Goal: Task Accomplishment & Management: Manage account settings

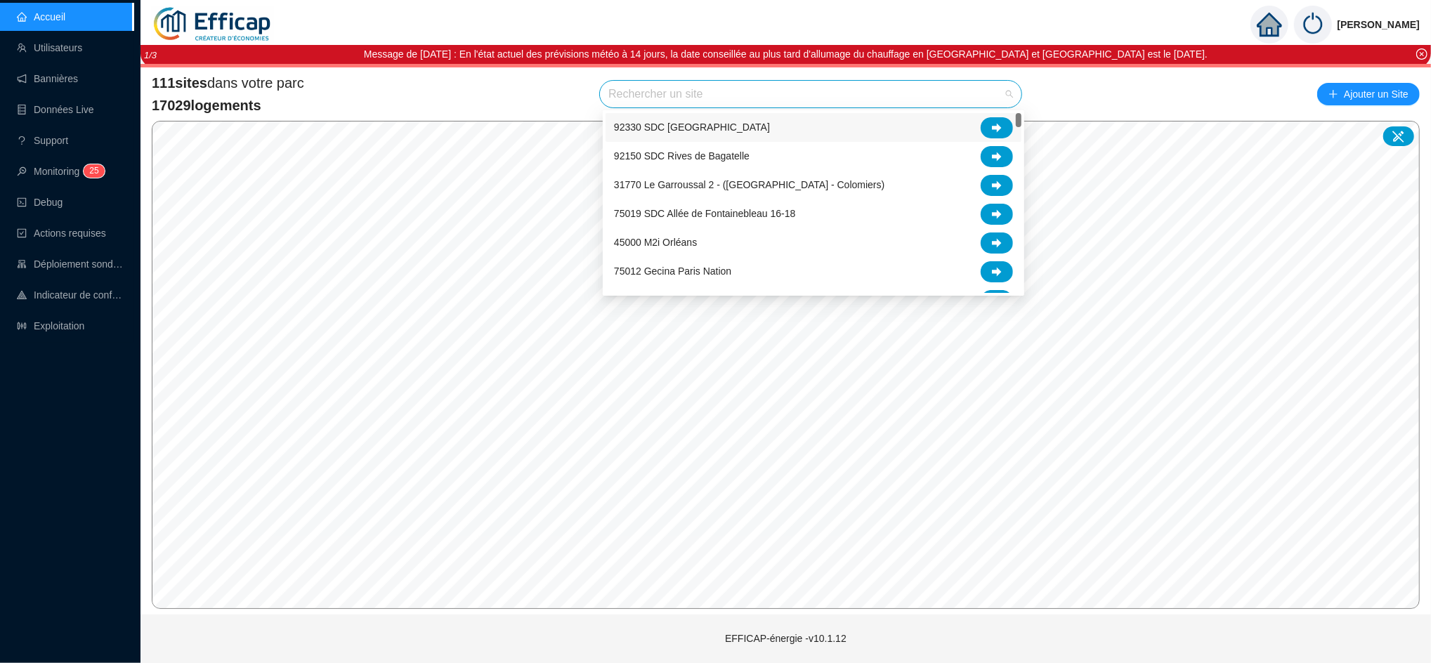
click at [631, 86] on input "search" at bounding box center [805, 94] width 392 height 27
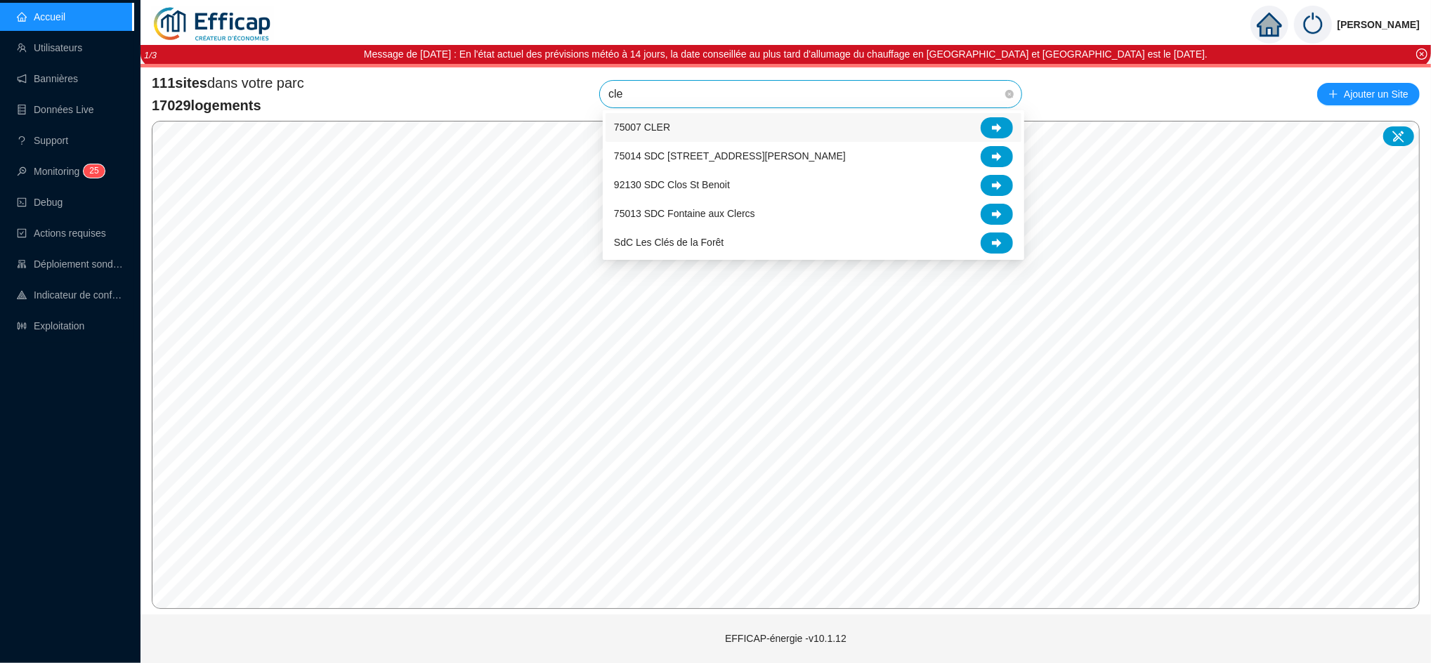
type input "cler"
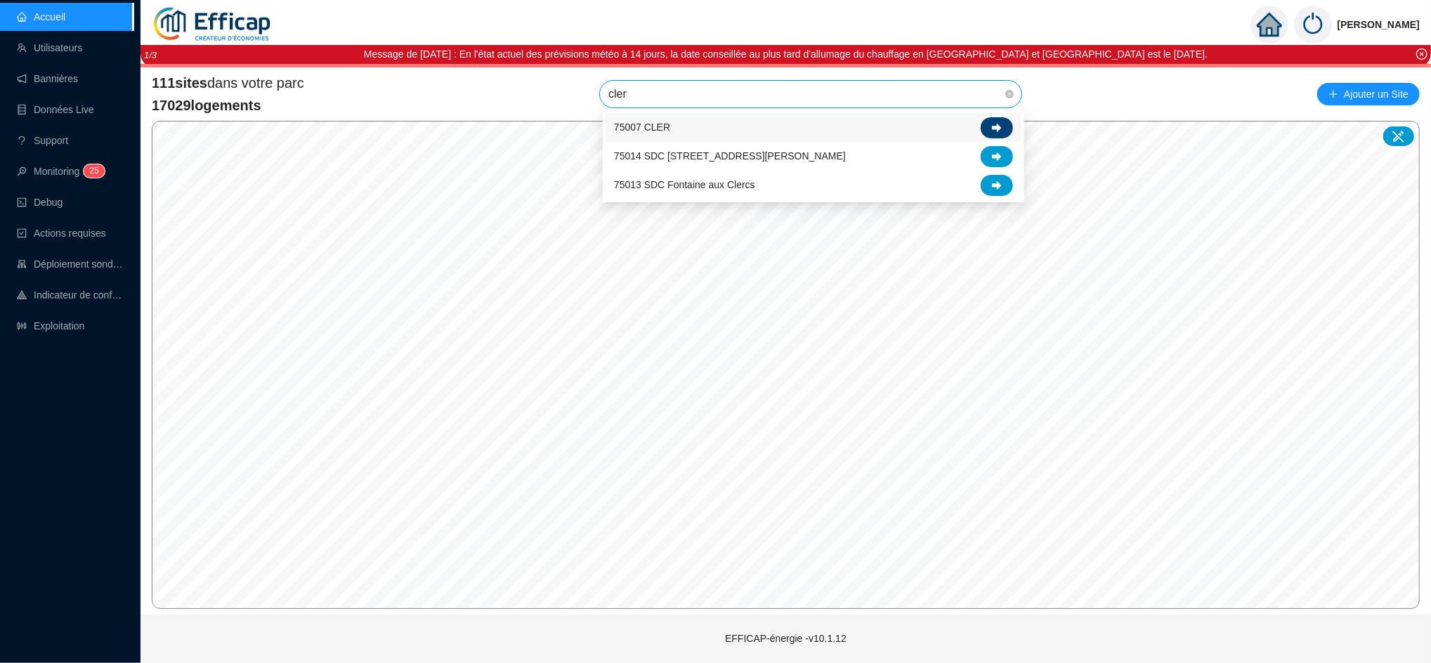
click at [996, 123] on icon at bounding box center [997, 128] width 10 height 10
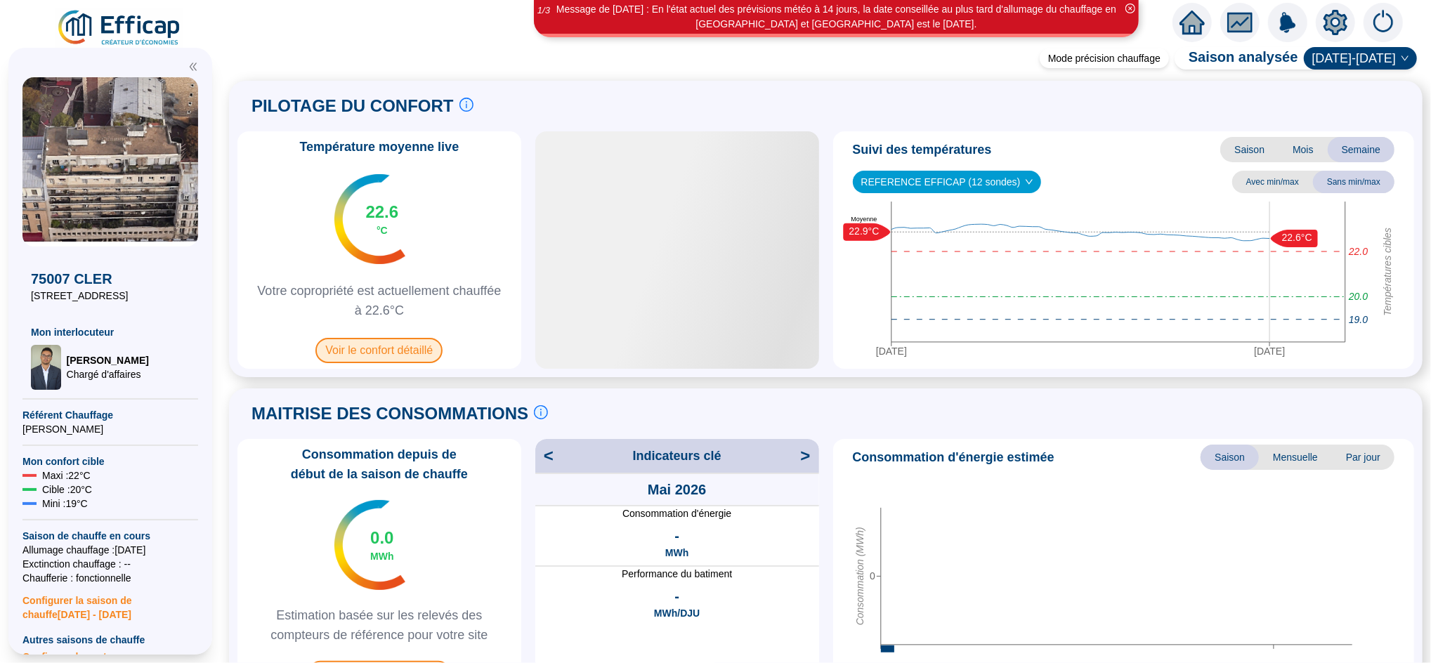
click at [400, 361] on span "Voir le confort détaillé" at bounding box center [379, 350] width 127 height 25
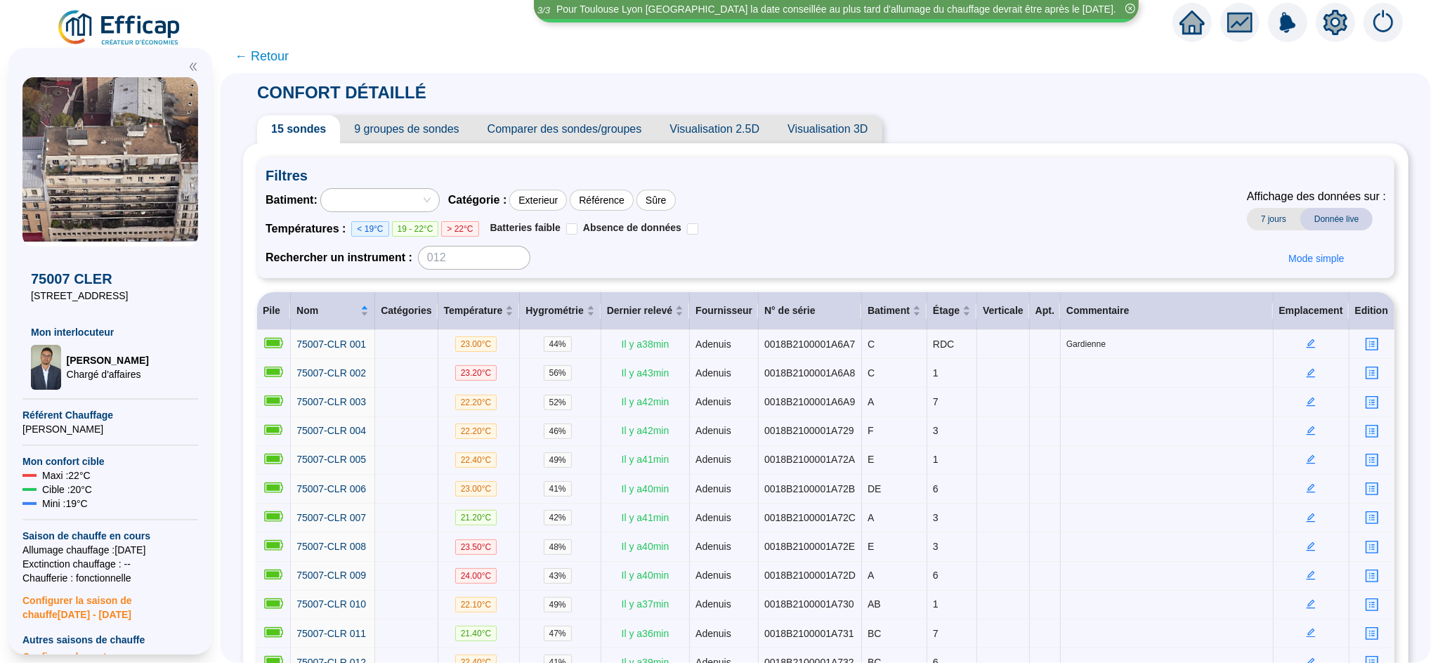
click at [286, 63] on span "← Retour" at bounding box center [262, 56] width 54 height 20
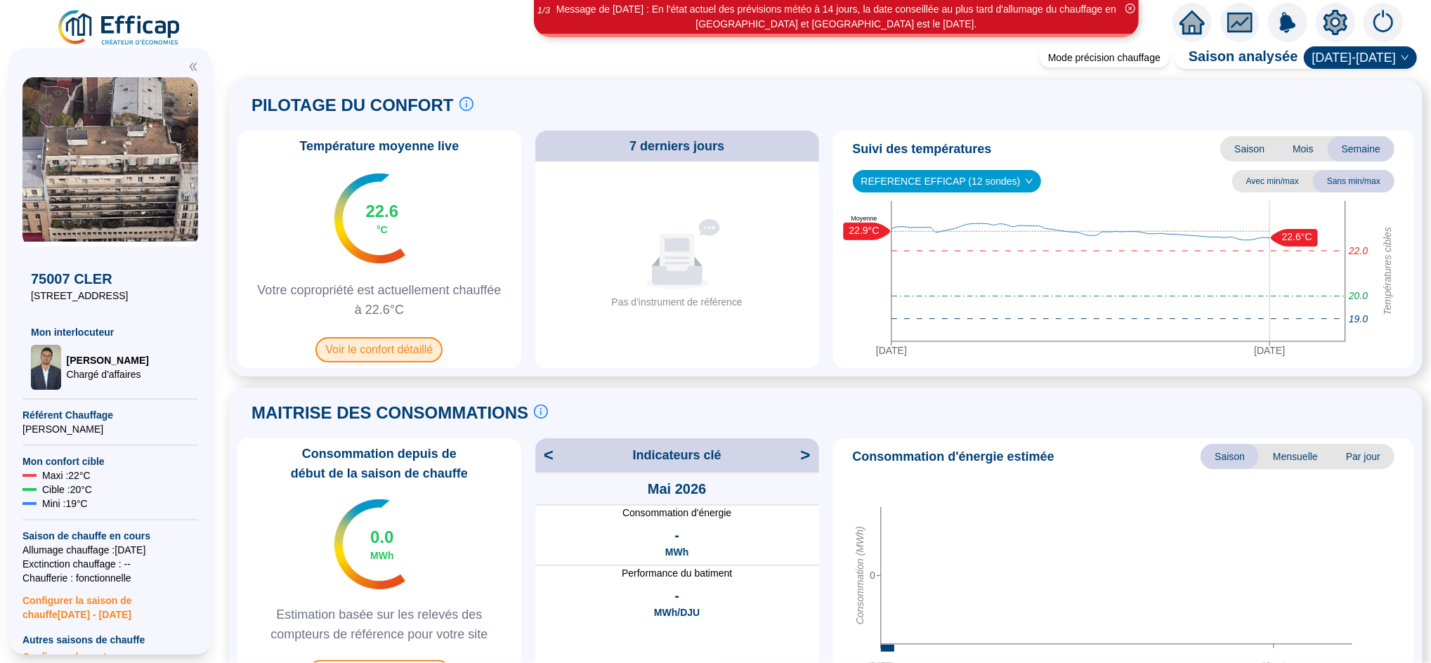
click at [417, 354] on span "Voir le confort détaillé" at bounding box center [379, 349] width 127 height 25
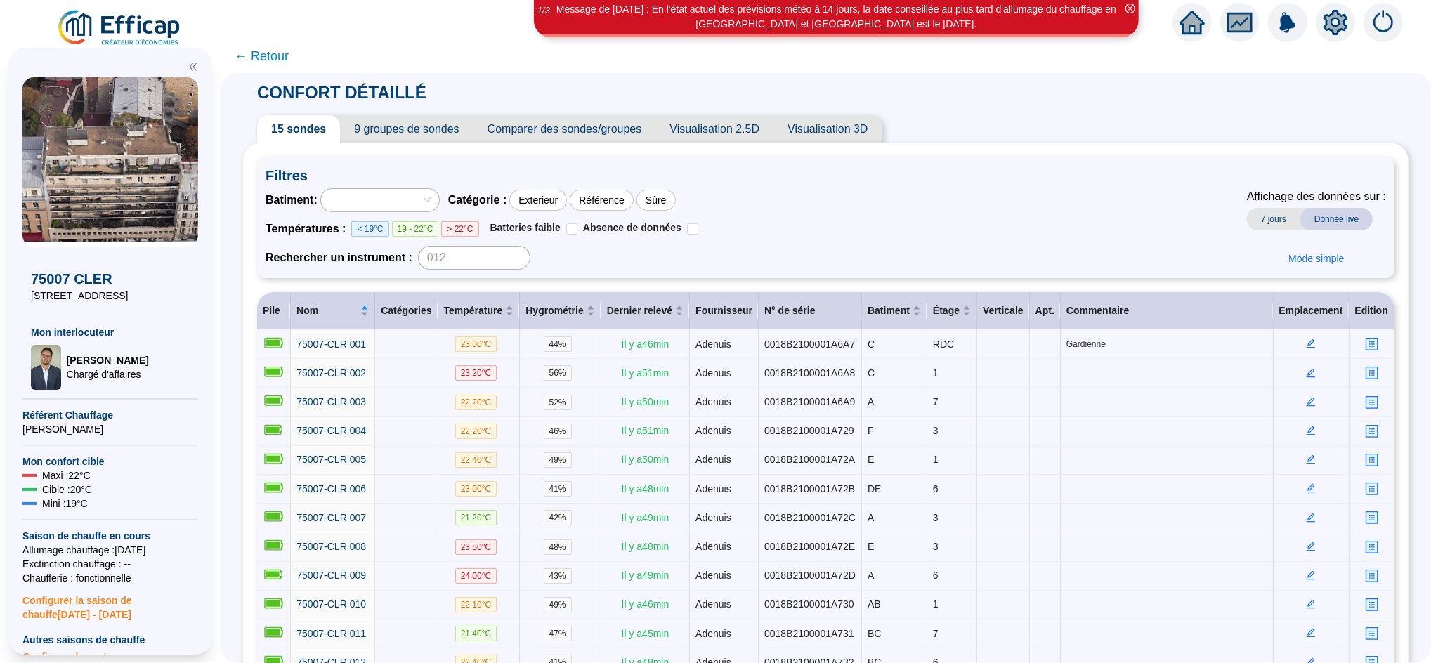
click at [282, 60] on span "← Retour" at bounding box center [262, 56] width 54 height 20
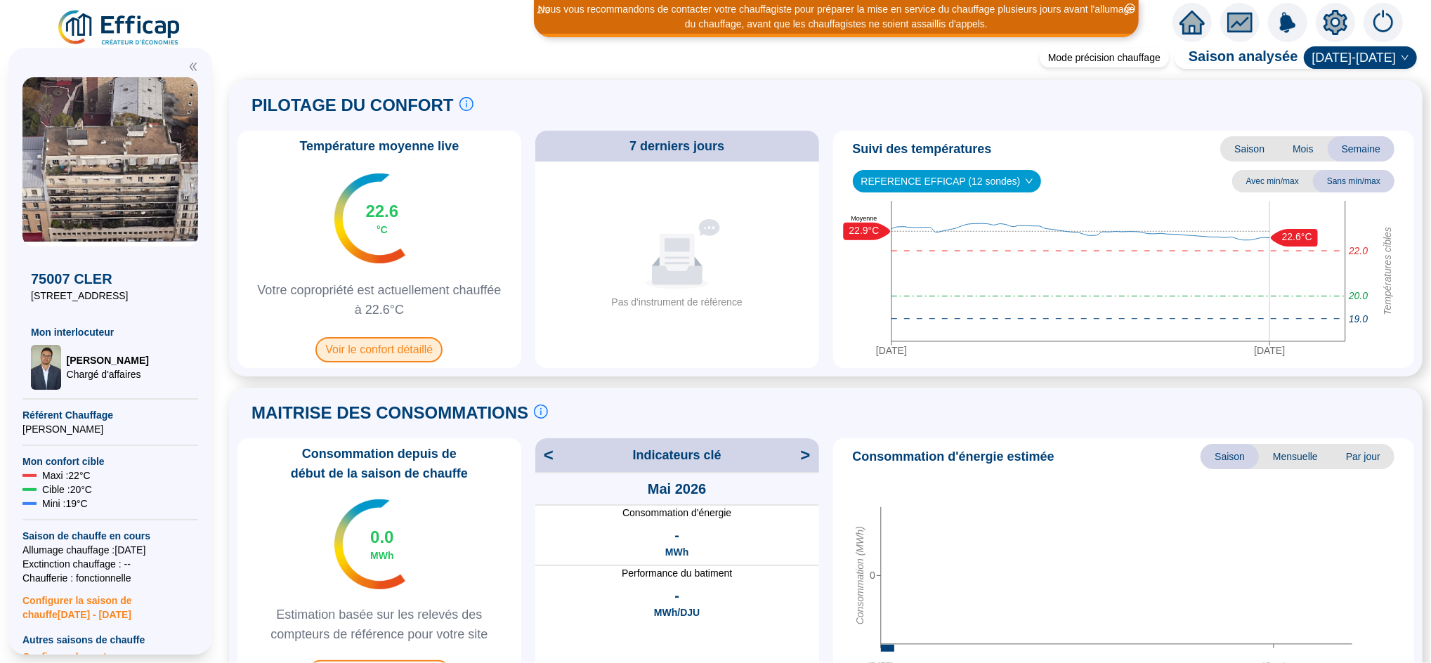
click at [408, 360] on span "Voir le confort détaillé" at bounding box center [379, 349] width 127 height 25
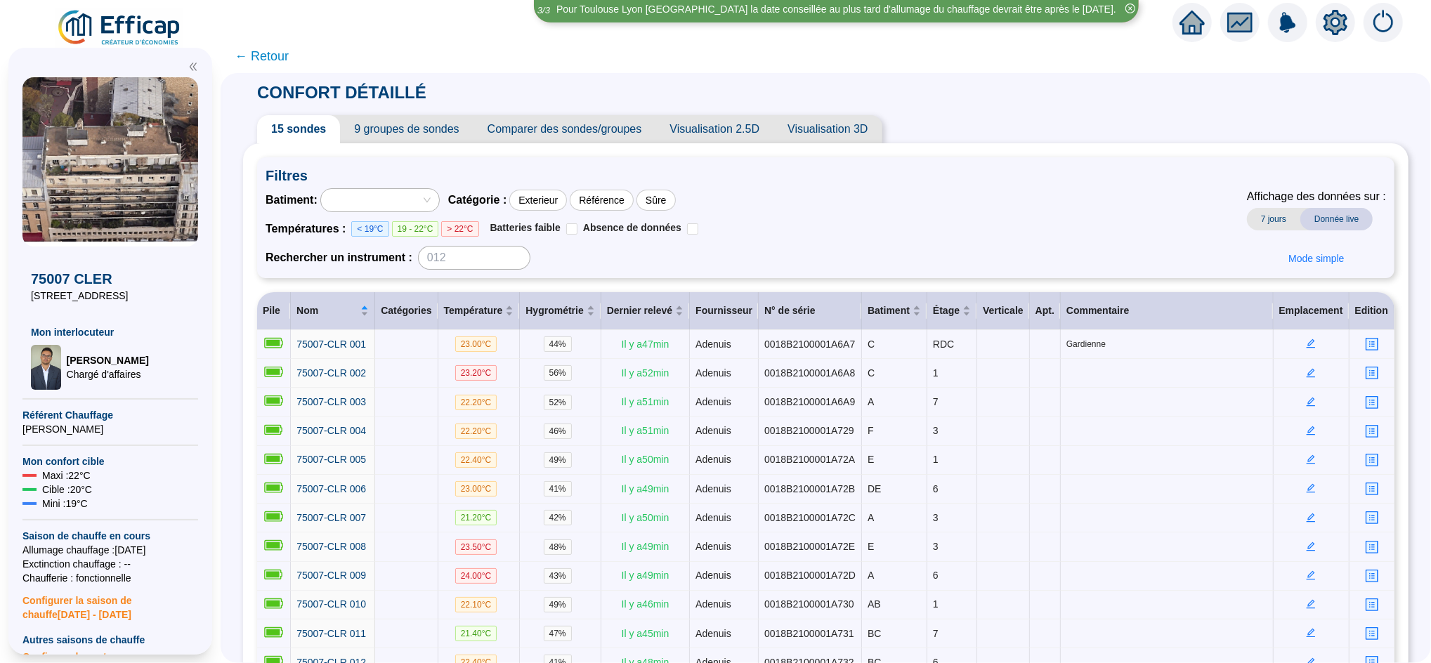
click at [438, 138] on span "9 groupes de sondes" at bounding box center [406, 129] width 133 height 28
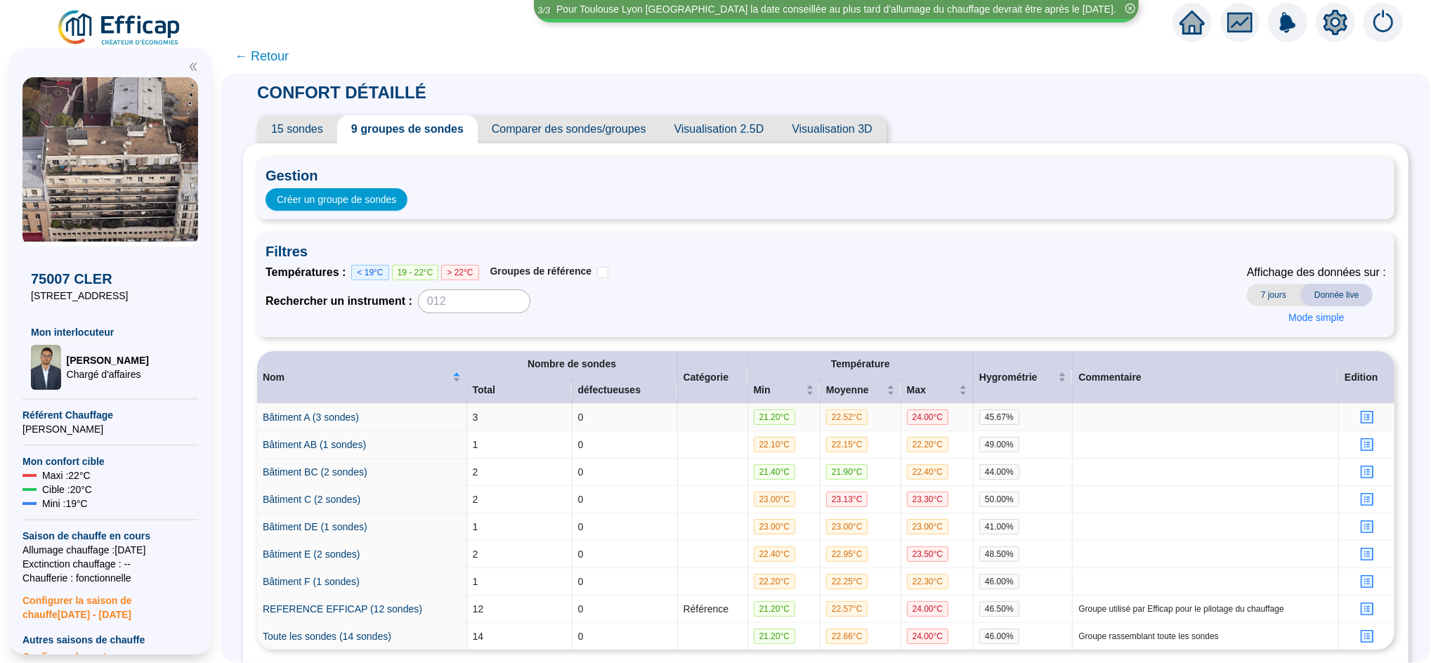
scroll to position [86, 0]
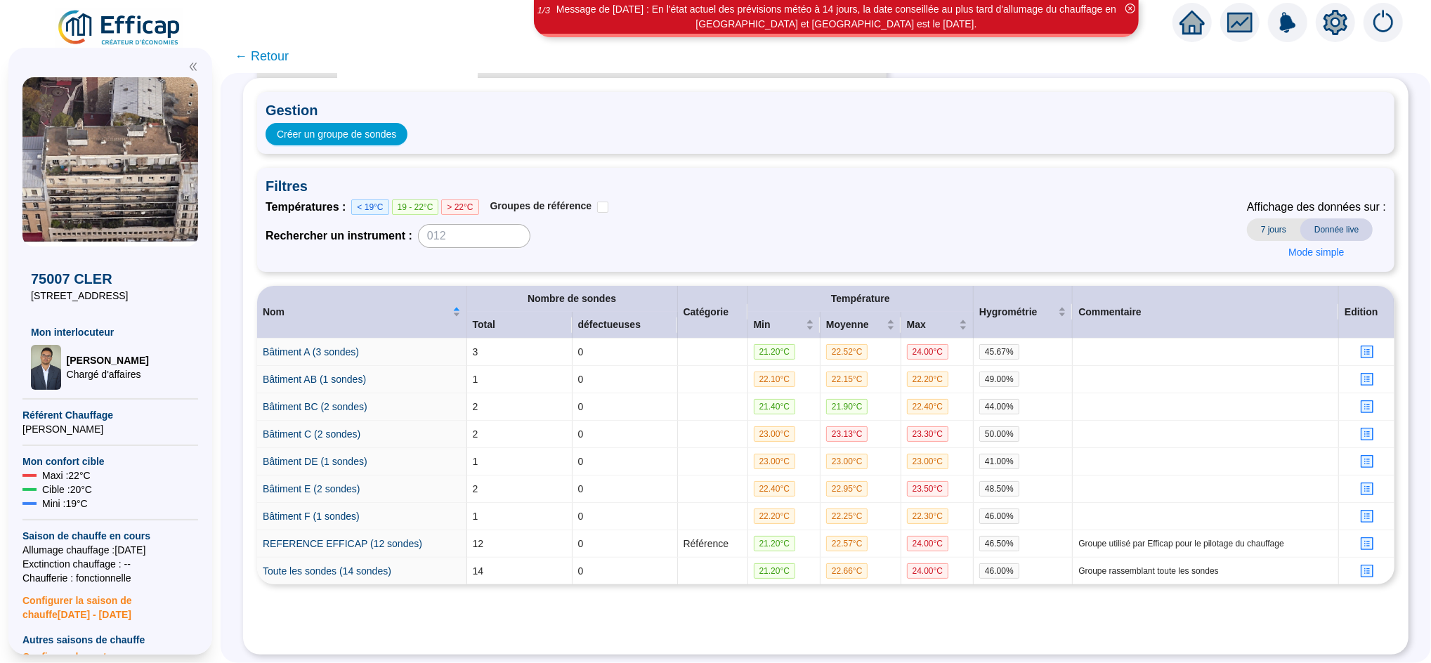
click at [286, 58] on span "← Retour" at bounding box center [262, 56] width 54 height 20
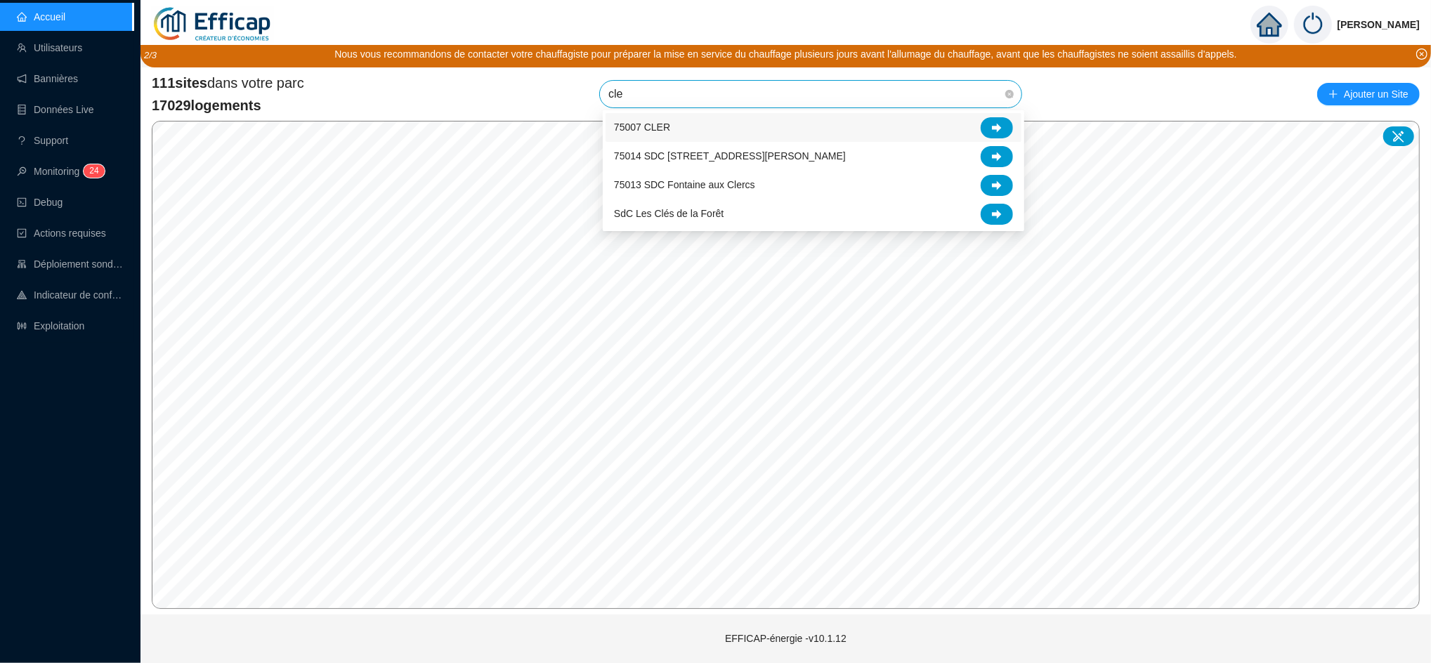
type input "cler"
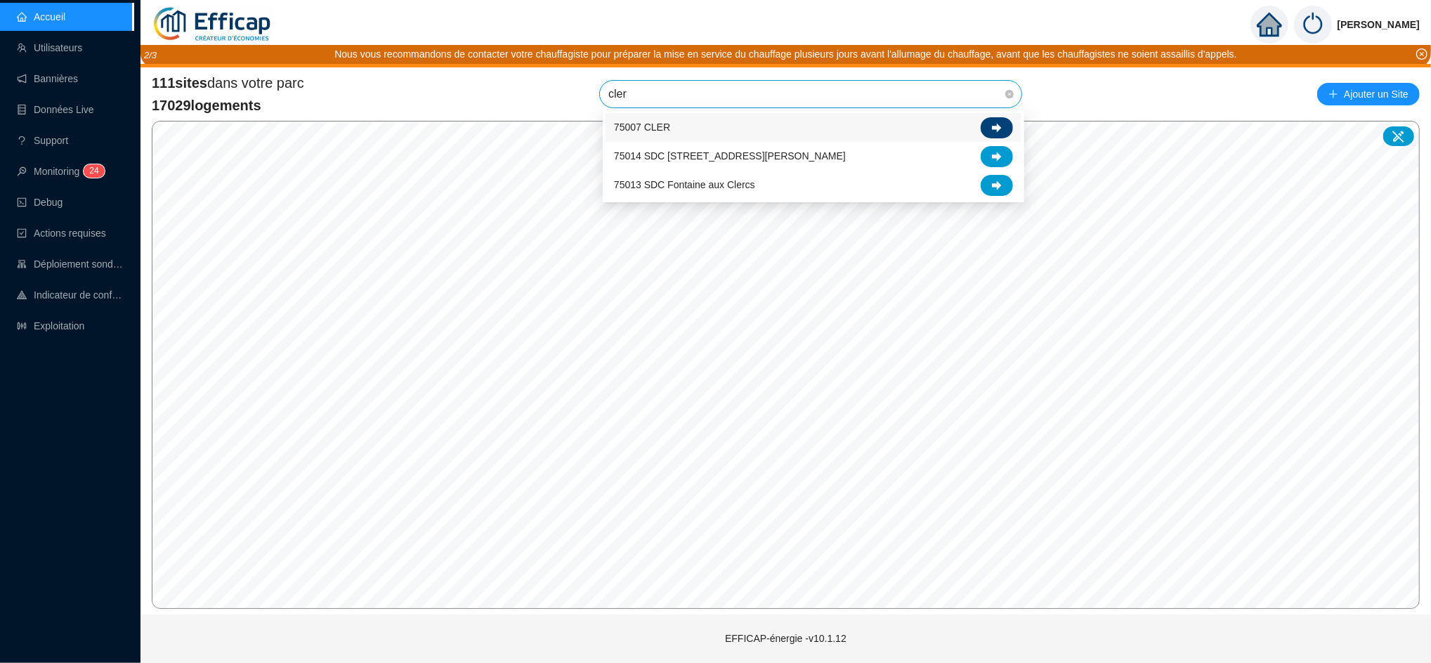
click at [1006, 120] on div at bounding box center [997, 127] width 32 height 21
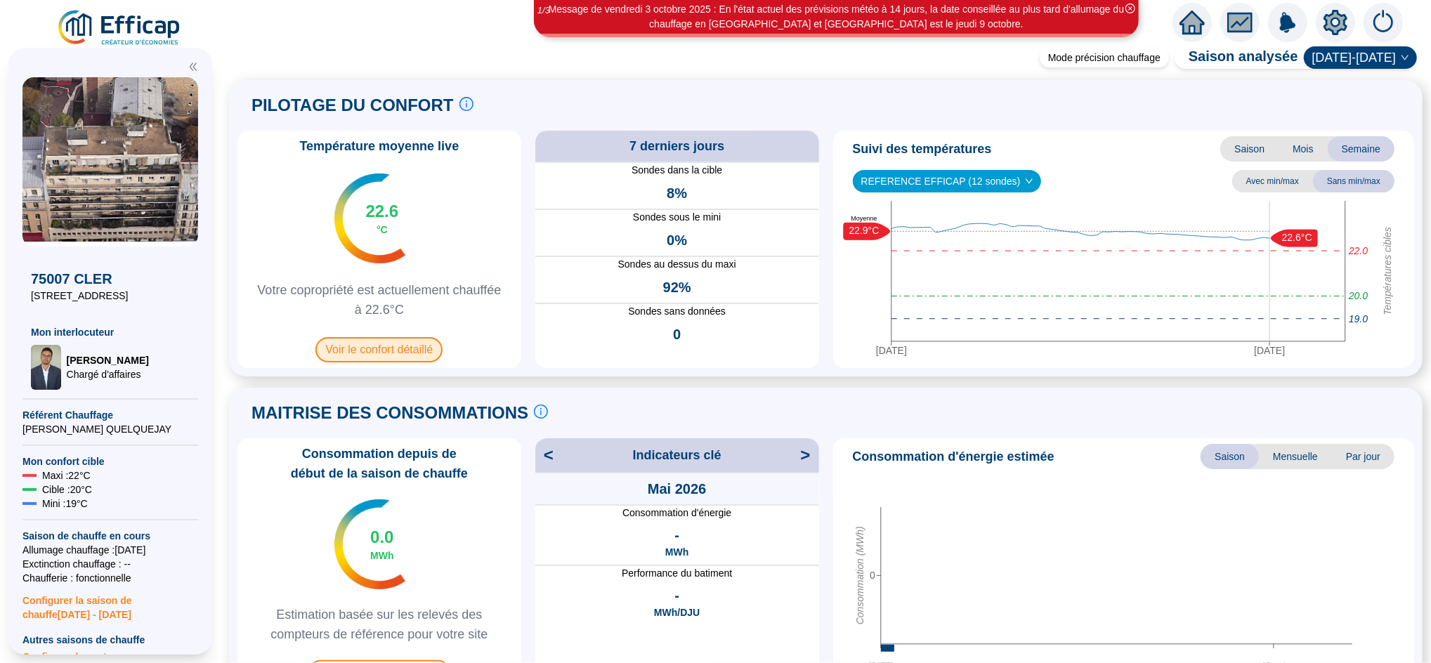
click at [435, 350] on span "Voir le confort détaillé" at bounding box center [379, 349] width 127 height 25
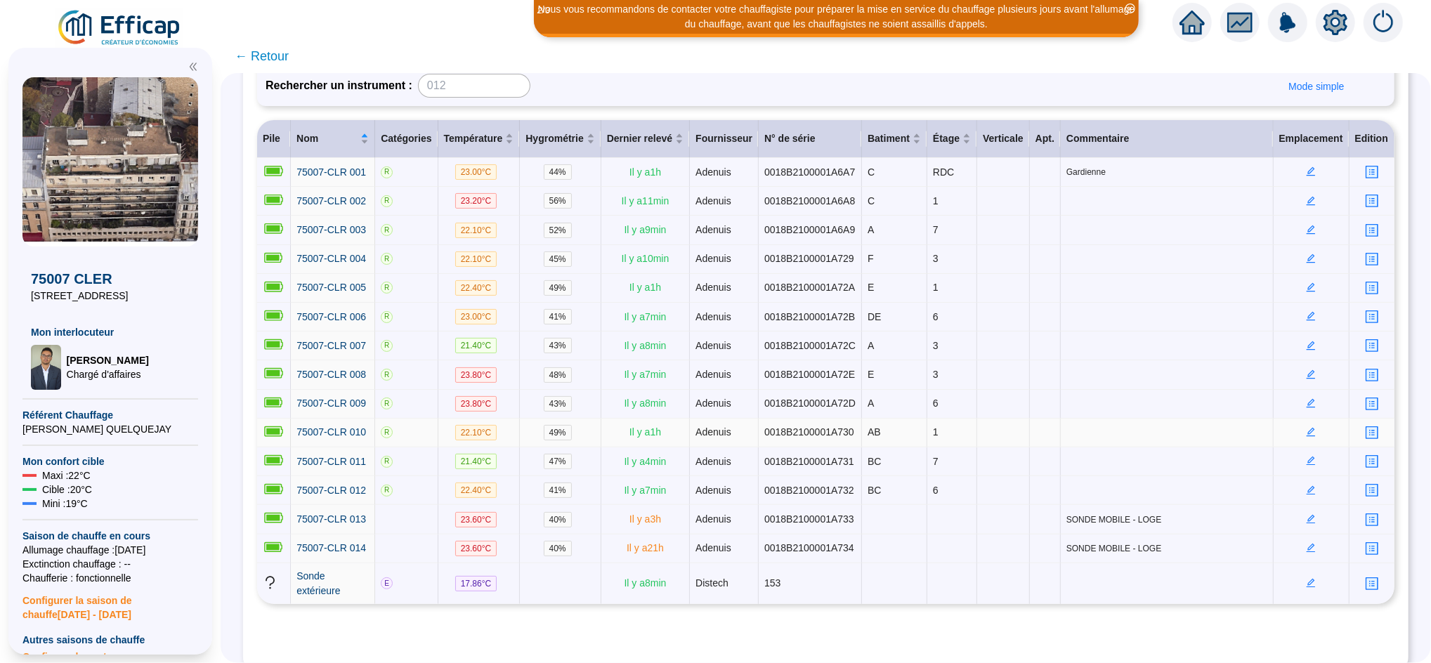
scroll to position [164, 0]
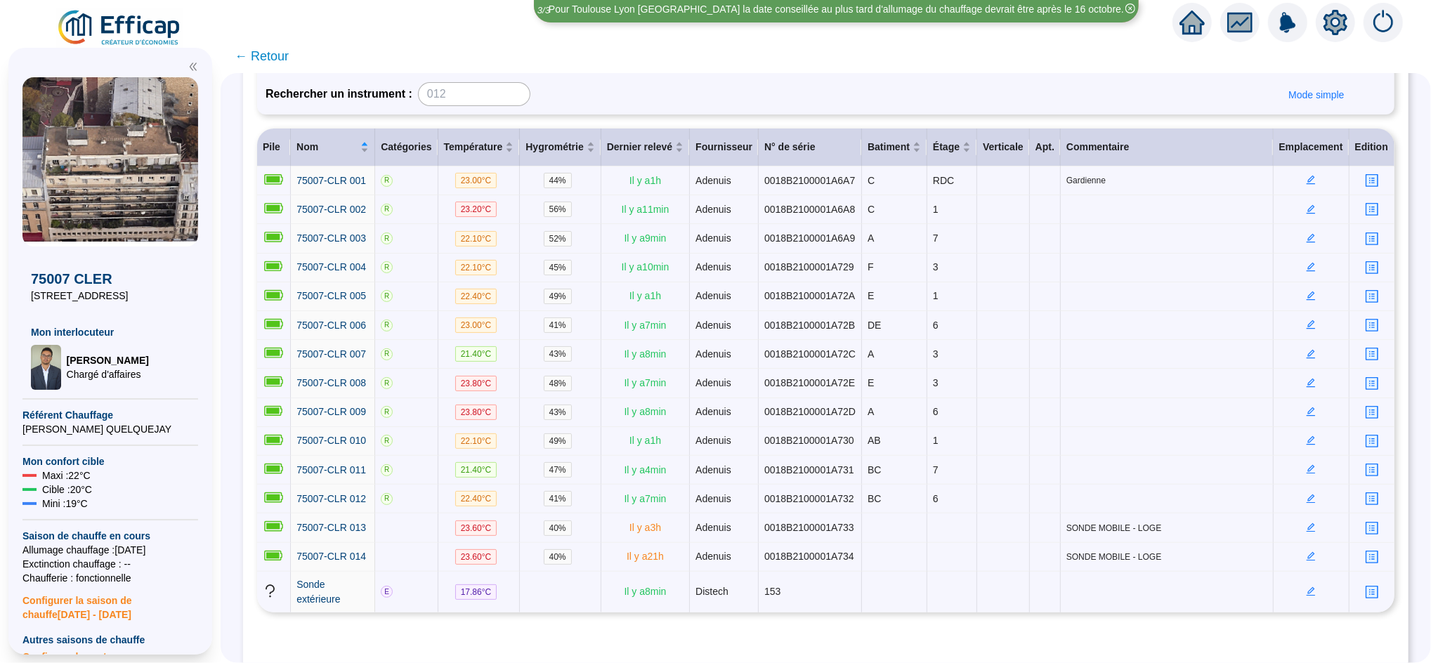
click at [289, 53] on span "← Retour" at bounding box center [262, 56] width 54 height 20
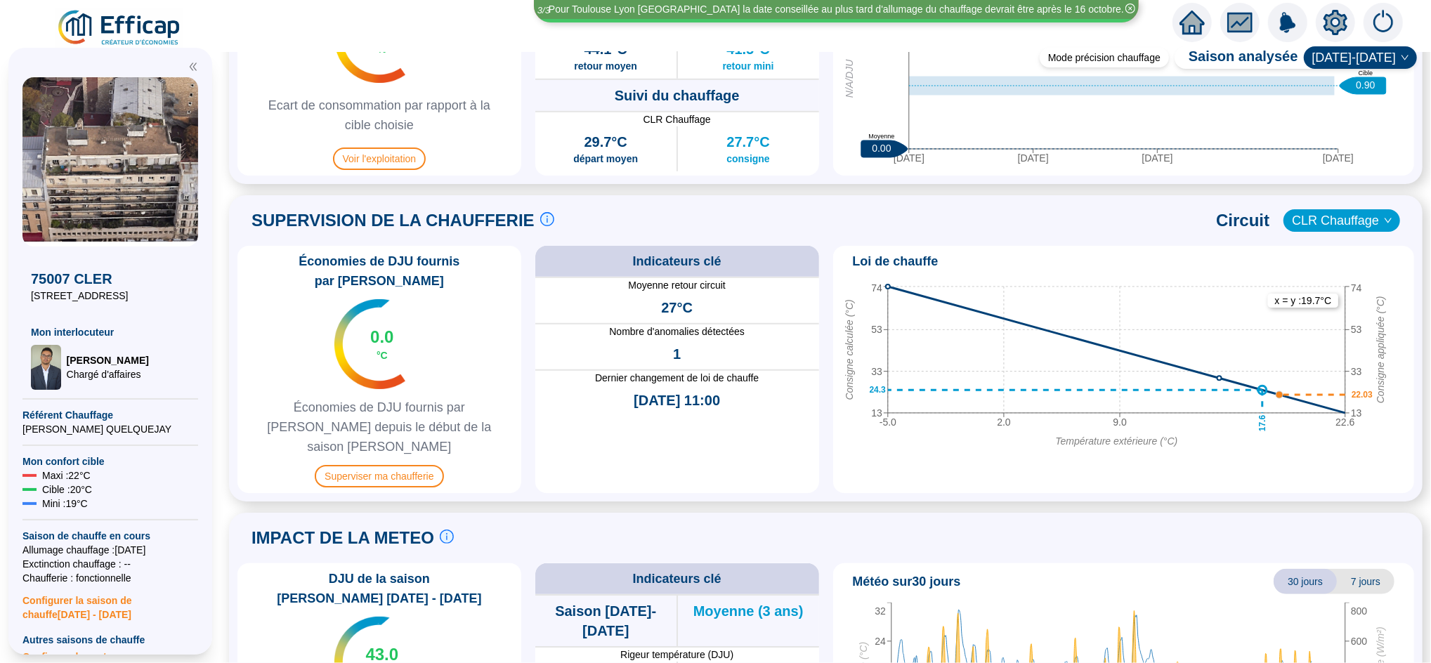
scroll to position [805, 0]
click at [407, 464] on span "Superviser ma chaufferie" at bounding box center [379, 475] width 129 height 22
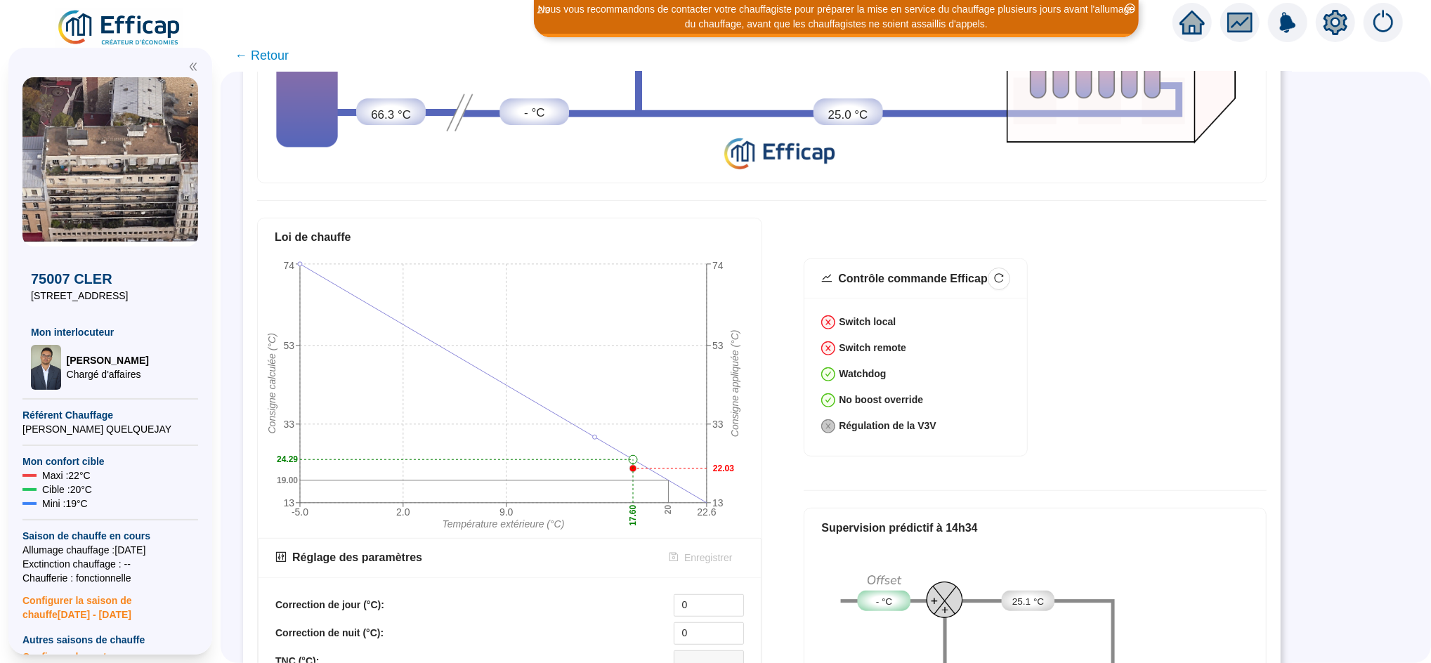
scroll to position [400, 0]
click at [282, 59] on span "← Retour" at bounding box center [262, 56] width 54 height 20
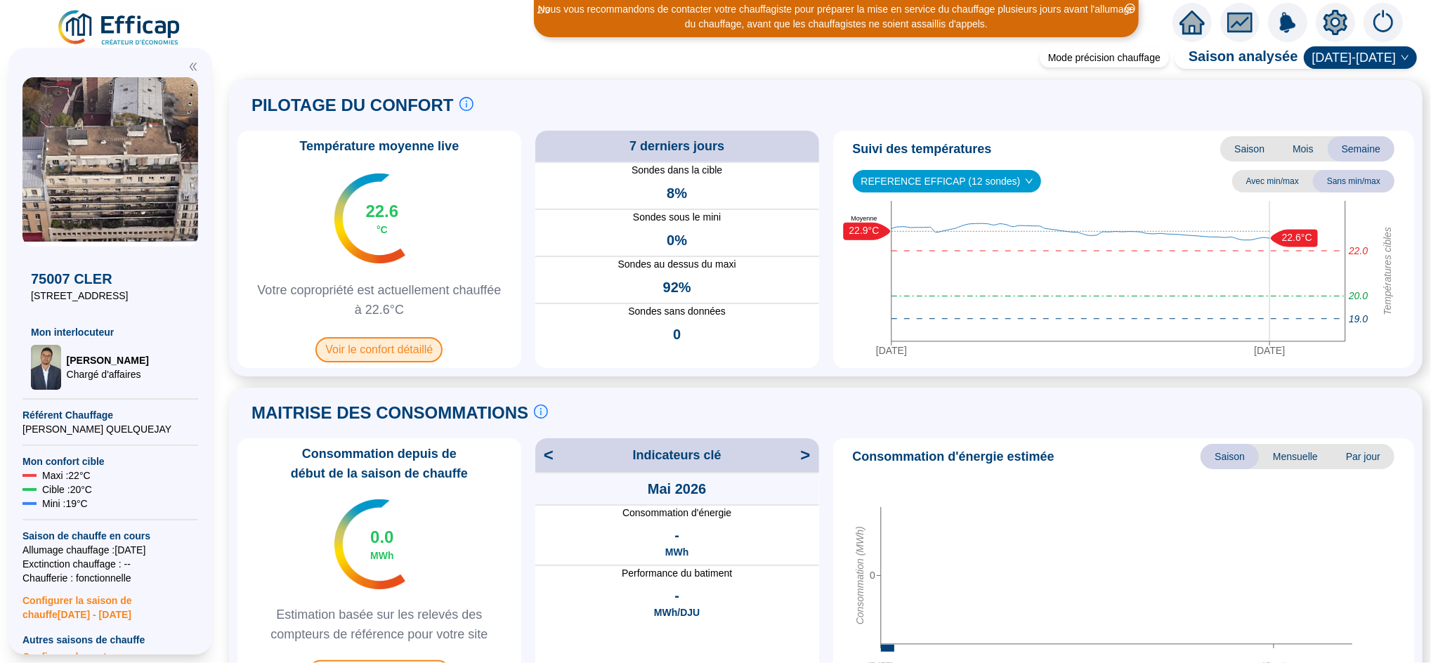
click at [386, 350] on span "Voir le confort détaillé" at bounding box center [379, 349] width 127 height 25
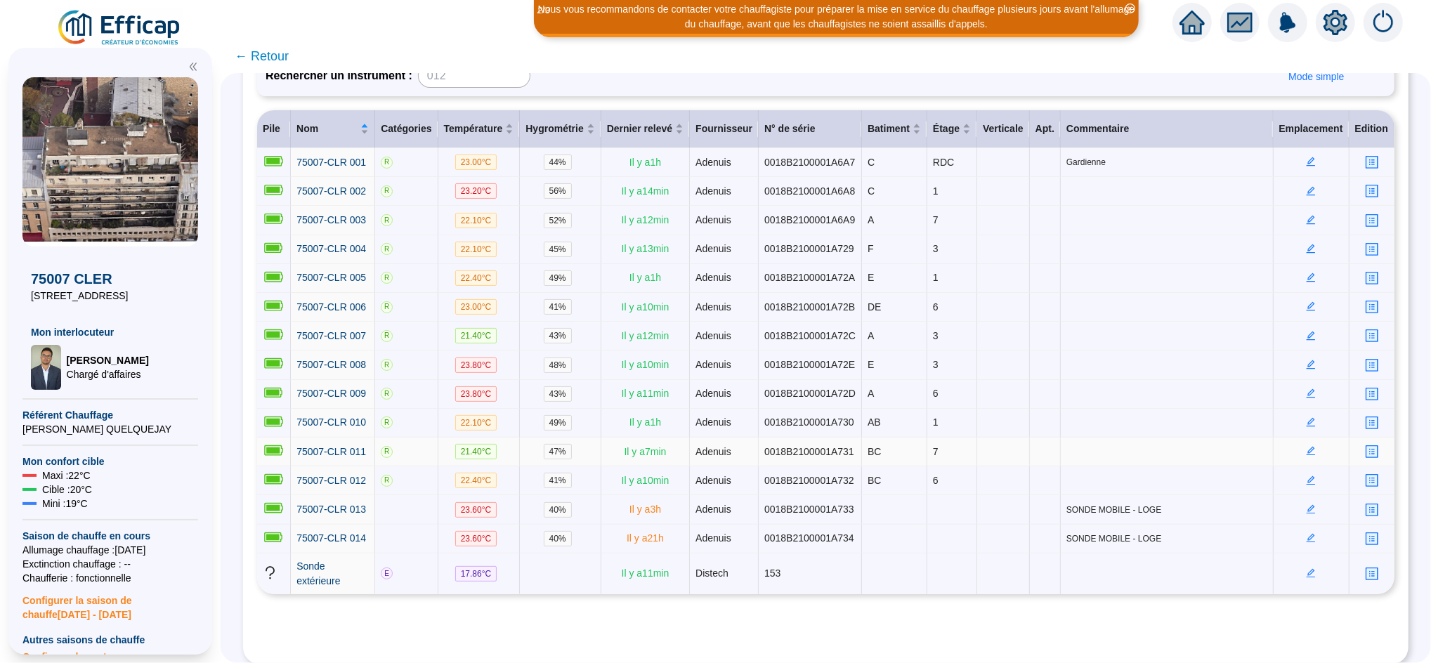
scroll to position [196, 0]
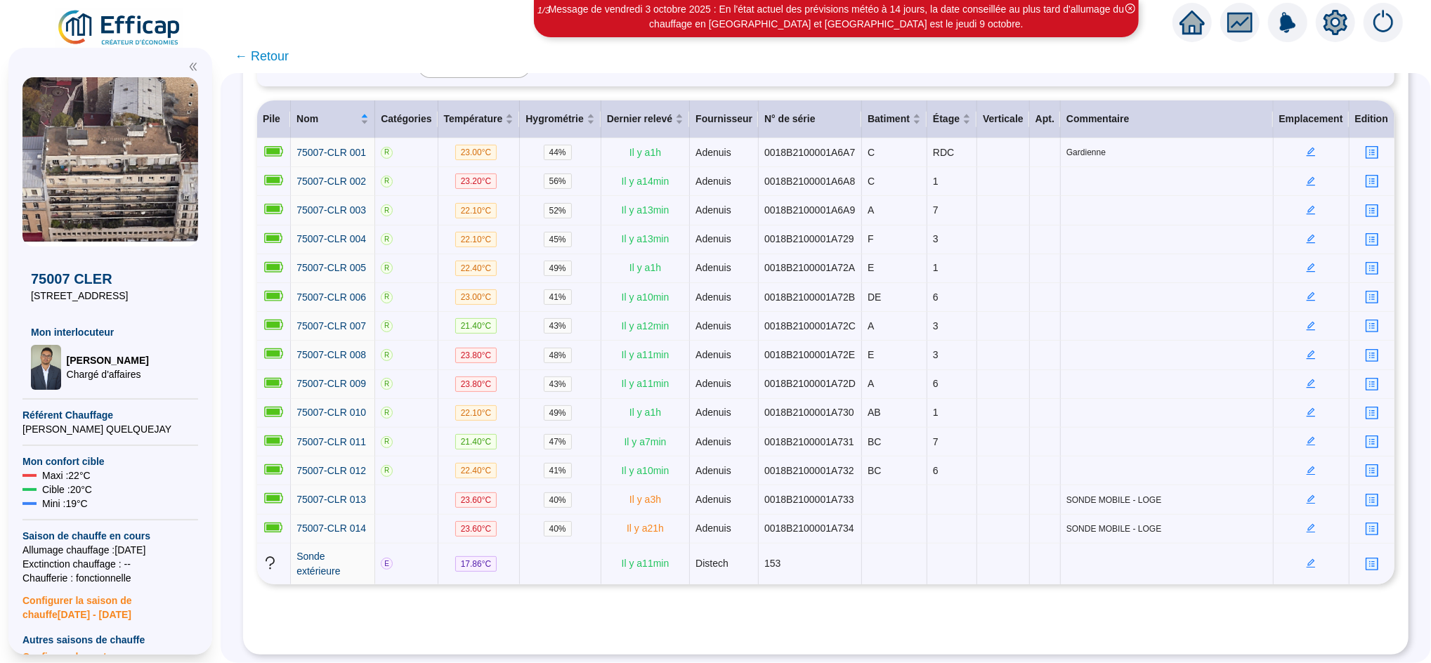
click at [289, 51] on span "← Retour" at bounding box center [262, 56] width 54 height 20
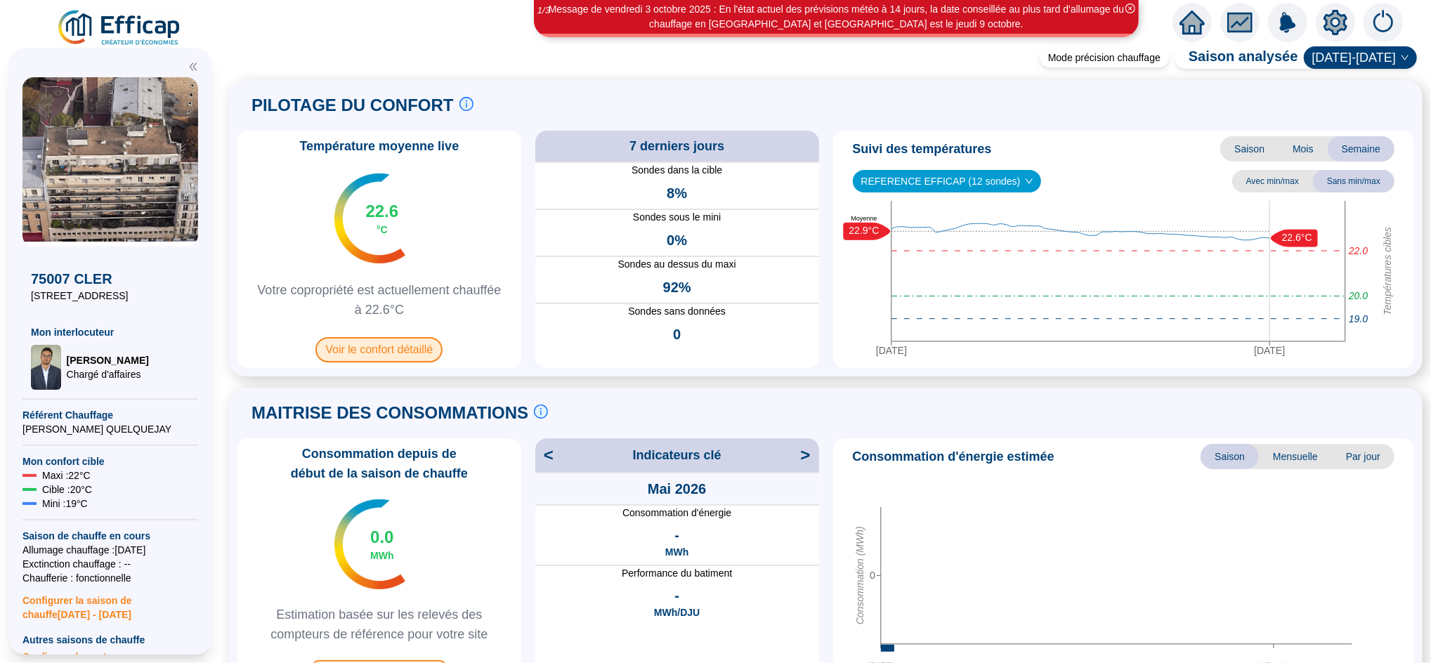
click at [413, 356] on span "Voir le confort détaillé" at bounding box center [379, 349] width 127 height 25
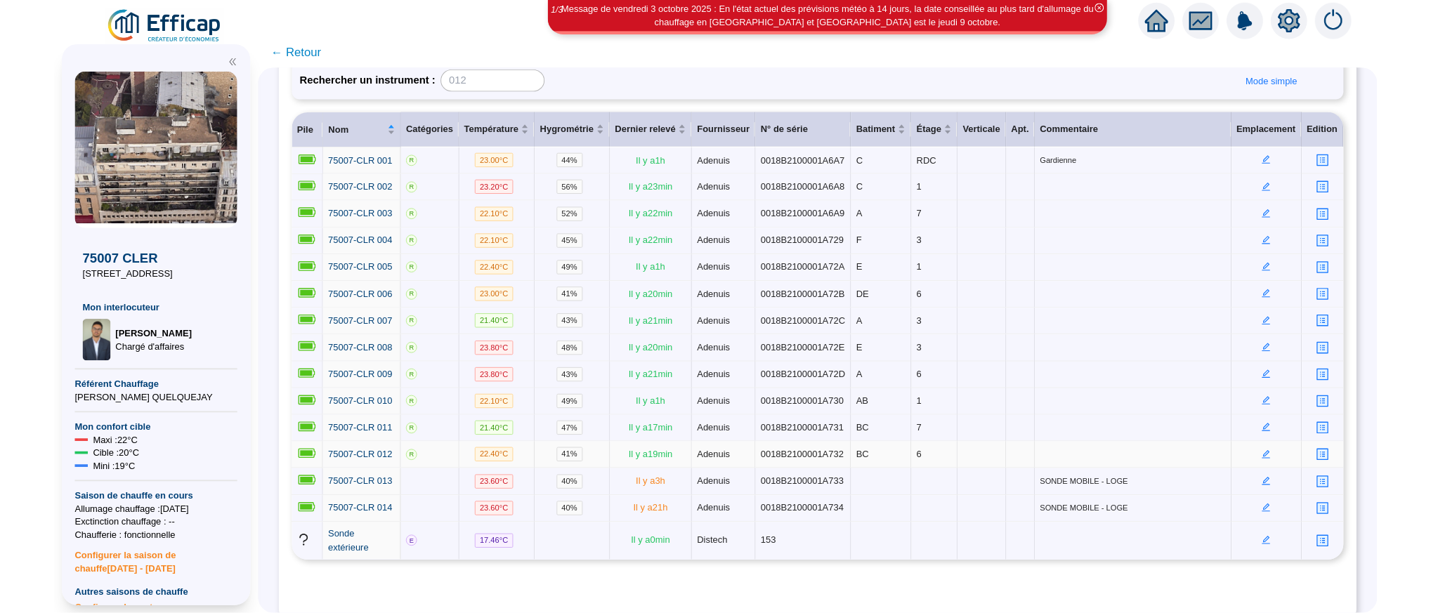
scroll to position [171, 0]
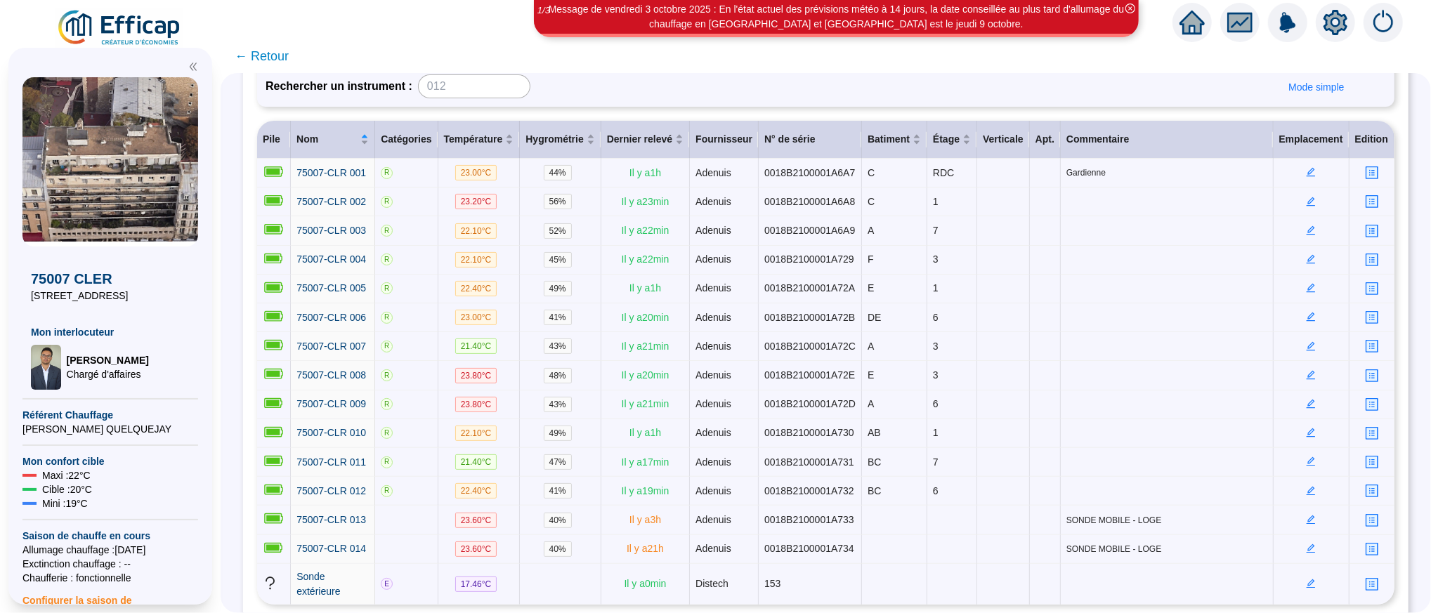
click at [273, 51] on span "← Retour" at bounding box center [262, 56] width 54 height 20
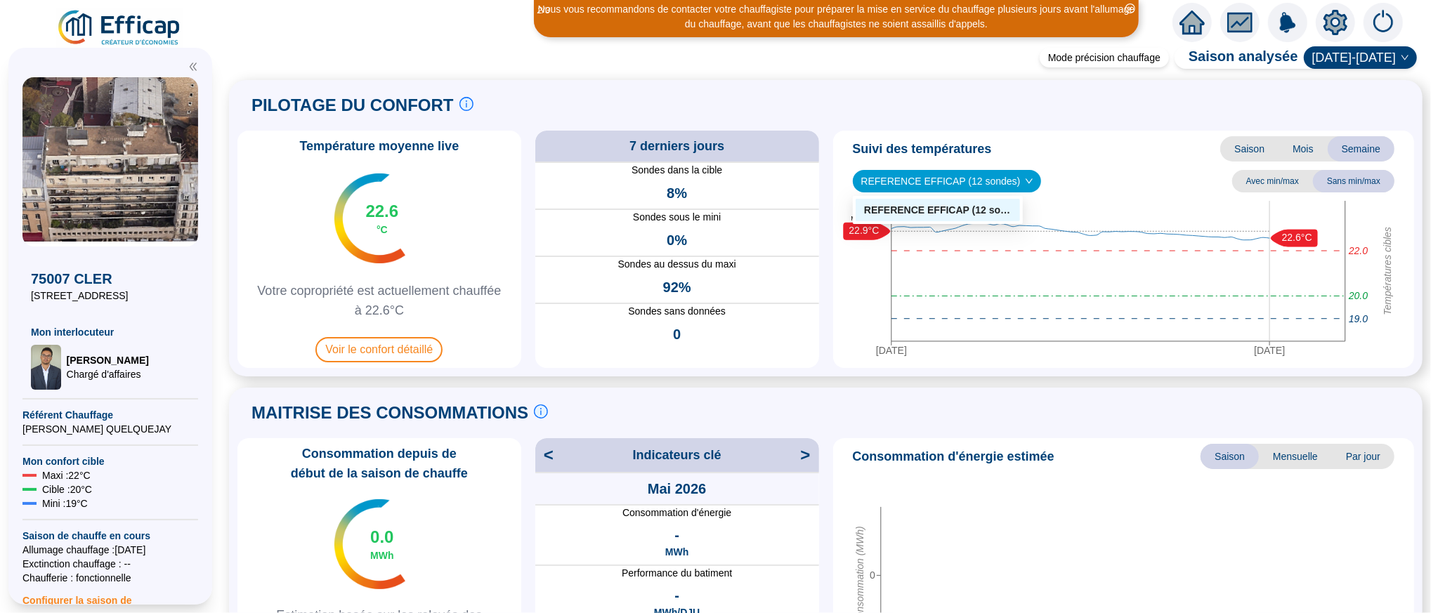
click at [1018, 174] on div "REFERENCE EFFICAP (12 sondes)" at bounding box center [947, 181] width 189 height 22
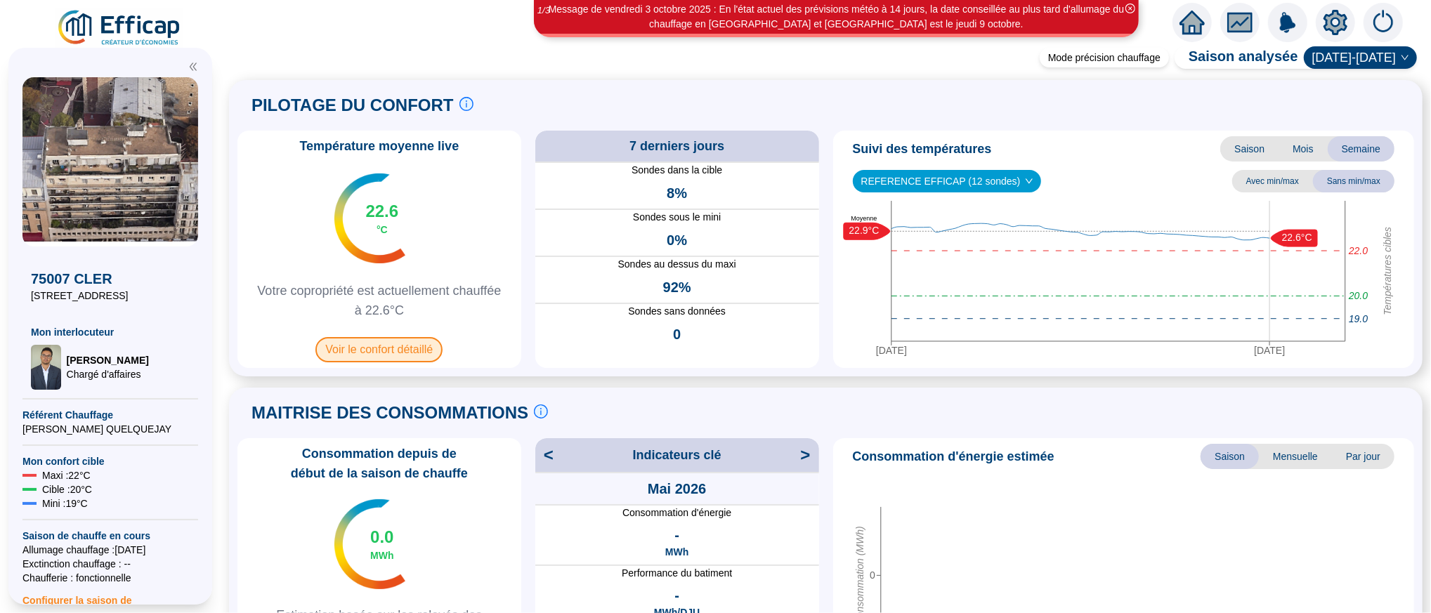
click at [378, 359] on span "Voir le confort détaillé" at bounding box center [379, 349] width 127 height 25
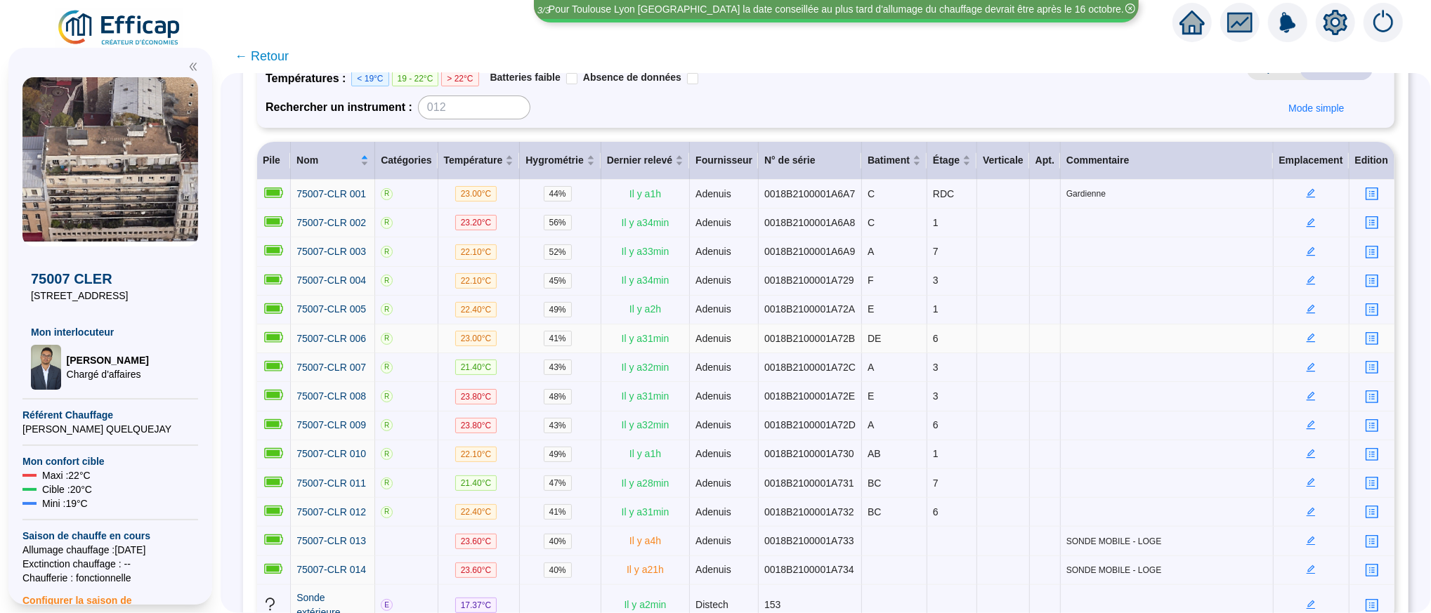
scroll to position [150, 0]
click at [277, 56] on span "← Retour" at bounding box center [262, 56] width 54 height 20
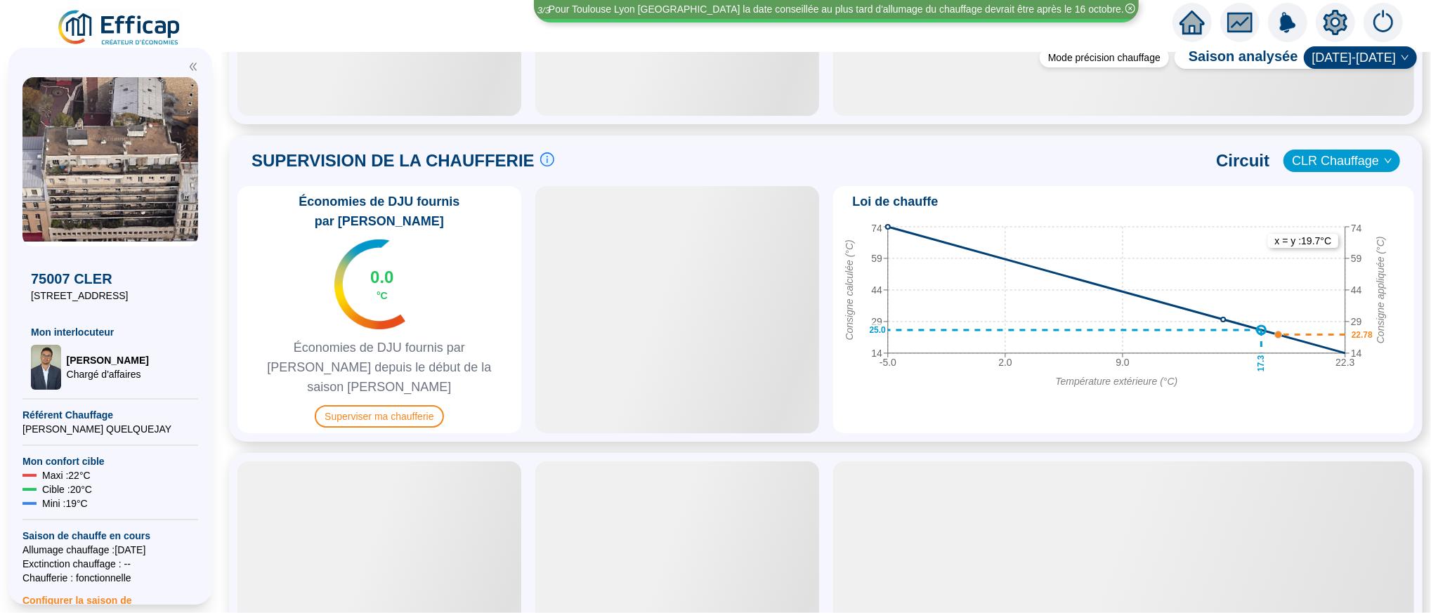
scroll to position [892, 0]
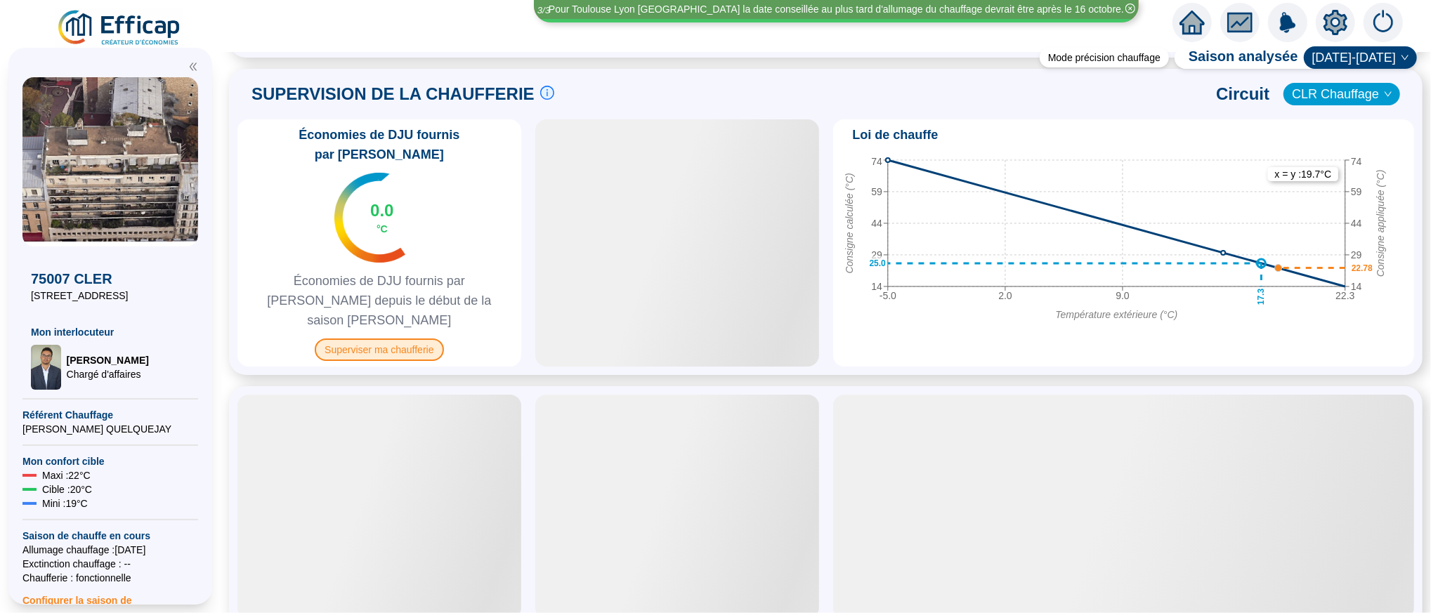
click at [391, 339] on span "Superviser ma chaufferie" at bounding box center [379, 350] width 129 height 22
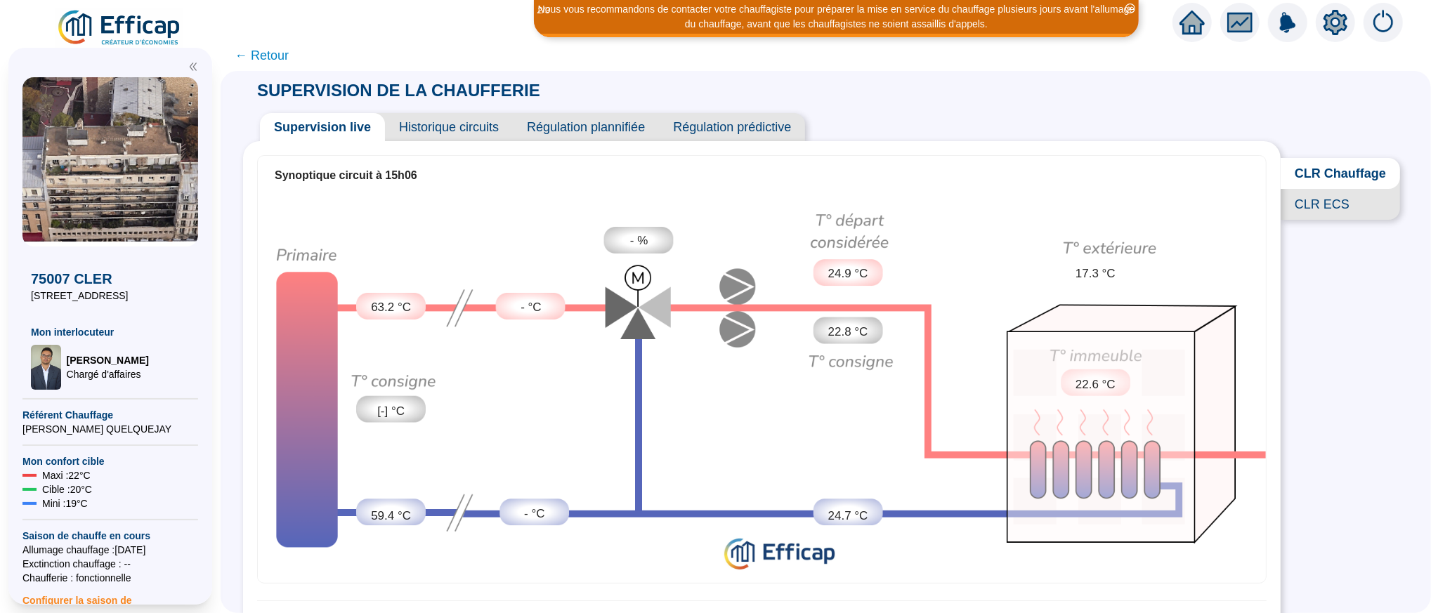
click at [285, 60] on span "← Retour" at bounding box center [262, 56] width 54 height 20
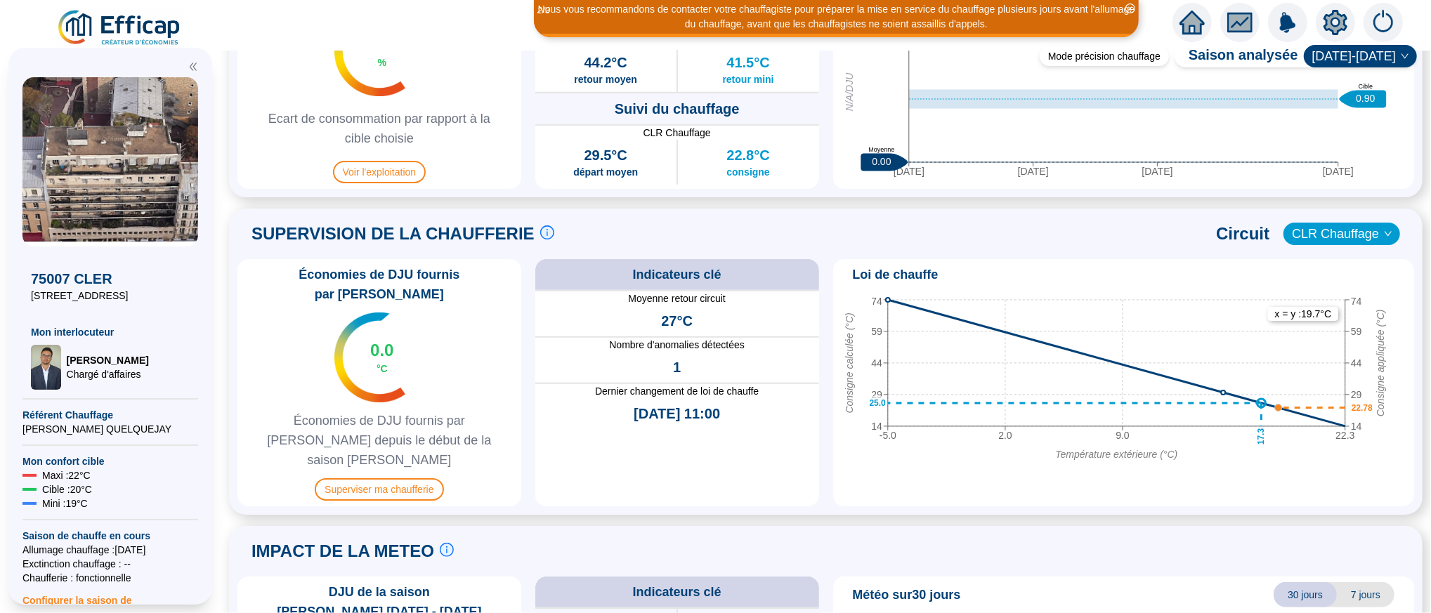
scroll to position [790, 0]
click at [425, 478] on span "Superviser ma chaufferie" at bounding box center [379, 489] width 129 height 22
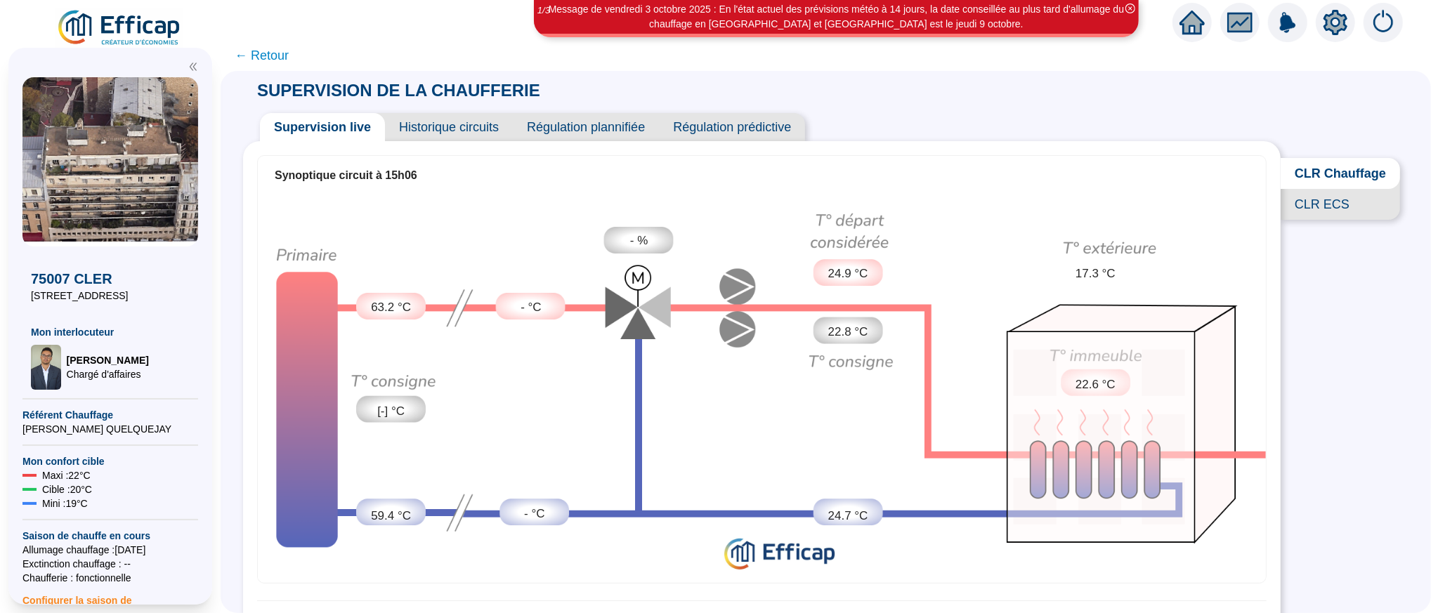
click at [1334, 214] on span "CLR ECS" at bounding box center [1340, 204] width 119 height 31
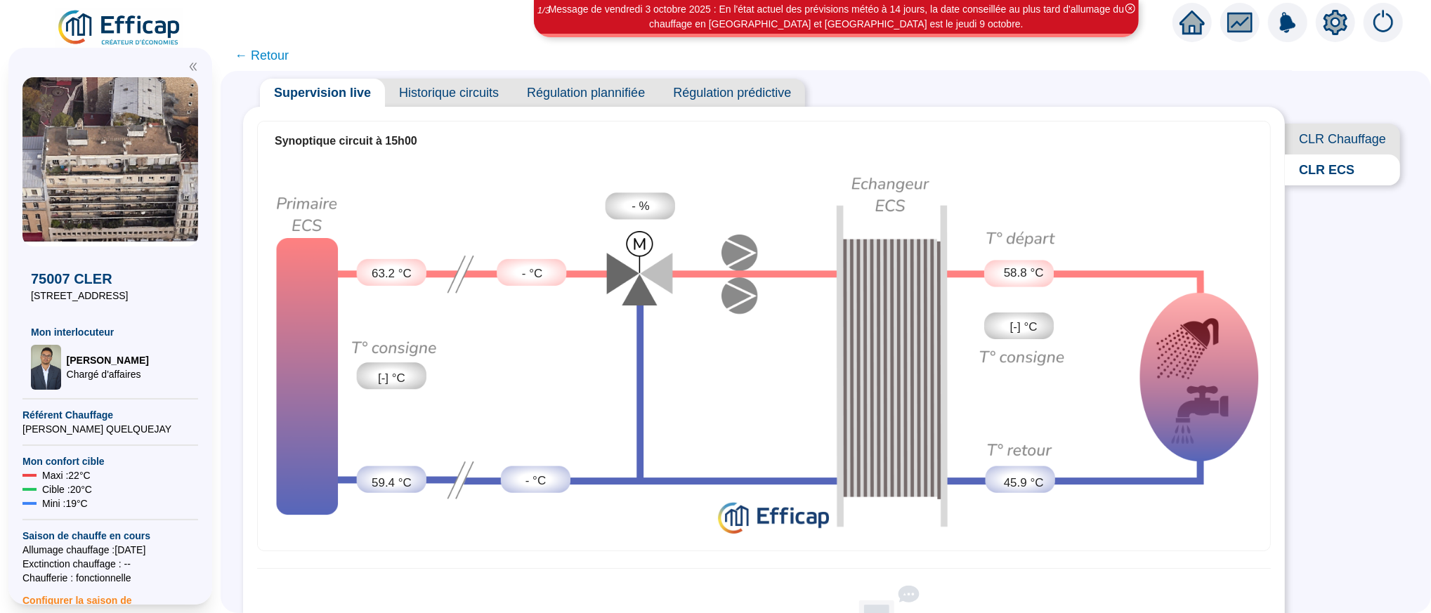
scroll to position [18, 0]
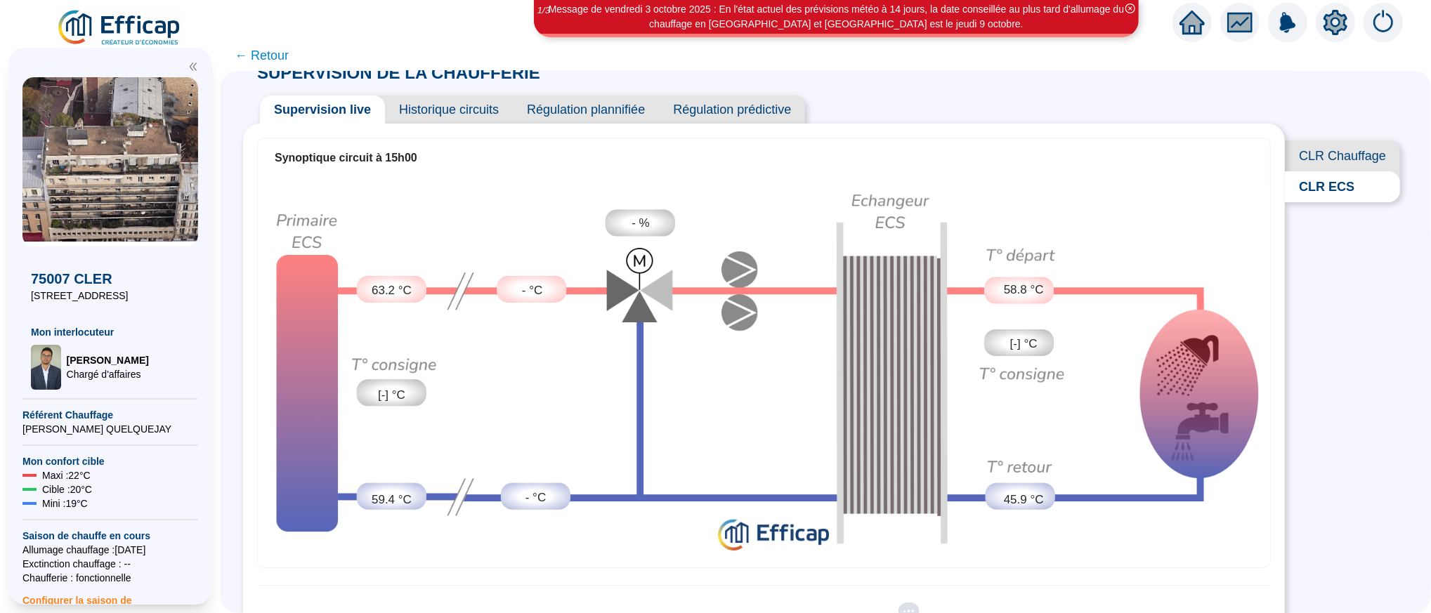
click at [1331, 145] on span "CLR Chauffage" at bounding box center [1342, 156] width 115 height 31
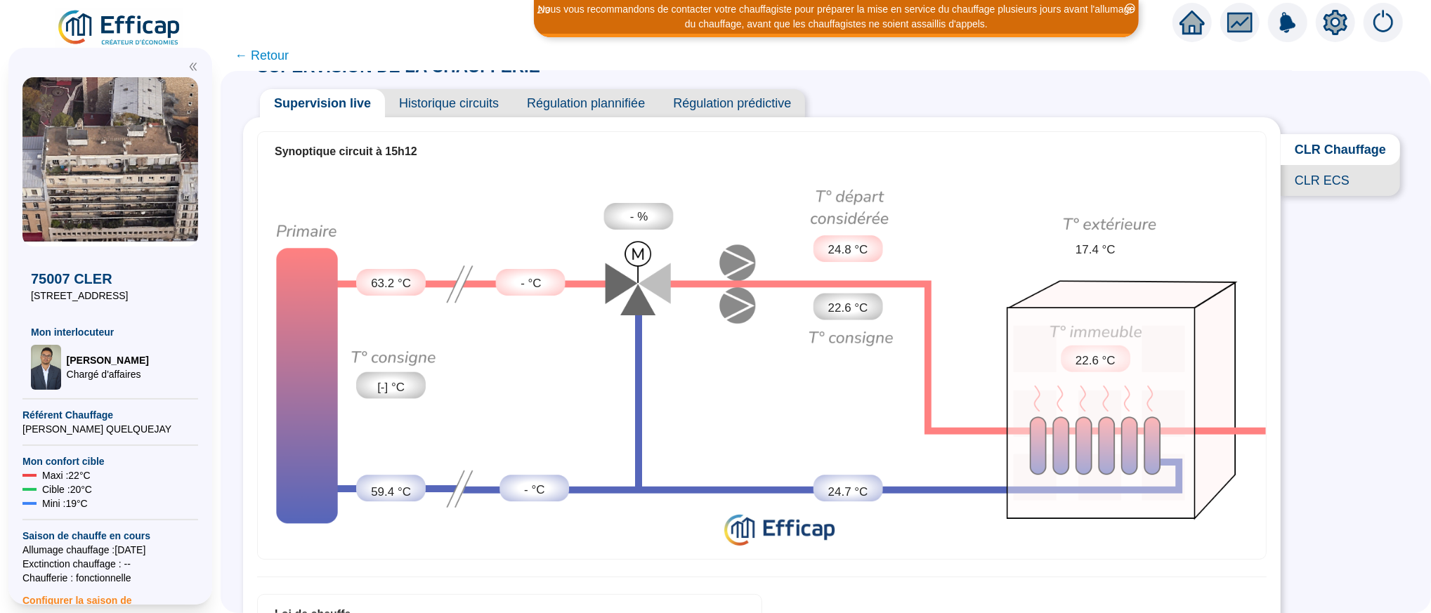
scroll to position [22, 0]
click at [476, 104] on span "Historique circuits" at bounding box center [449, 105] width 128 height 28
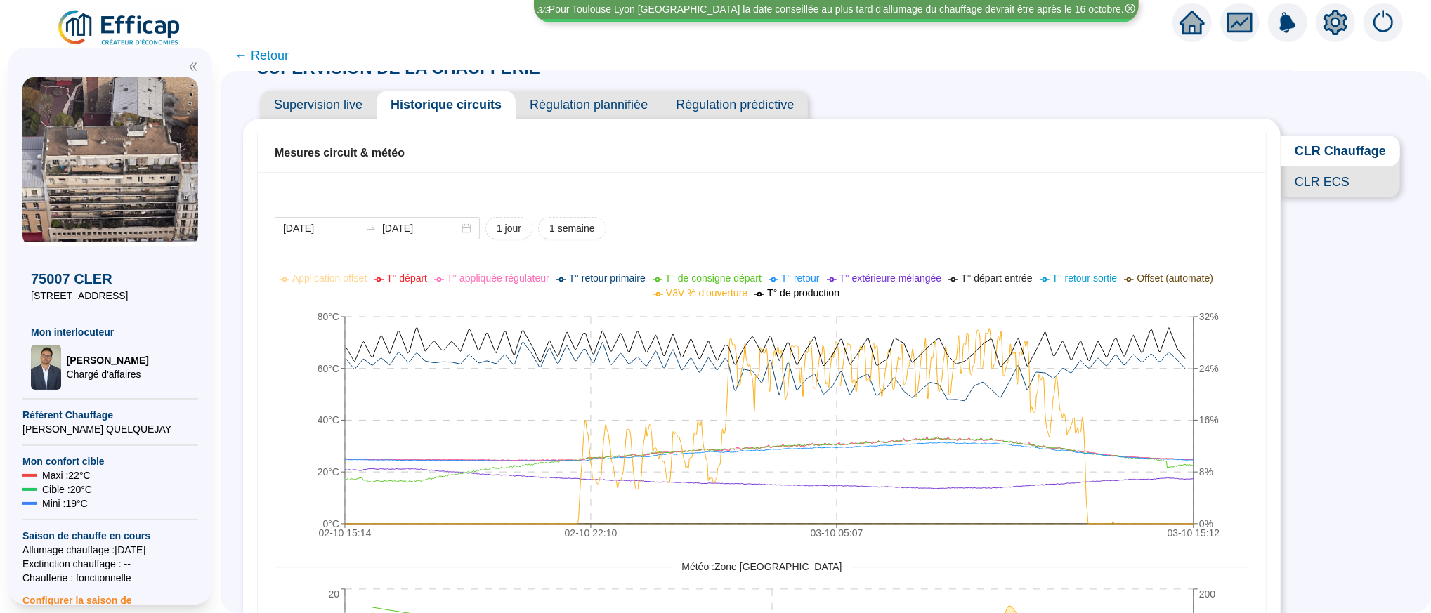
click at [365, 98] on span "Supervision live" at bounding box center [318, 105] width 117 height 28
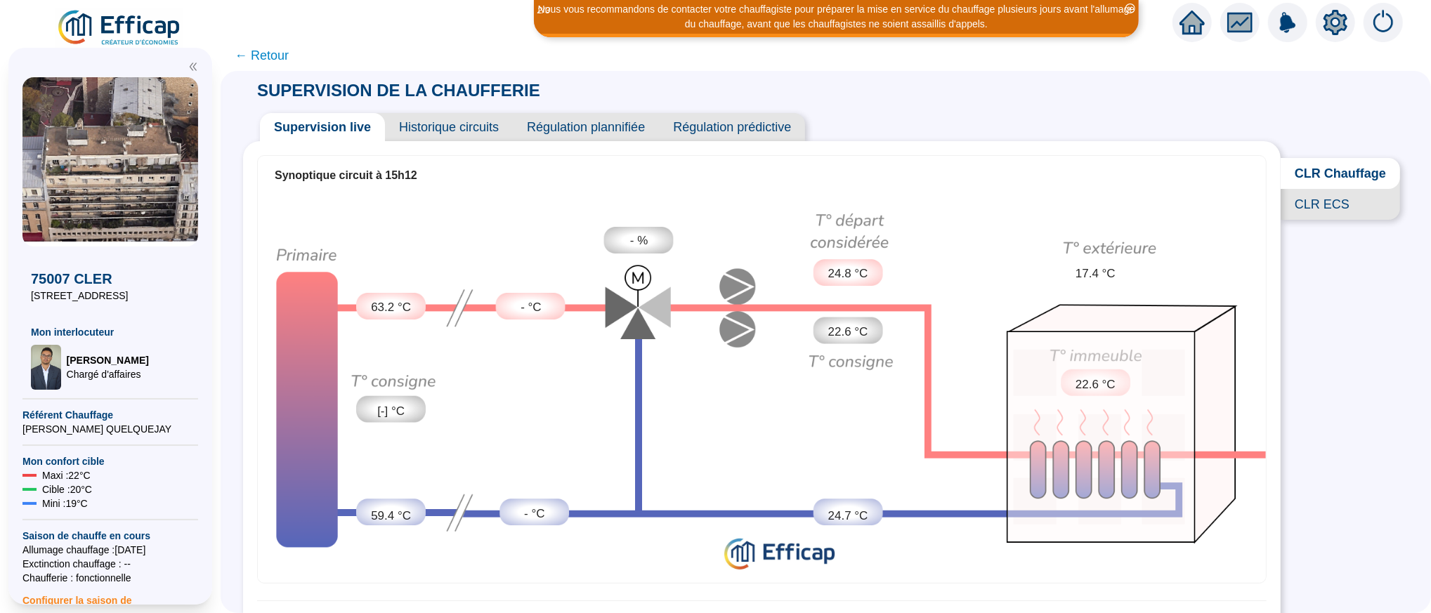
click at [1307, 207] on span "CLR ECS" at bounding box center [1340, 204] width 119 height 31
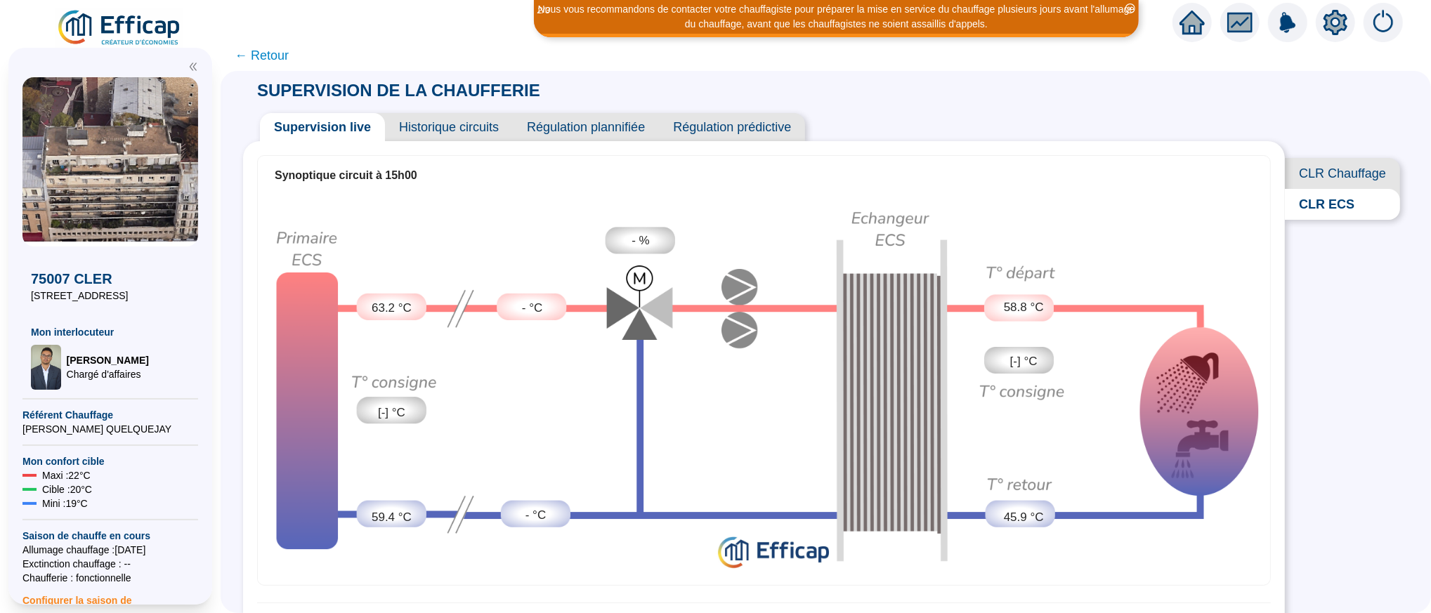
click at [1307, 207] on span "CLR ECS" at bounding box center [1342, 204] width 115 height 31
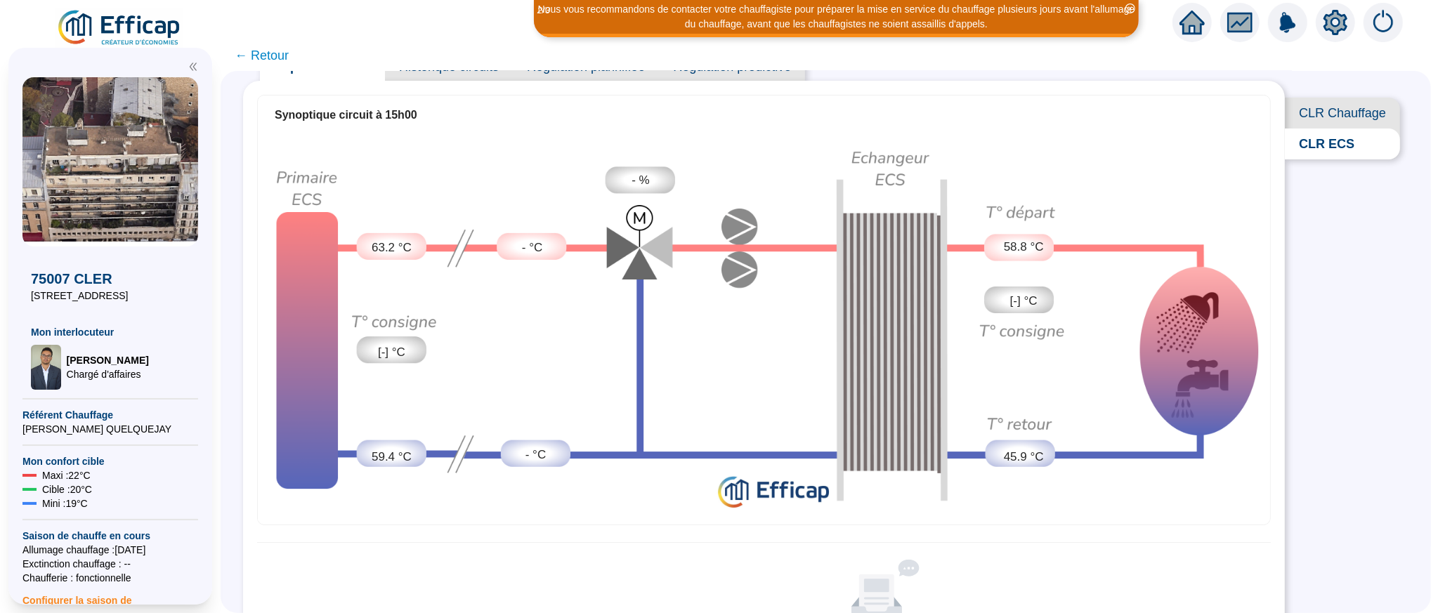
scroll to position [60, 0]
click at [1340, 242] on div "SUPERVISION DE LA CHAUFFERIE Supervision live Historique circuits Régulation pl…" at bounding box center [826, 342] width 1211 height 542
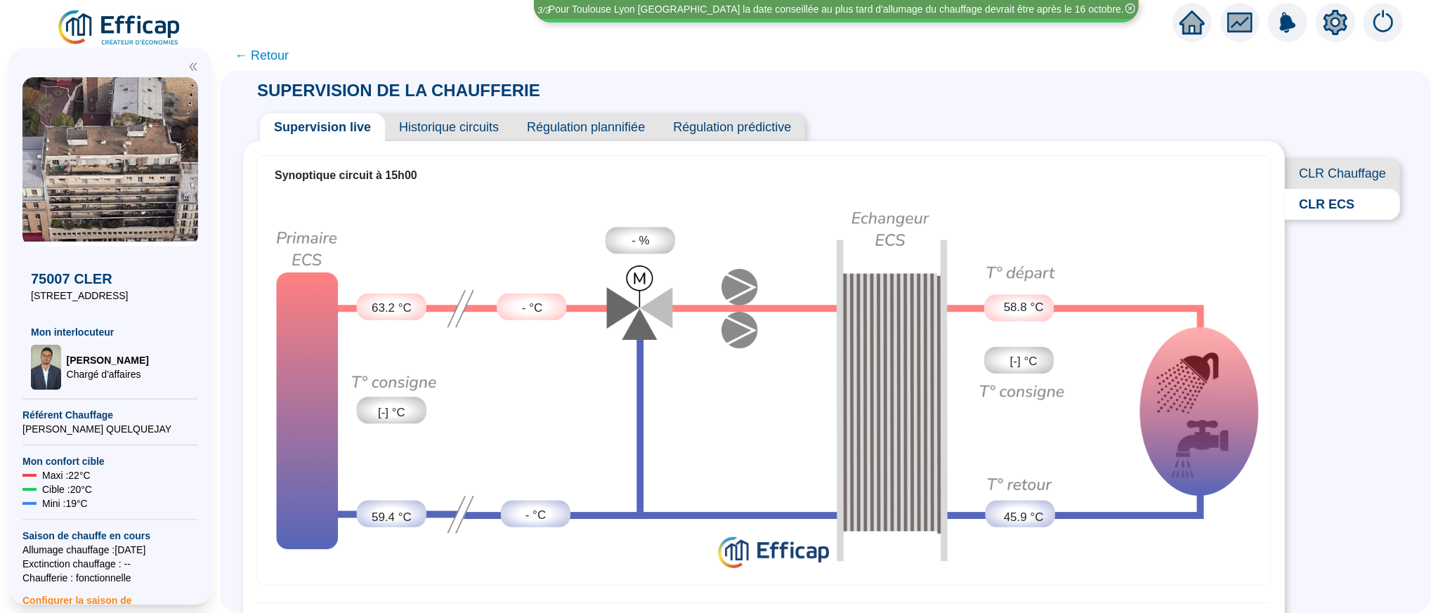
scroll to position [1, 0]
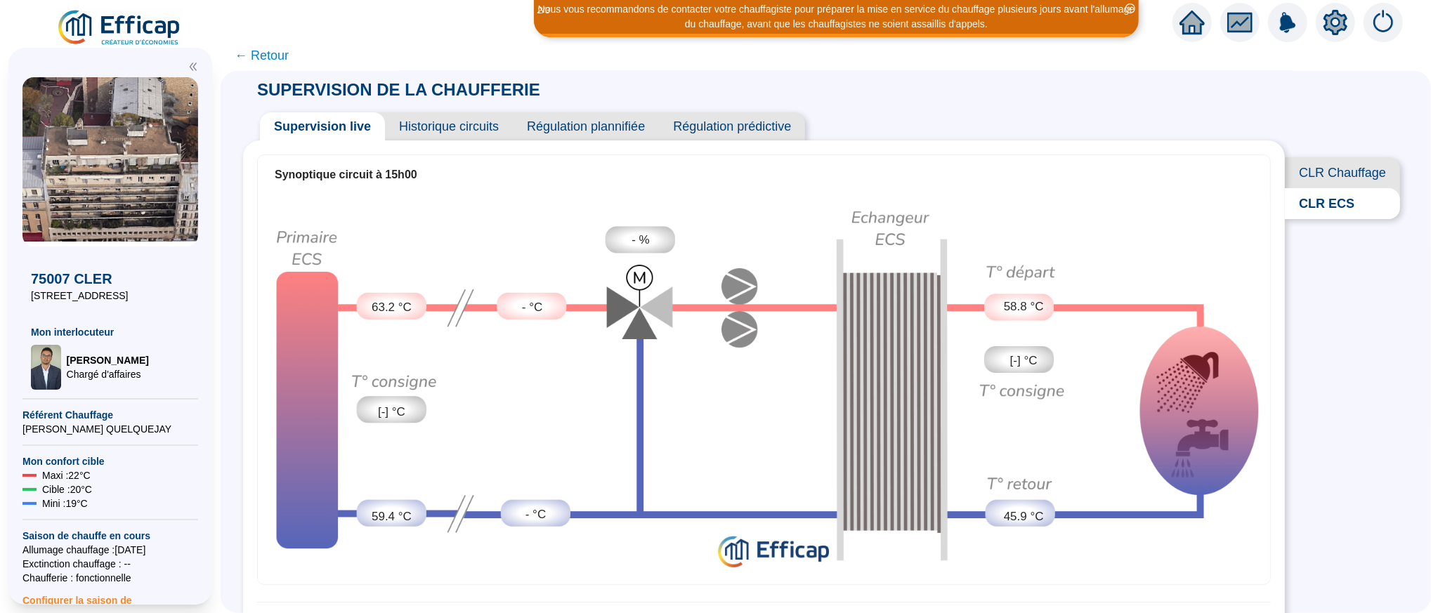
click at [278, 56] on span "← Retour" at bounding box center [262, 56] width 54 height 20
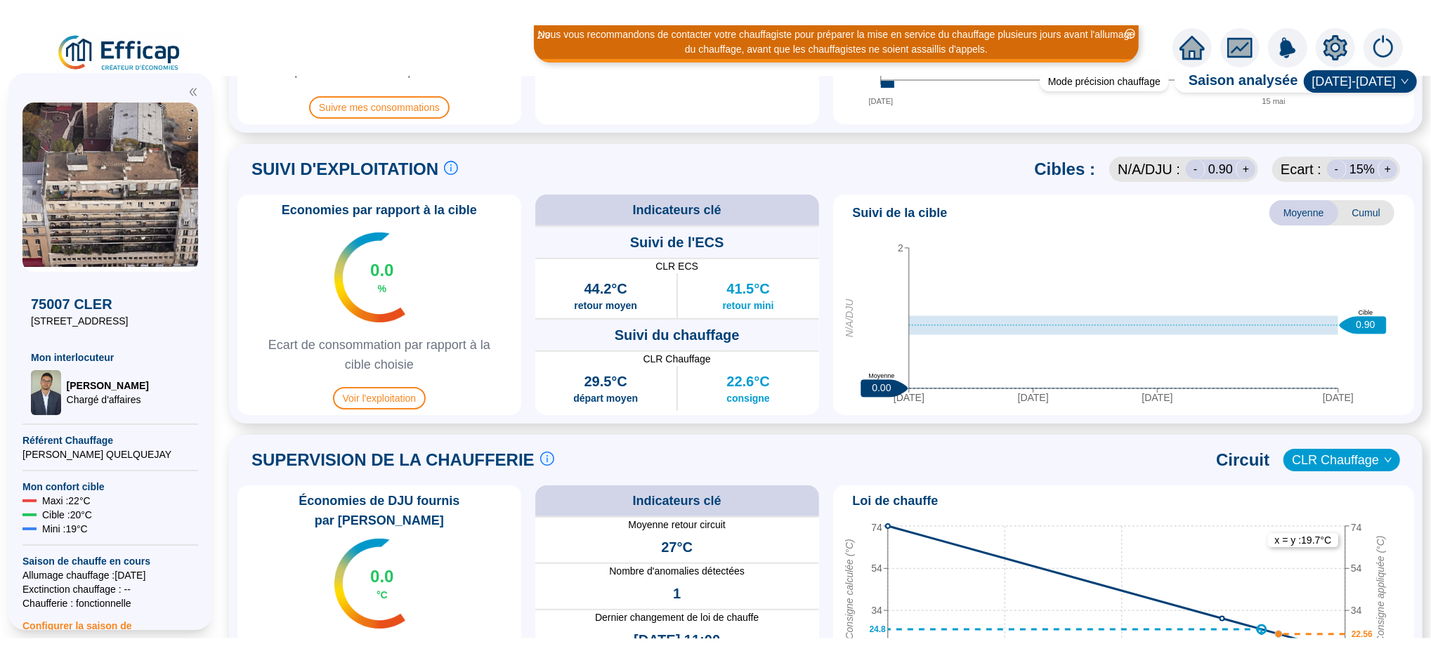
scroll to position [601, 0]
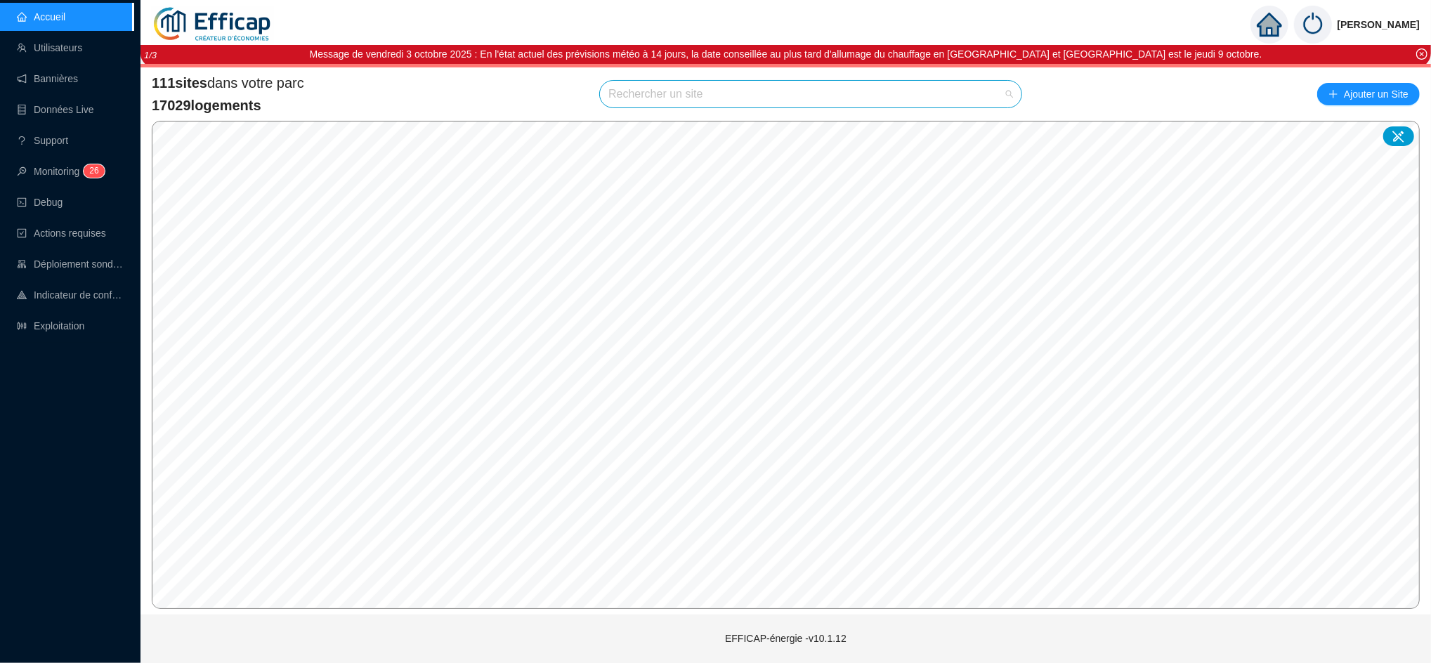
click at [657, 99] on input "search" at bounding box center [805, 94] width 392 height 27
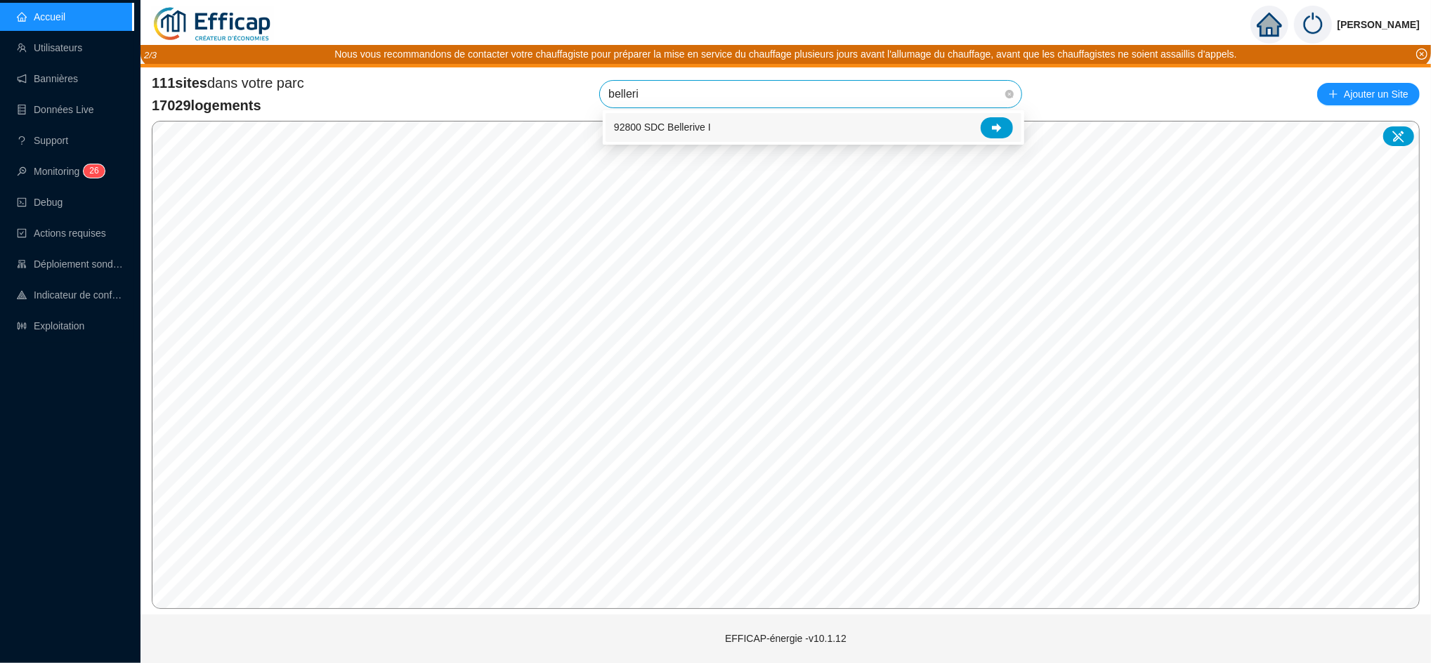
type input "belleri"
click at [748, 96] on input "search" at bounding box center [805, 94] width 392 height 27
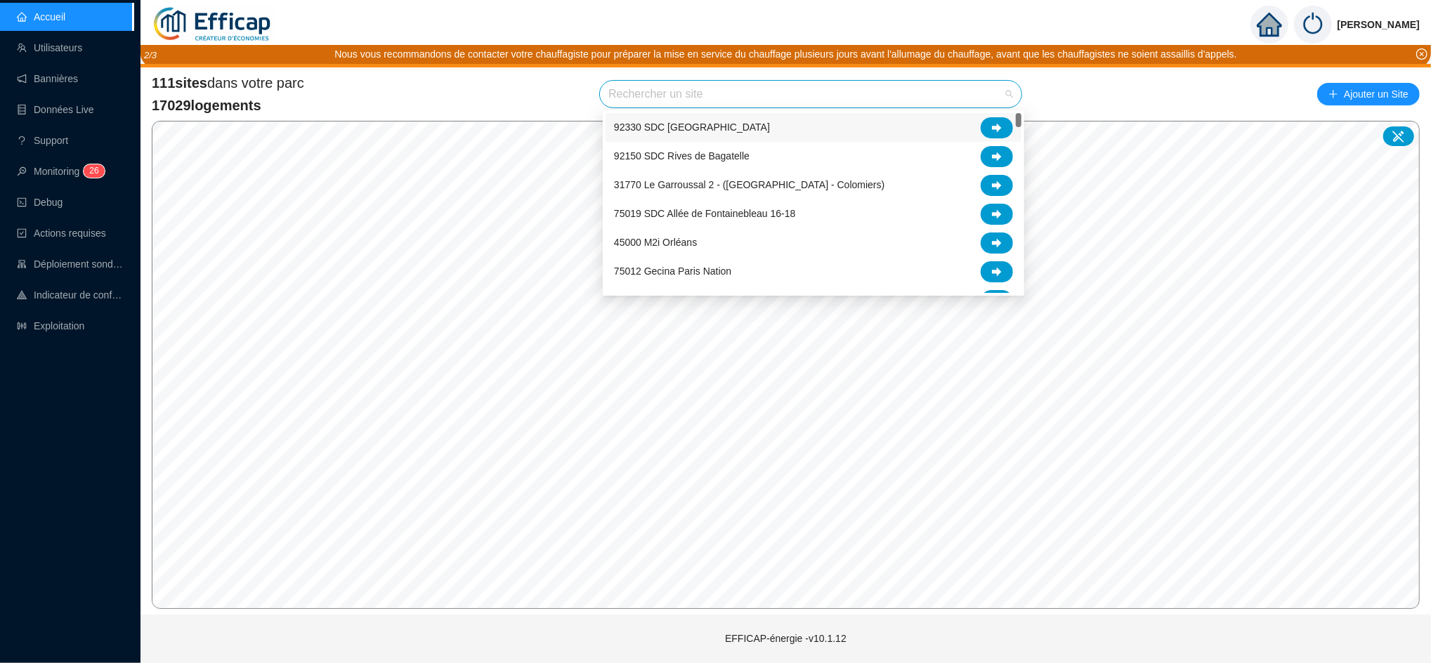
click at [748, 96] on input "search" at bounding box center [805, 94] width 392 height 27
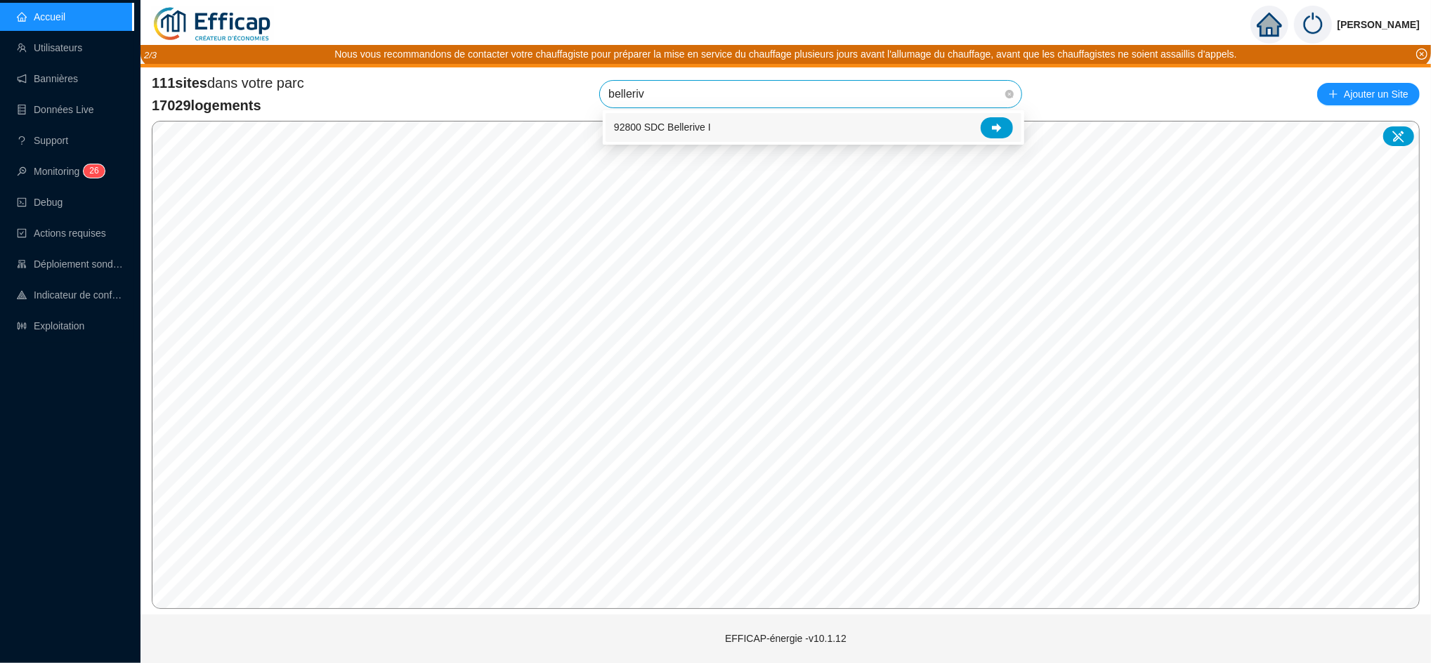
type input "bellerive"
click at [999, 125] on icon at bounding box center [997, 128] width 10 height 10
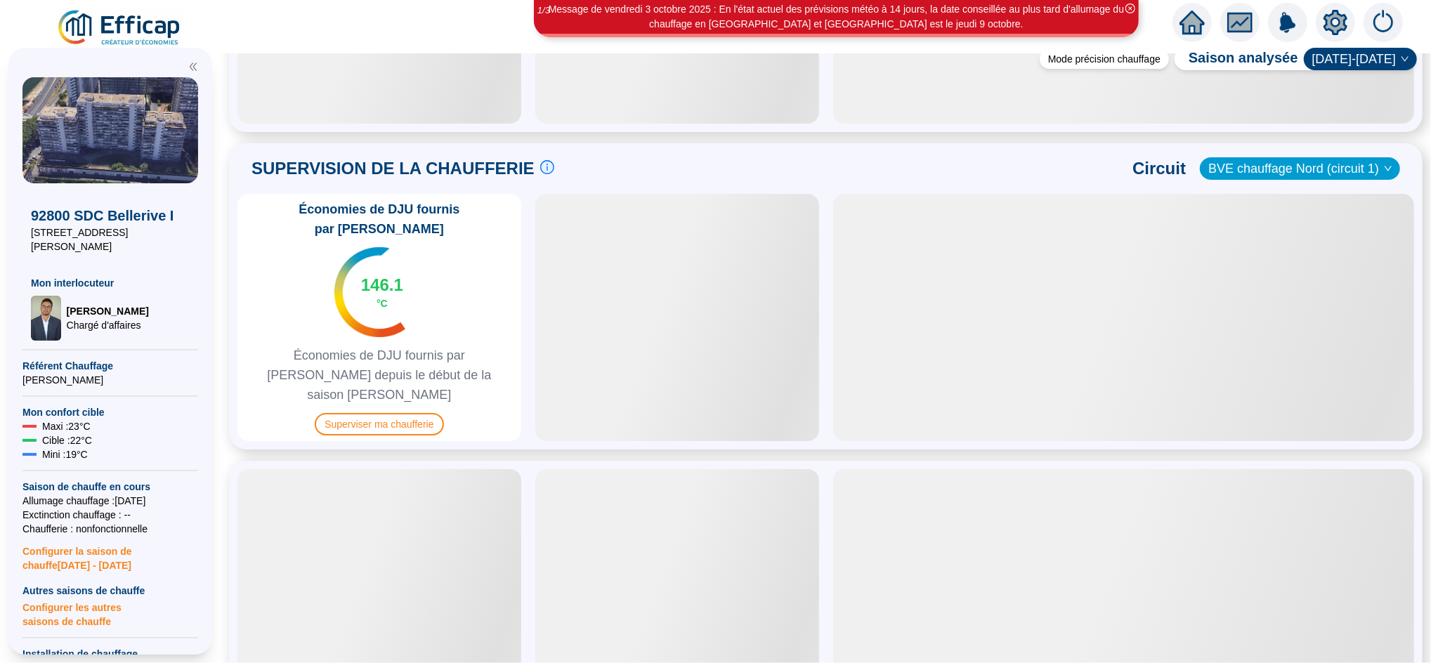
scroll to position [753, 0]
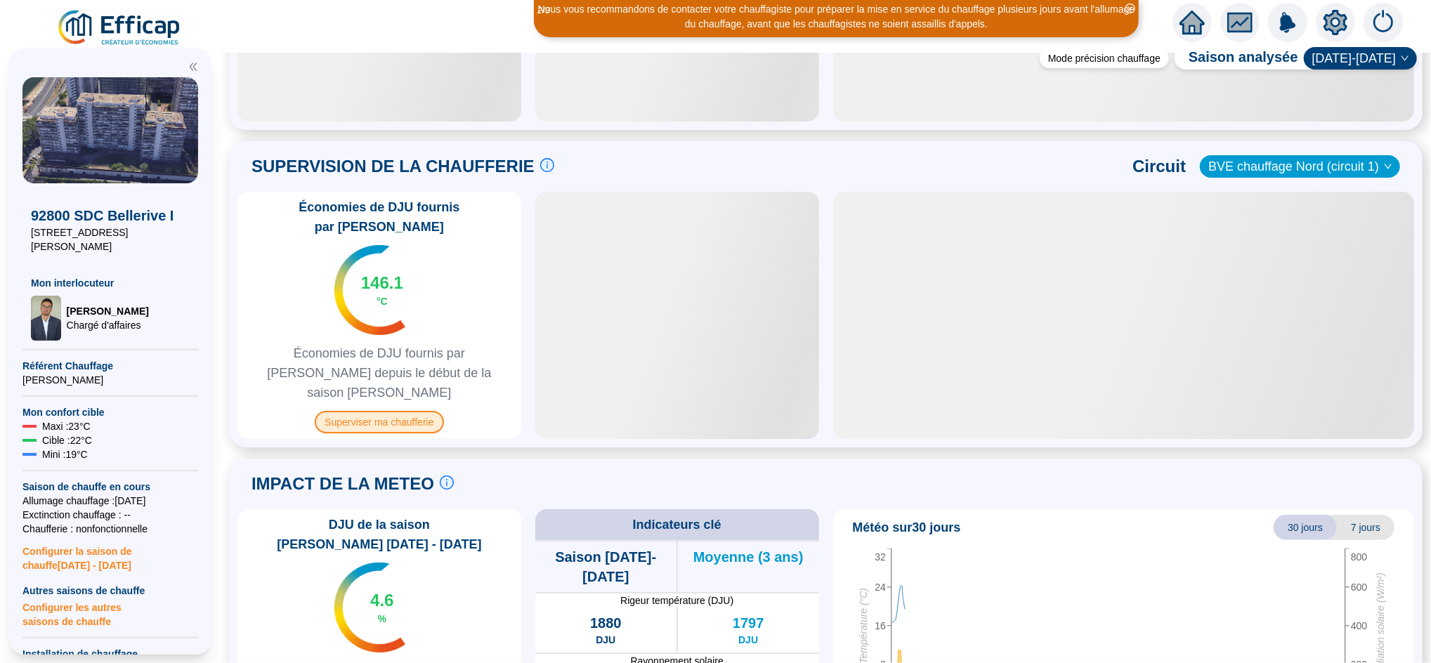
click at [410, 411] on span "Superviser ma chaufferie" at bounding box center [379, 422] width 129 height 22
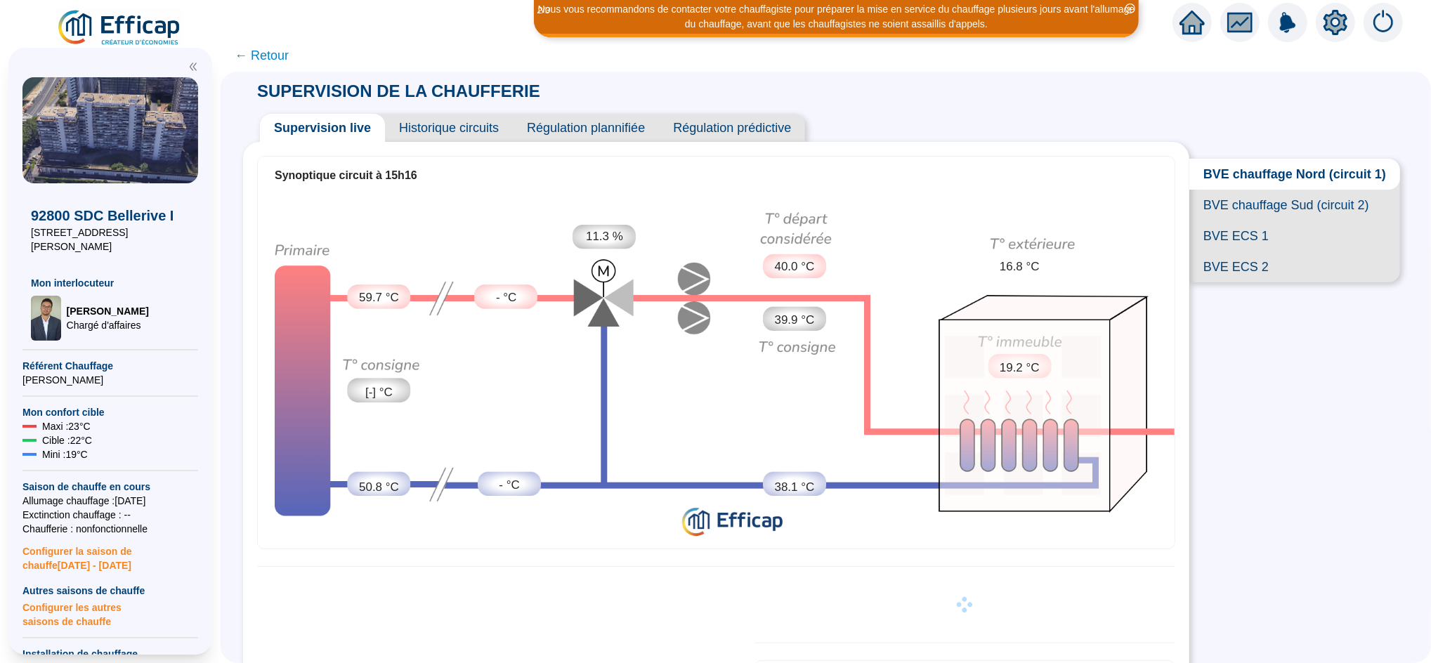
click at [1231, 218] on span "BVE chauffage Sud (circuit 2)" at bounding box center [1295, 205] width 211 height 31
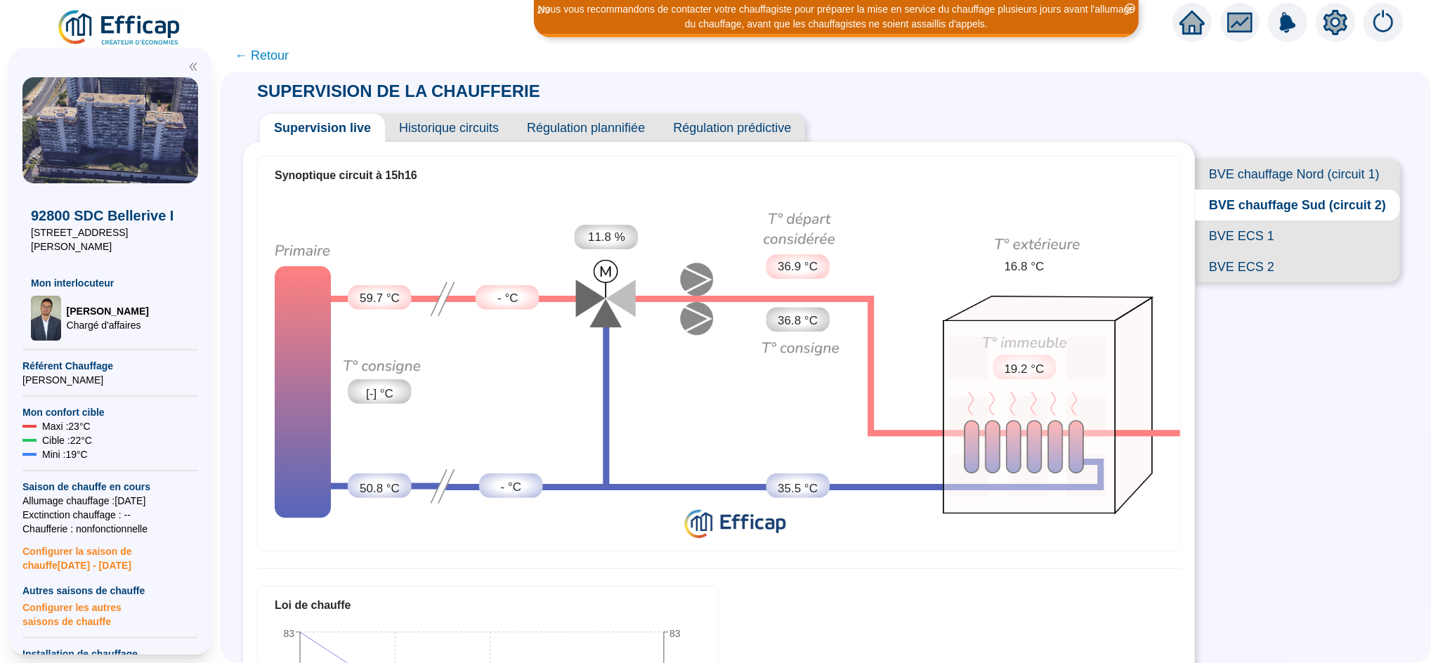
click at [1239, 183] on span "BVE chauffage Nord (circuit 1)" at bounding box center [1297, 174] width 205 height 31
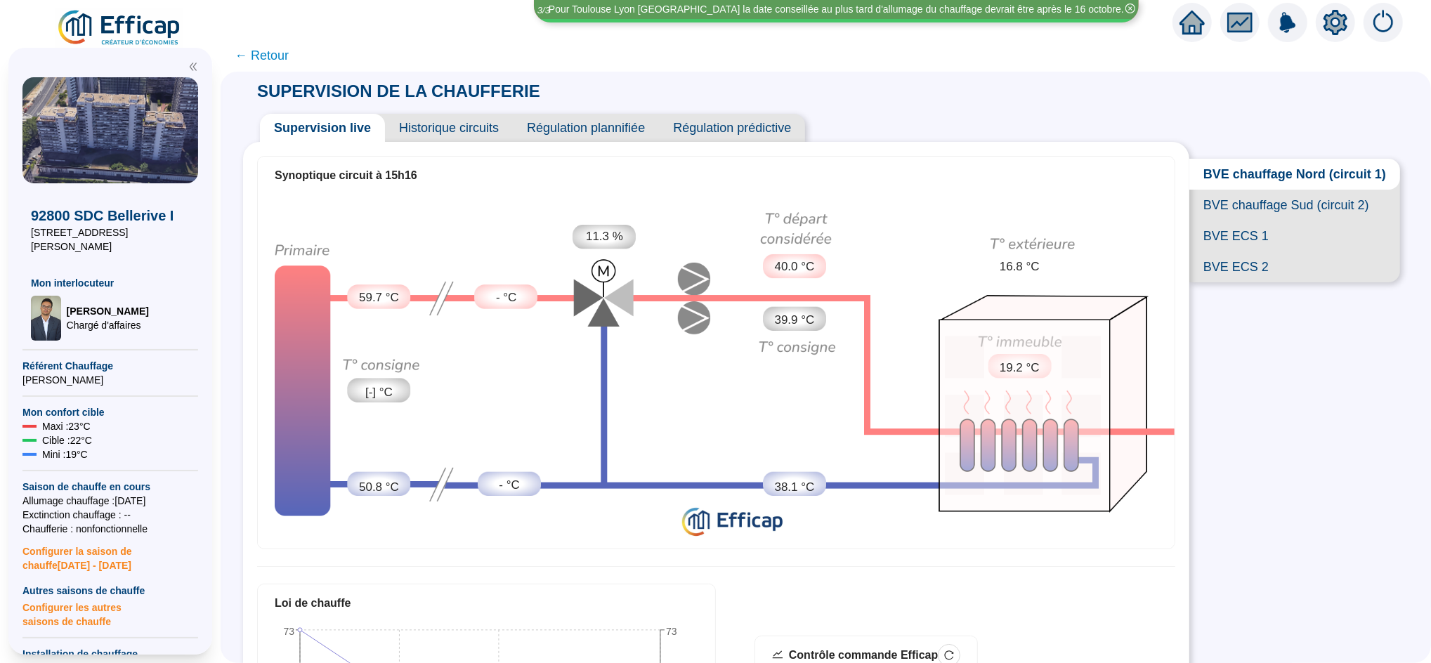
click at [1229, 218] on span "BVE chauffage Sud (circuit 2)" at bounding box center [1295, 205] width 211 height 31
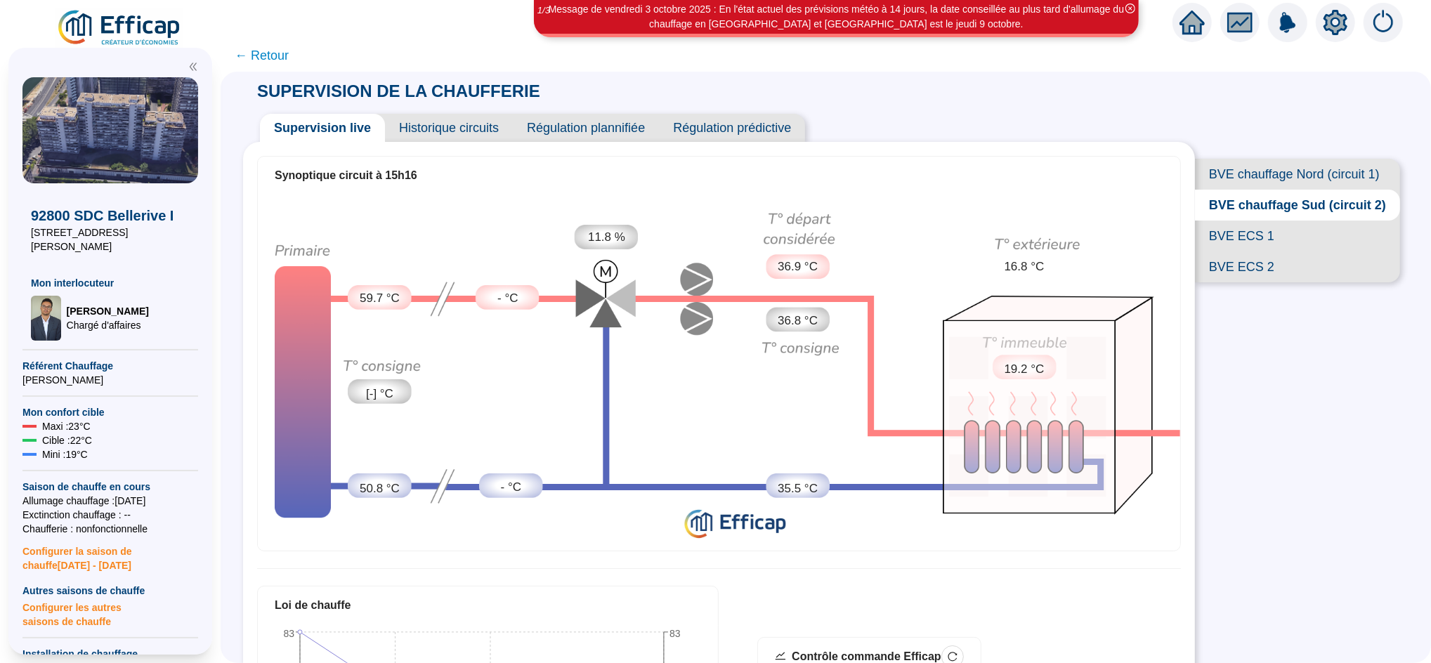
click at [284, 46] on span "← Retour" at bounding box center [262, 56] width 54 height 20
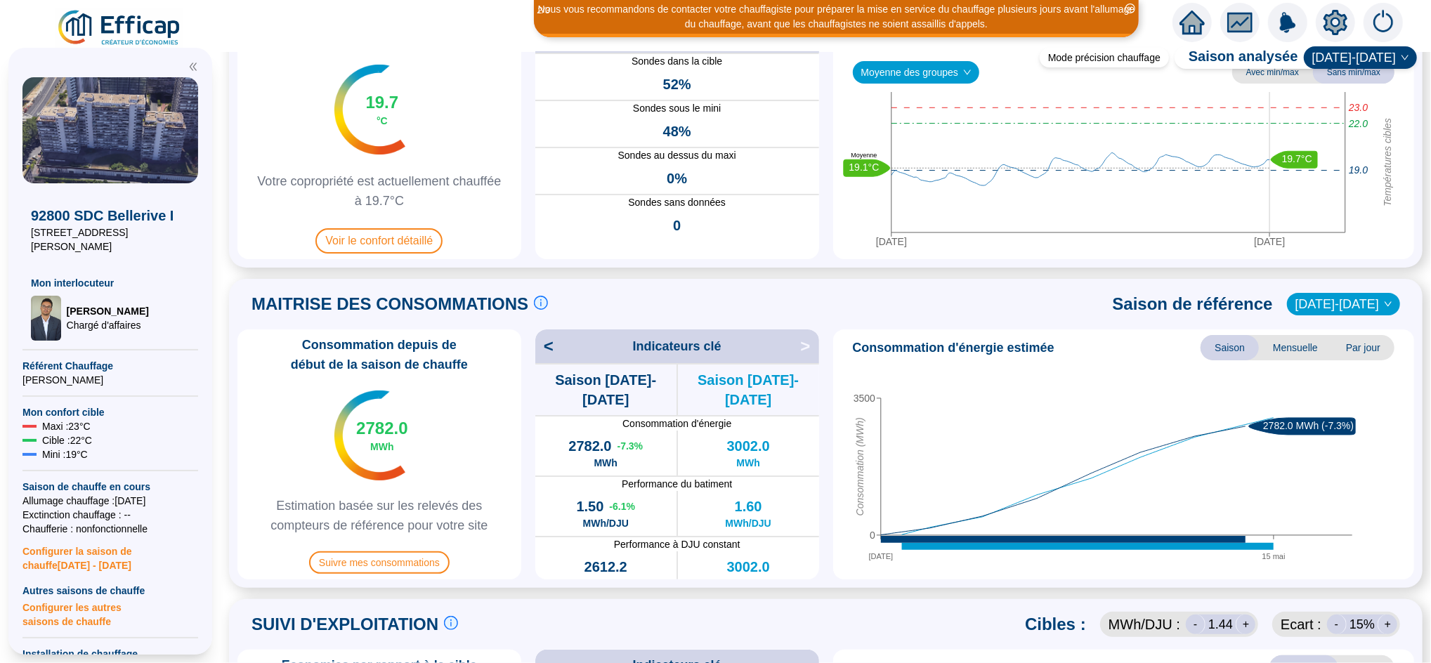
scroll to position [91, 0]
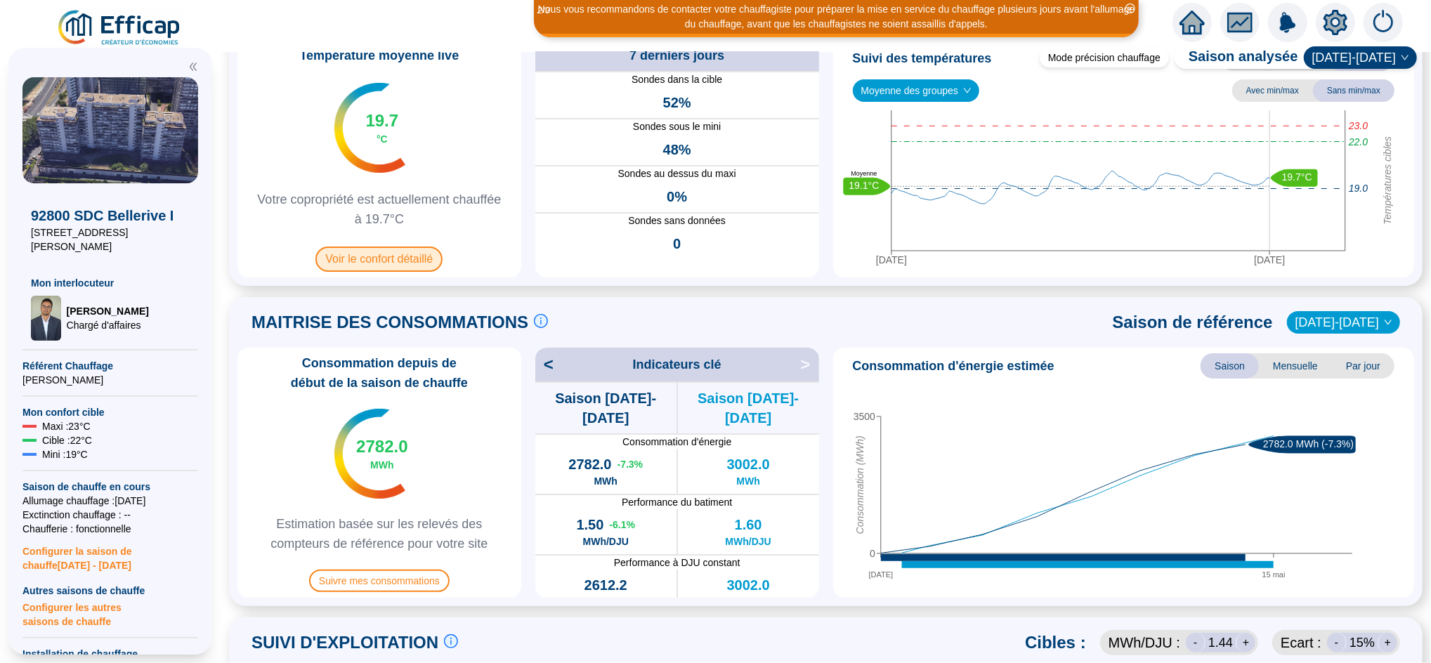
click at [416, 256] on span "Voir le confort détaillé" at bounding box center [379, 259] width 127 height 25
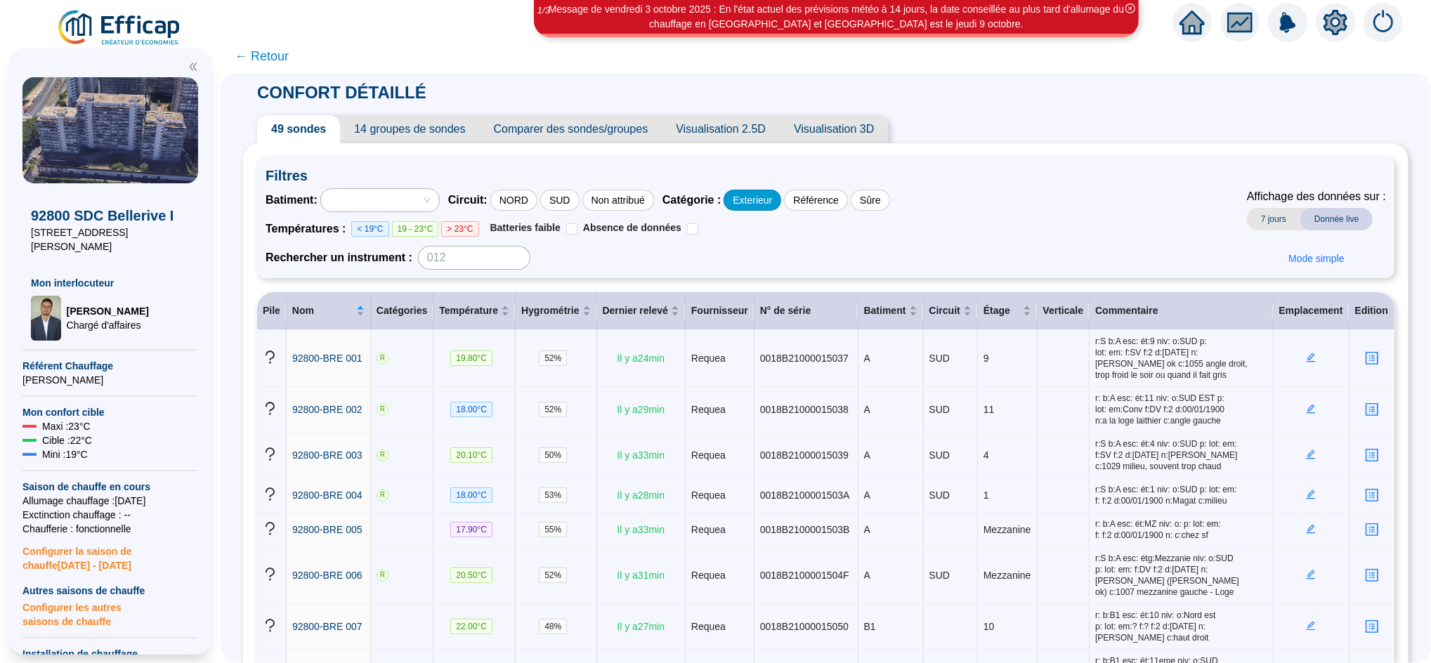
click at [762, 198] on div "Exterieur" at bounding box center [753, 200] width 58 height 21
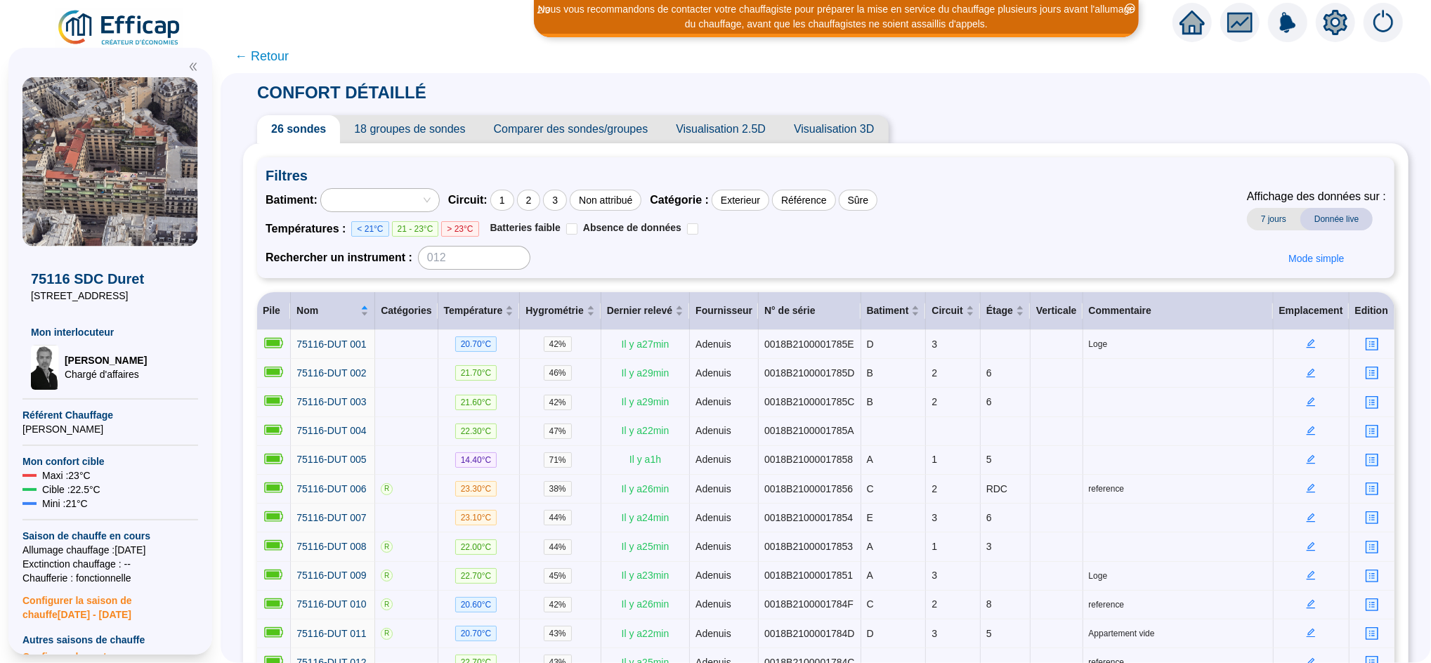
click at [264, 54] on span "← Retour" at bounding box center [262, 56] width 54 height 20
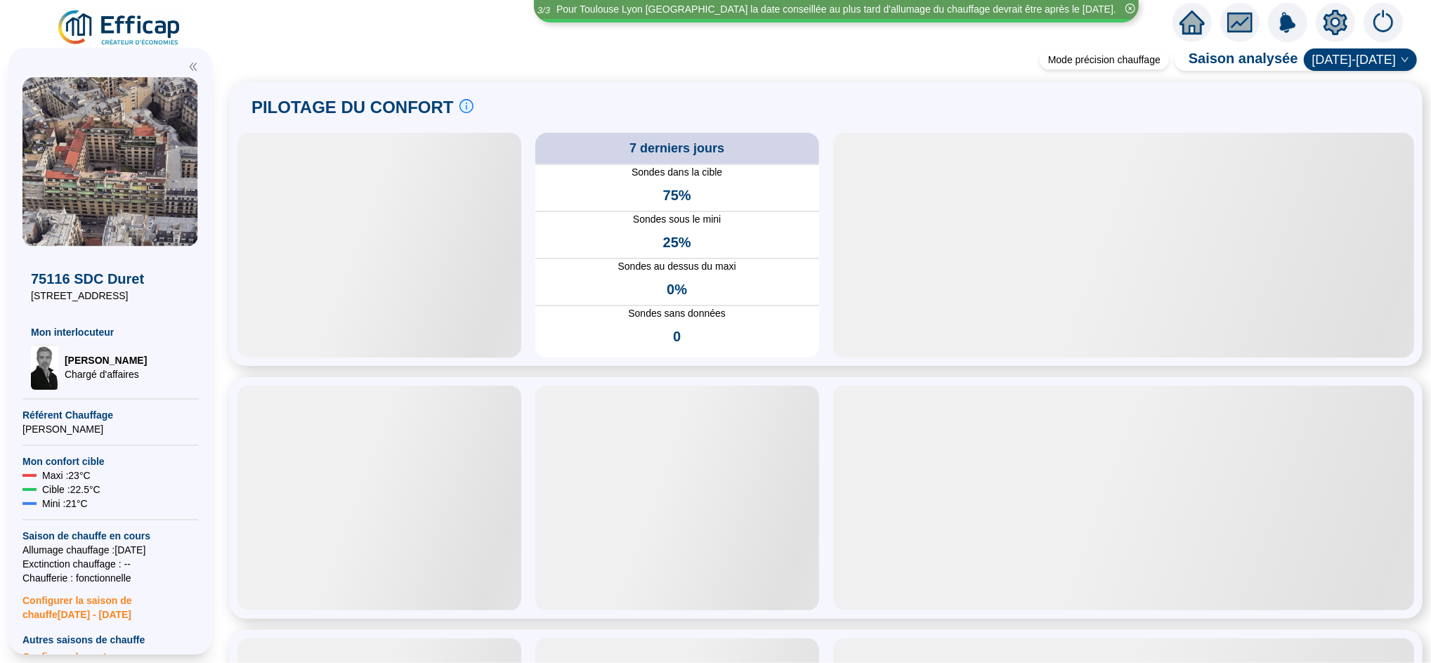
scroll to position [49, 0]
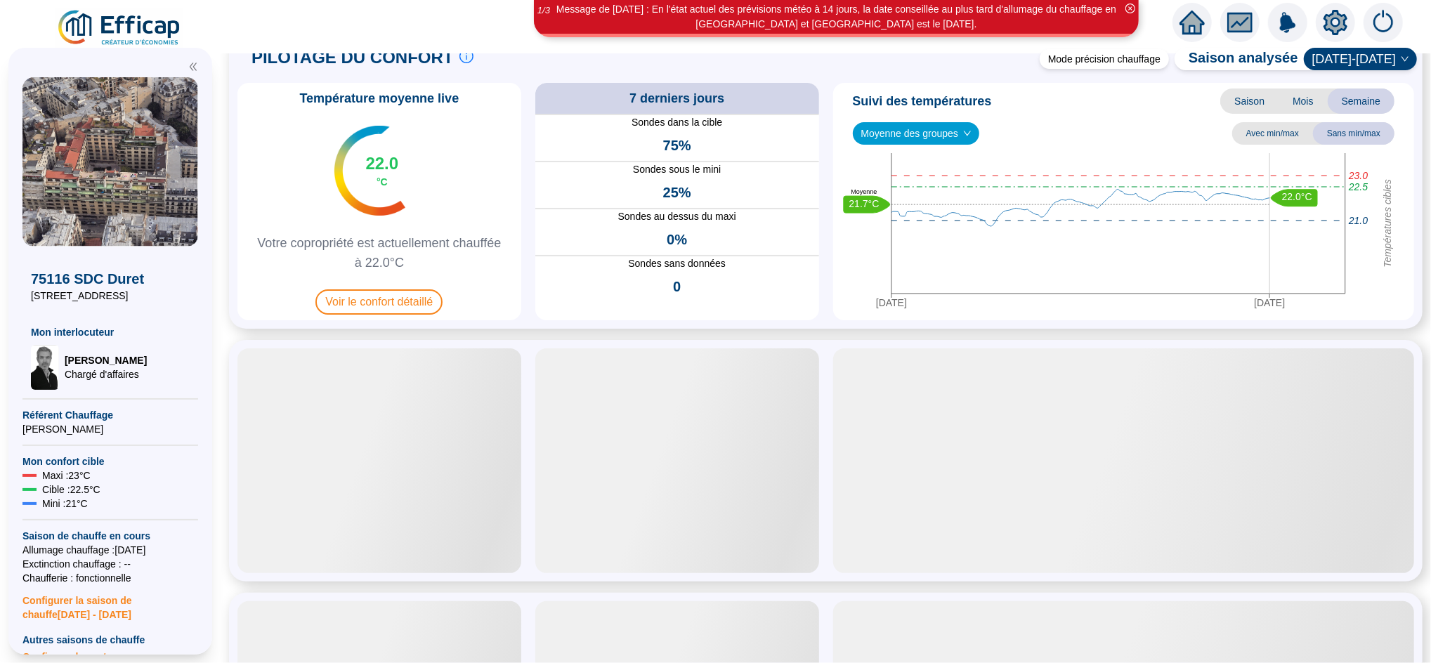
click at [622, 507] on div at bounding box center [677, 461] width 284 height 225
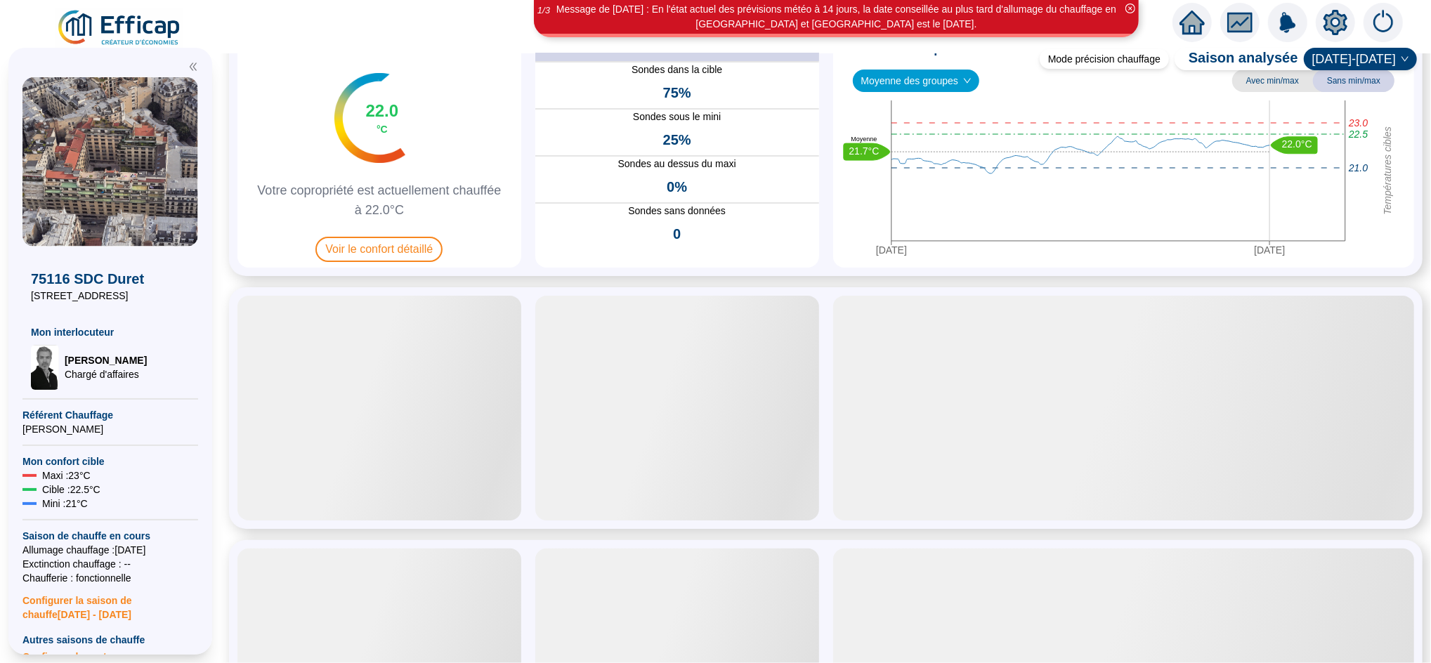
scroll to position [104, 0]
click at [1190, 22] on icon "home" at bounding box center [1192, 23] width 25 height 20
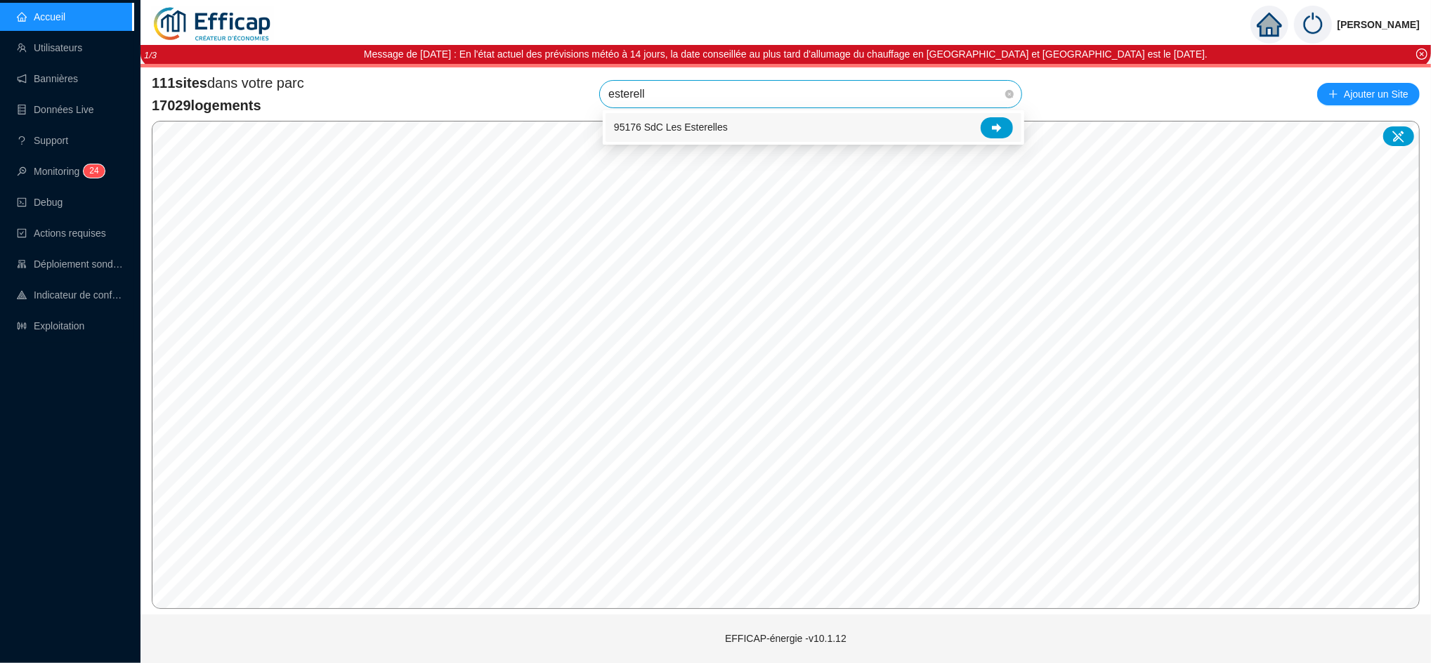
type input "esterelle"
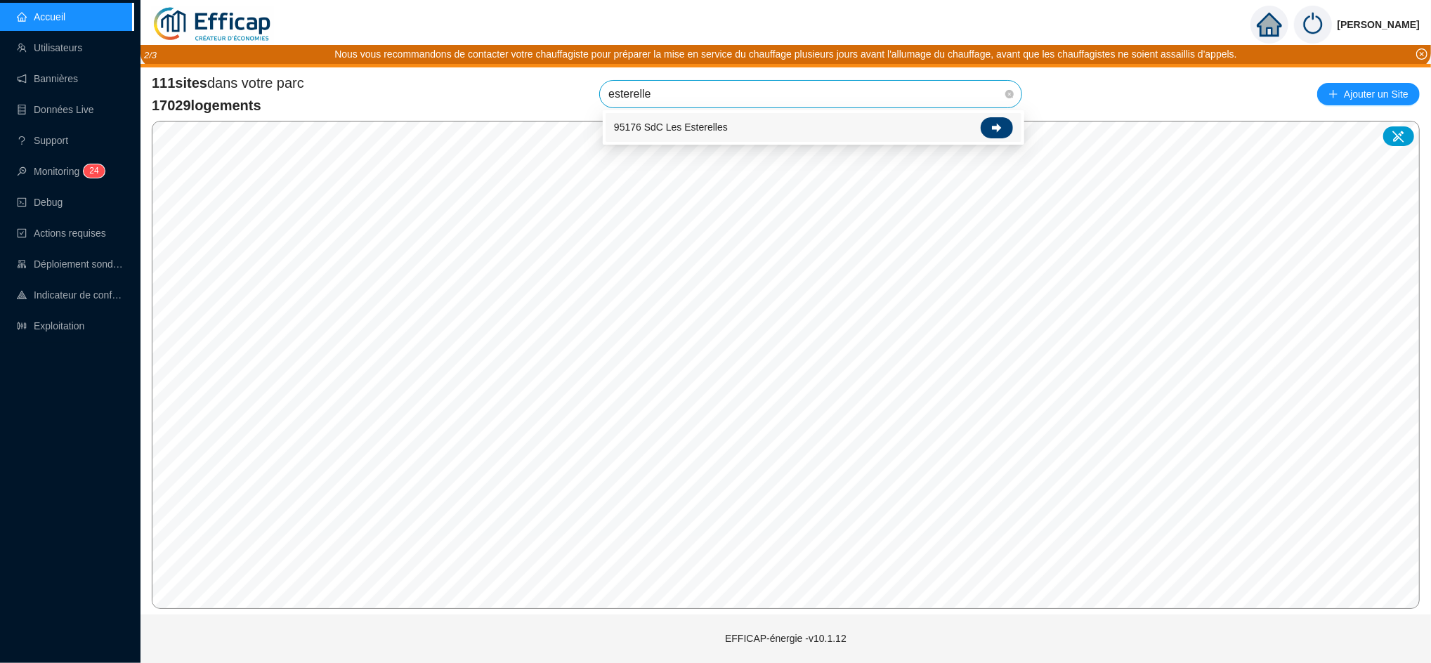
click at [1001, 129] on icon at bounding box center [997, 128] width 10 height 10
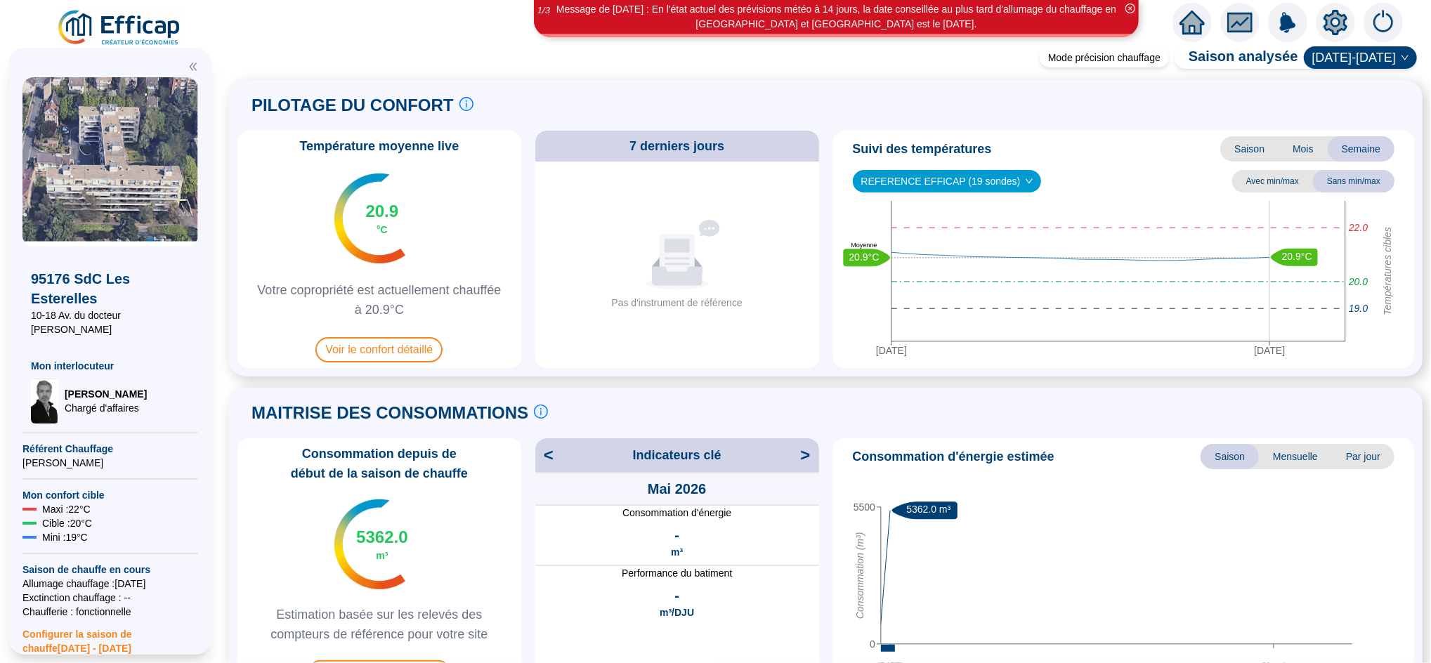
click at [1195, 21] on icon "home" at bounding box center [1192, 23] width 25 height 20
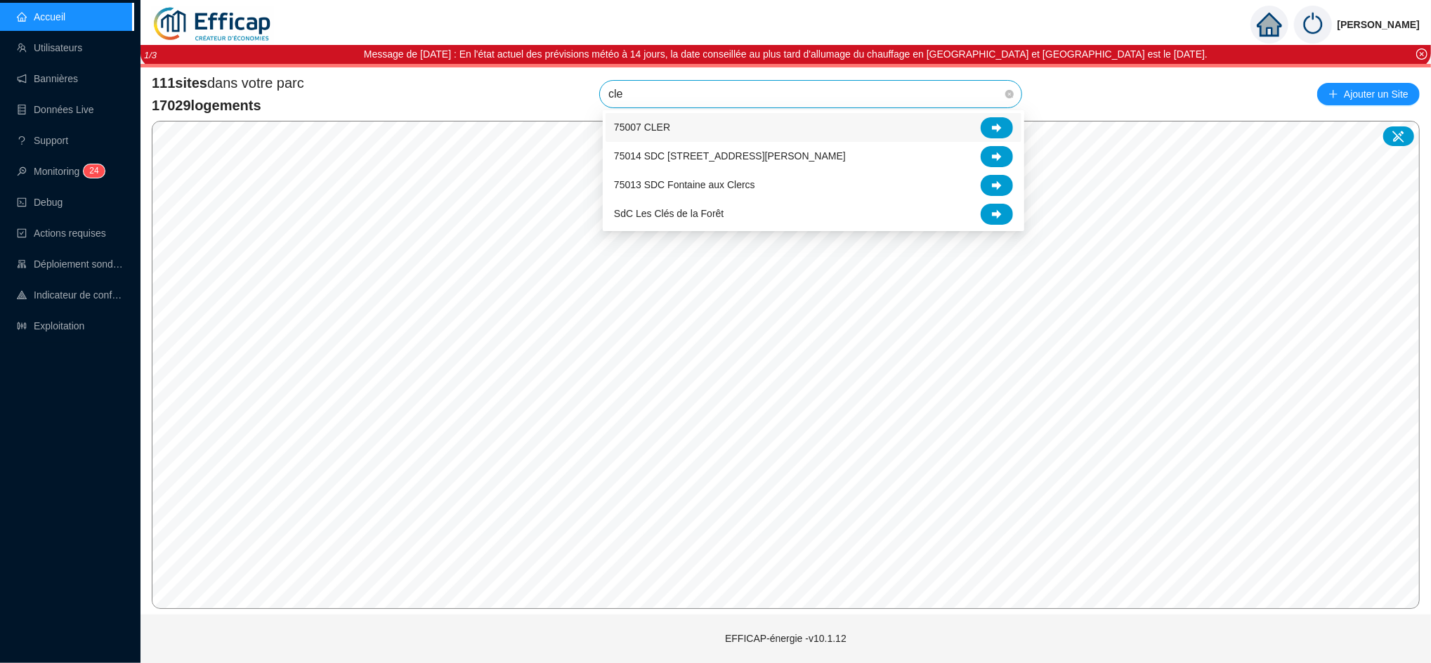
type input "cler"
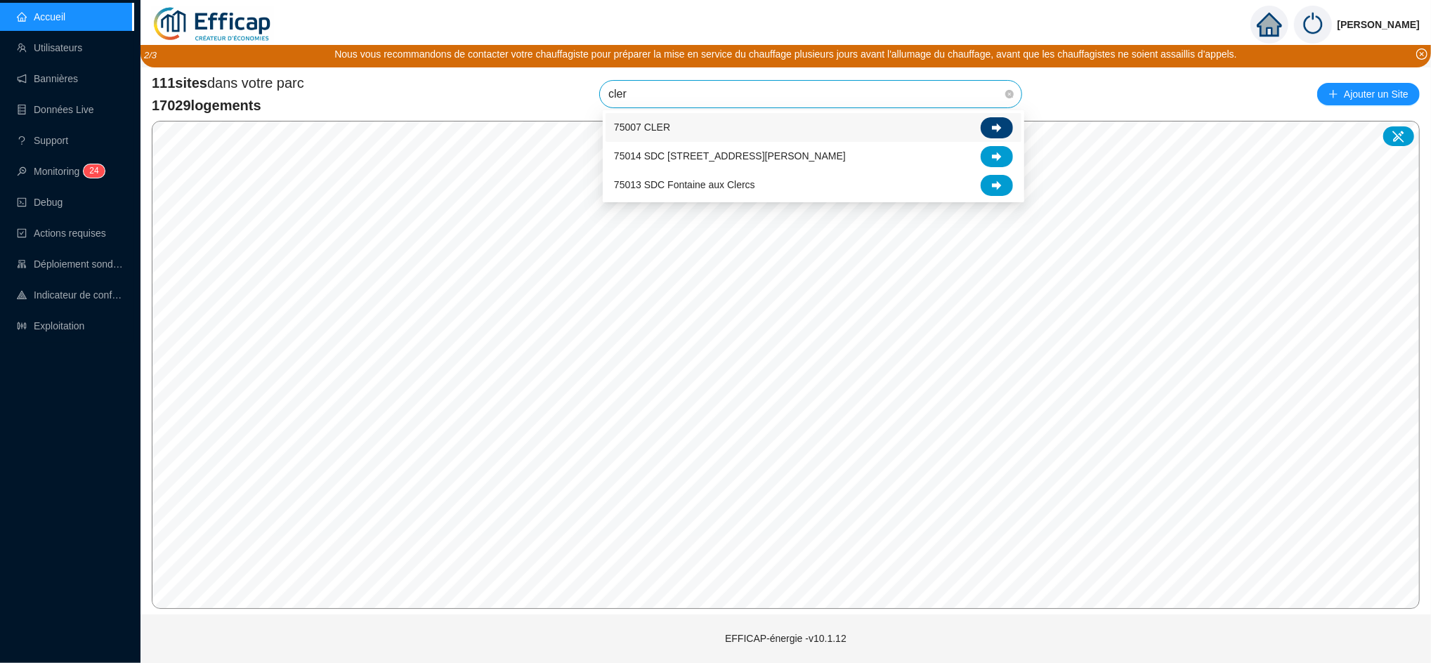
click at [992, 130] on icon at bounding box center [997, 128] width 10 height 10
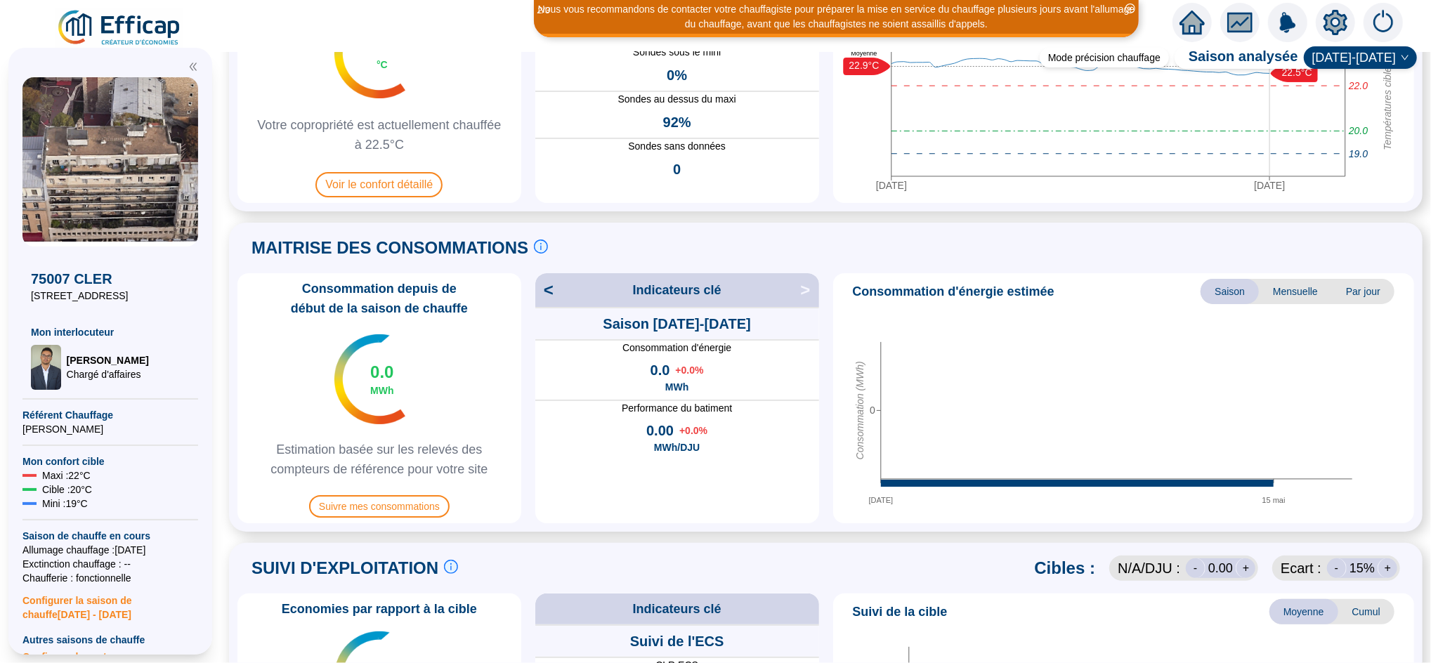
scroll to position [164, 0]
click at [1334, 13] on icon "setting" at bounding box center [1336, 22] width 24 height 25
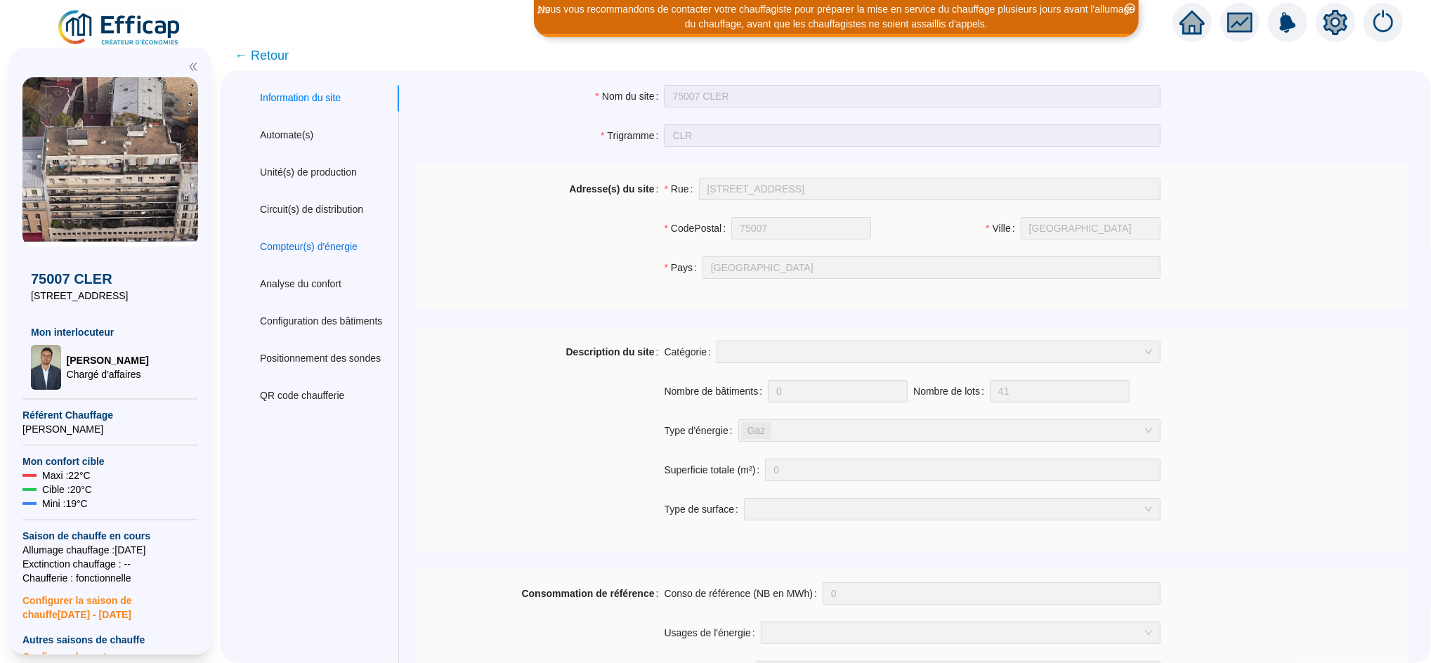
click at [353, 246] on div "Compteur(s) d'énergie" at bounding box center [309, 247] width 98 height 15
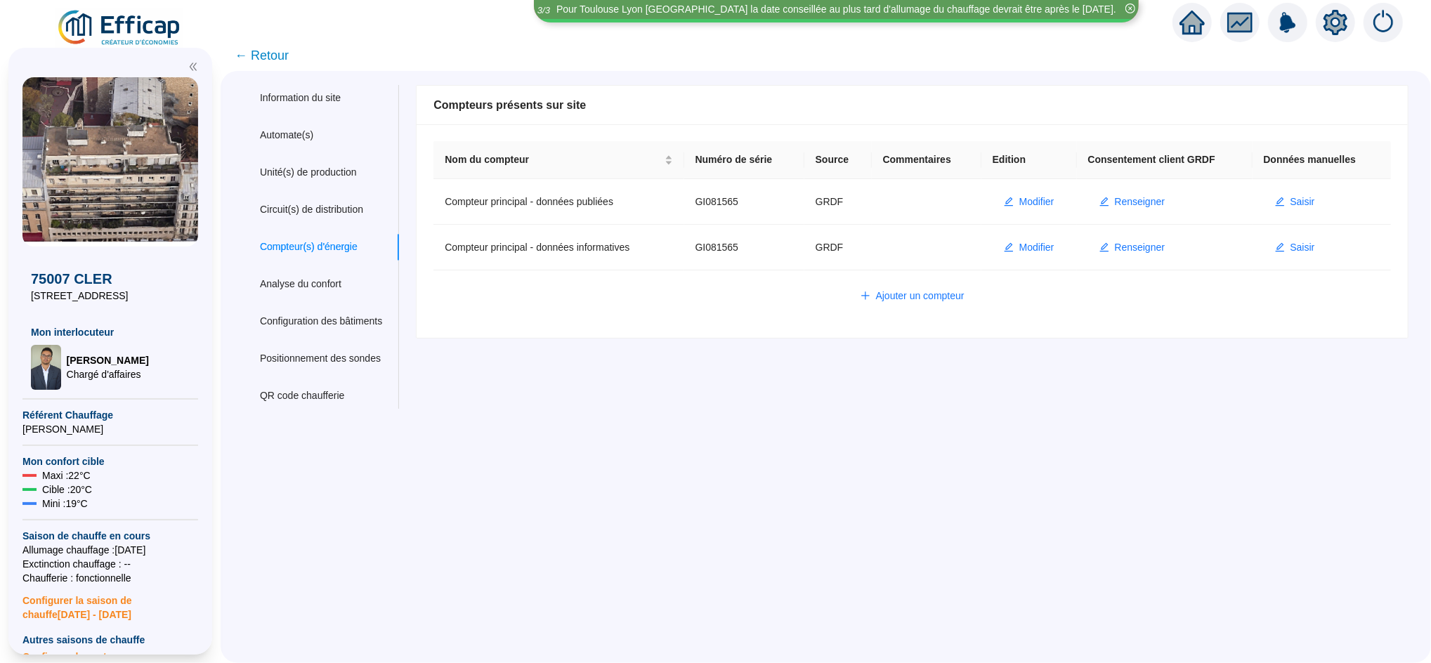
click at [282, 59] on span "← Retour" at bounding box center [262, 56] width 54 height 20
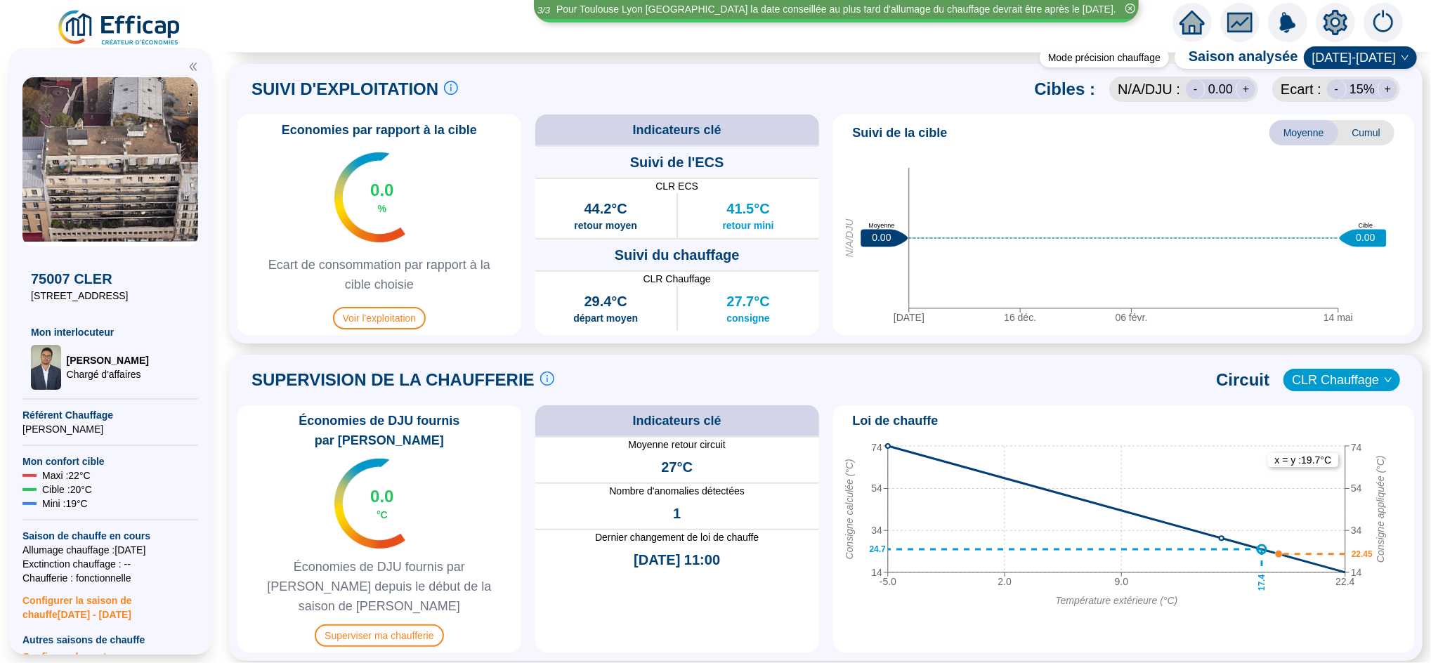
scroll to position [645, 0]
click at [405, 624] on span "Superviser ma chaufferie" at bounding box center [379, 635] width 129 height 22
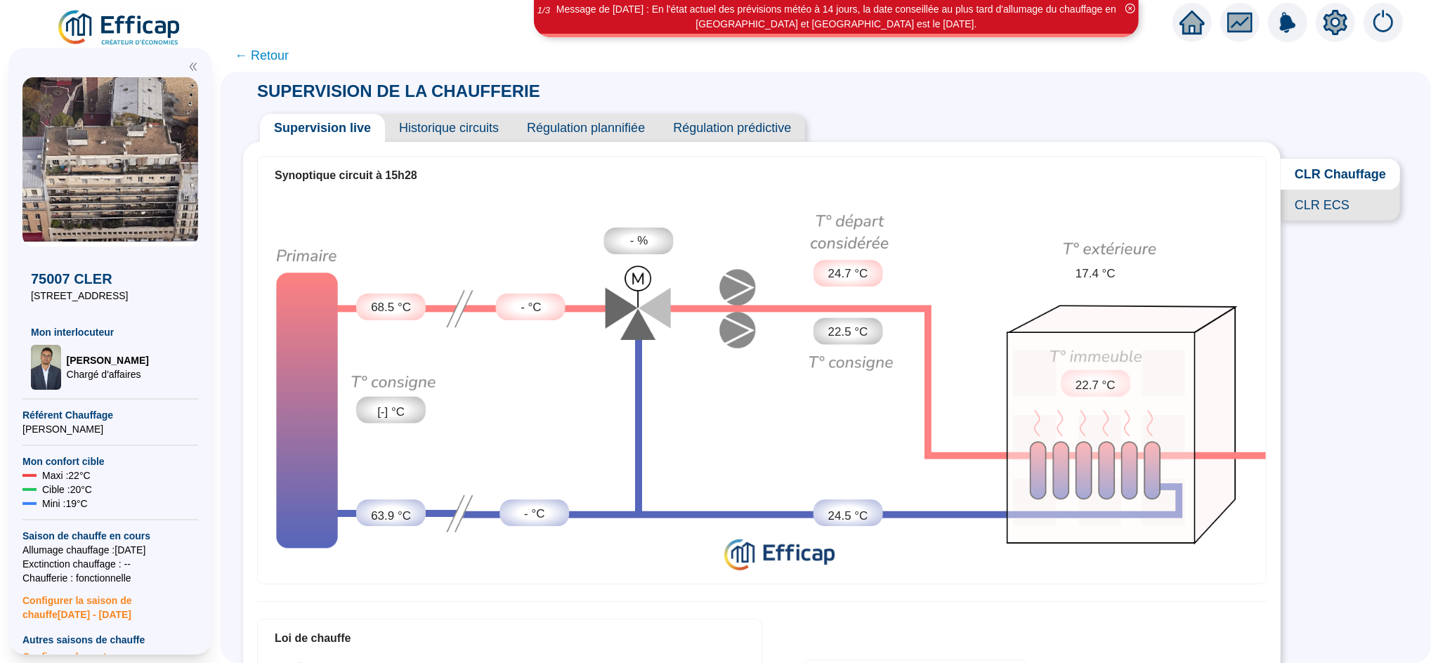
click at [289, 49] on span "← Retour" at bounding box center [262, 56] width 54 height 20
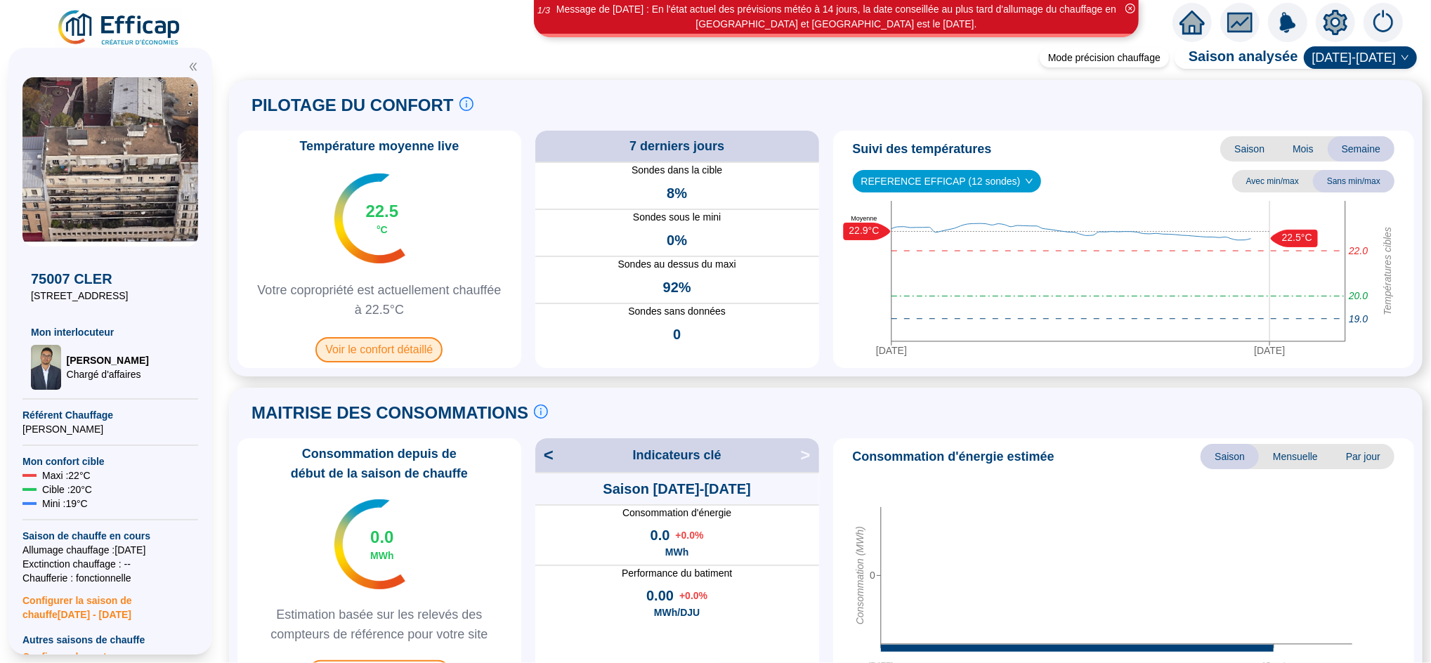
click at [405, 352] on span "Voir le confort détaillé" at bounding box center [379, 349] width 127 height 25
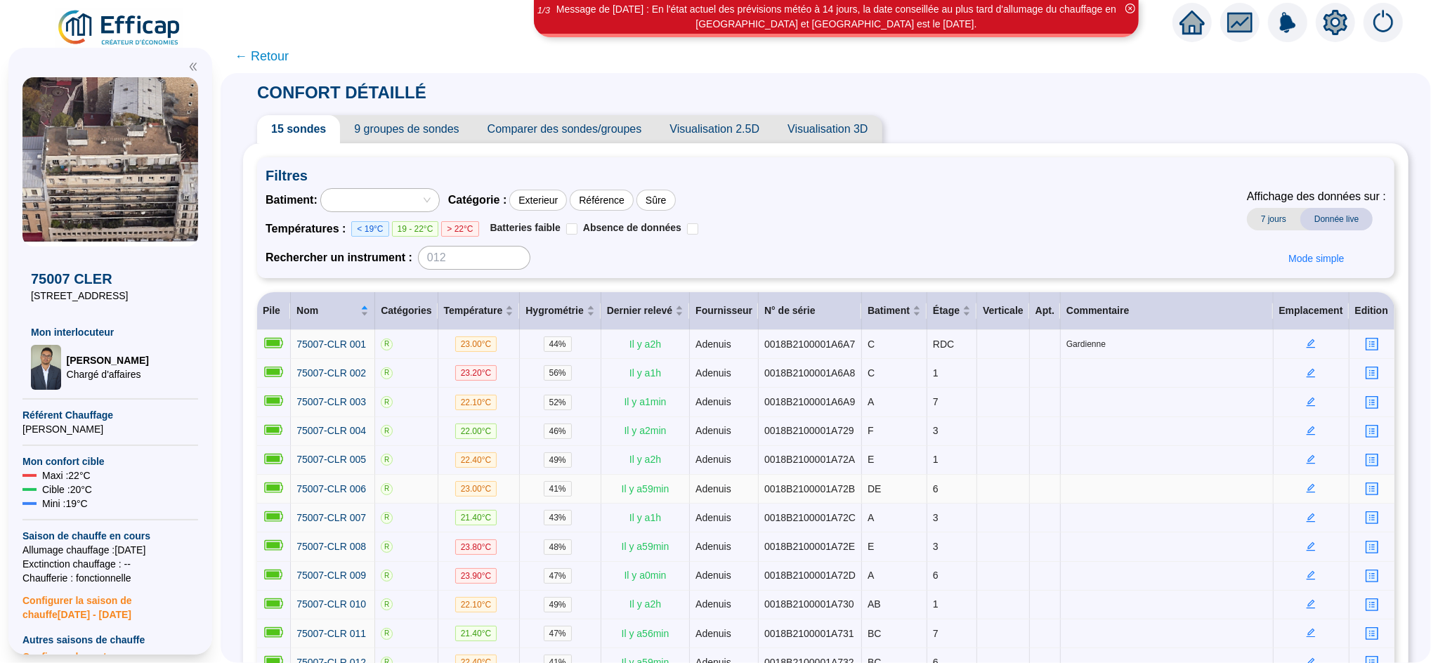
scroll to position [196, 0]
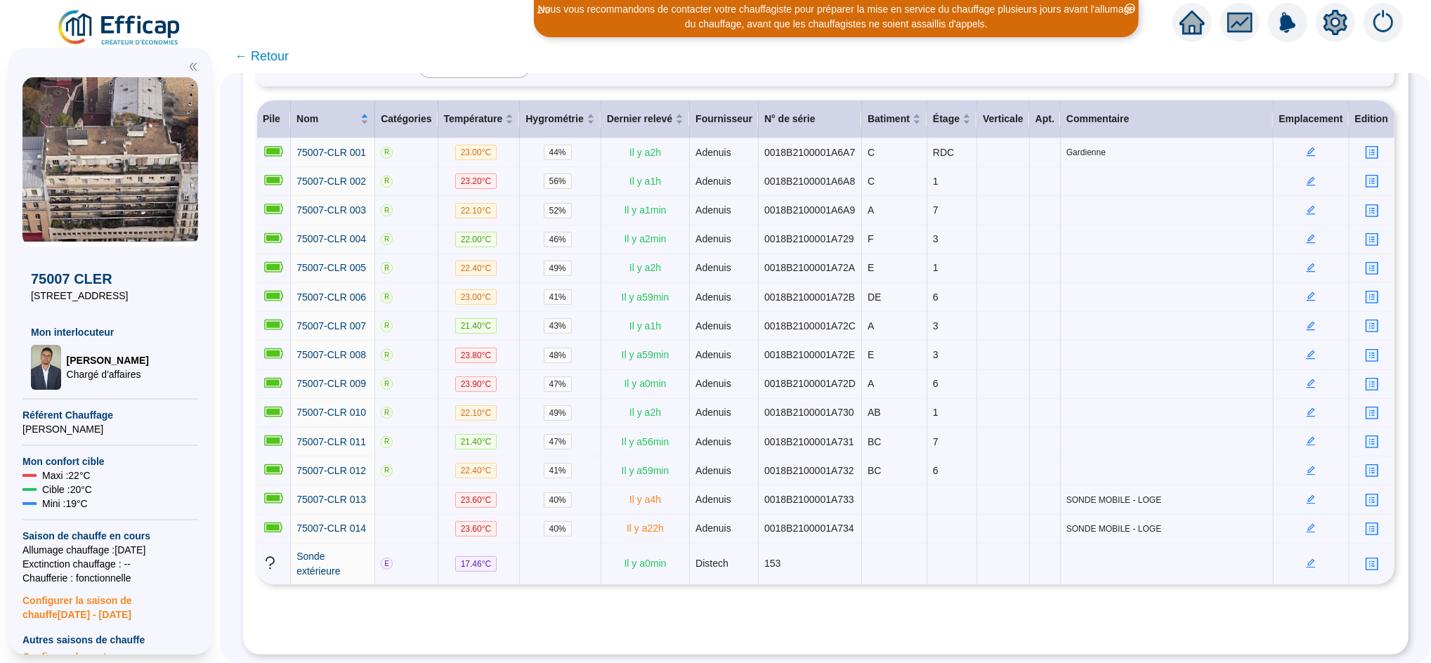
click at [277, 49] on span "← Retour" at bounding box center [262, 56] width 54 height 20
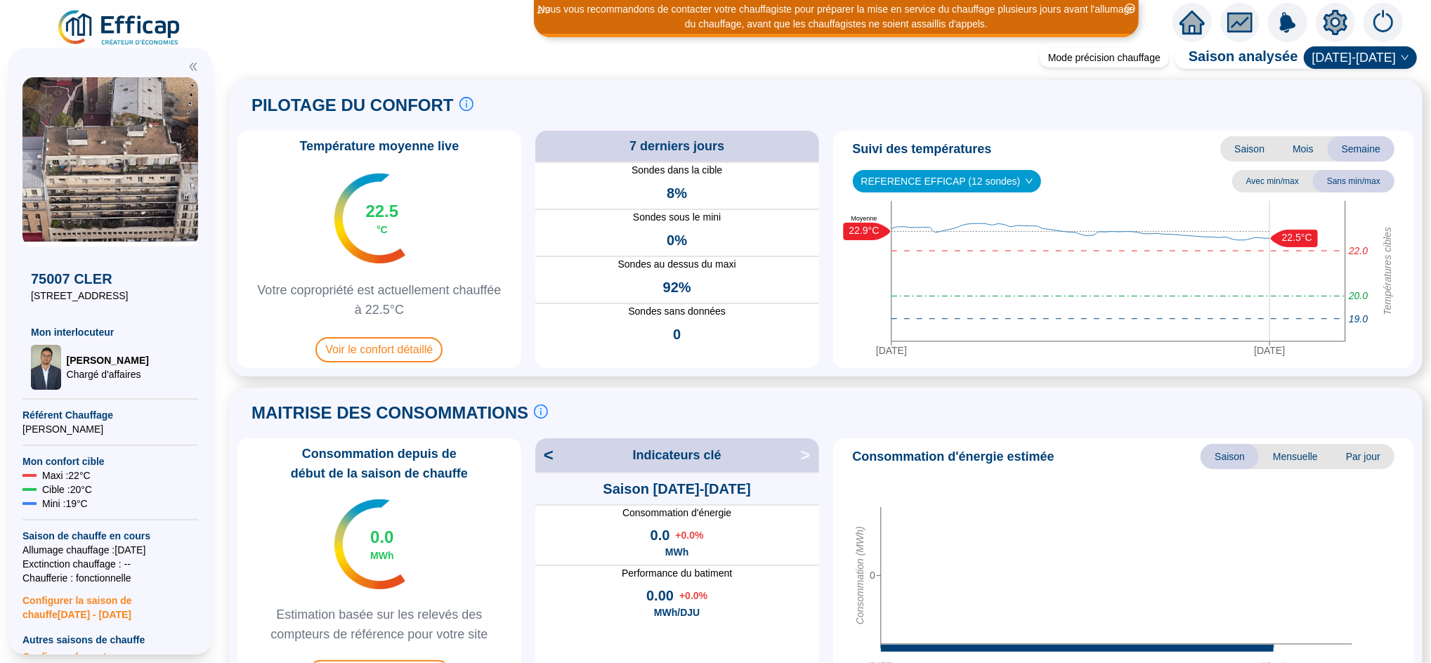
click at [1197, 23] on icon "home" at bounding box center [1192, 23] width 25 height 20
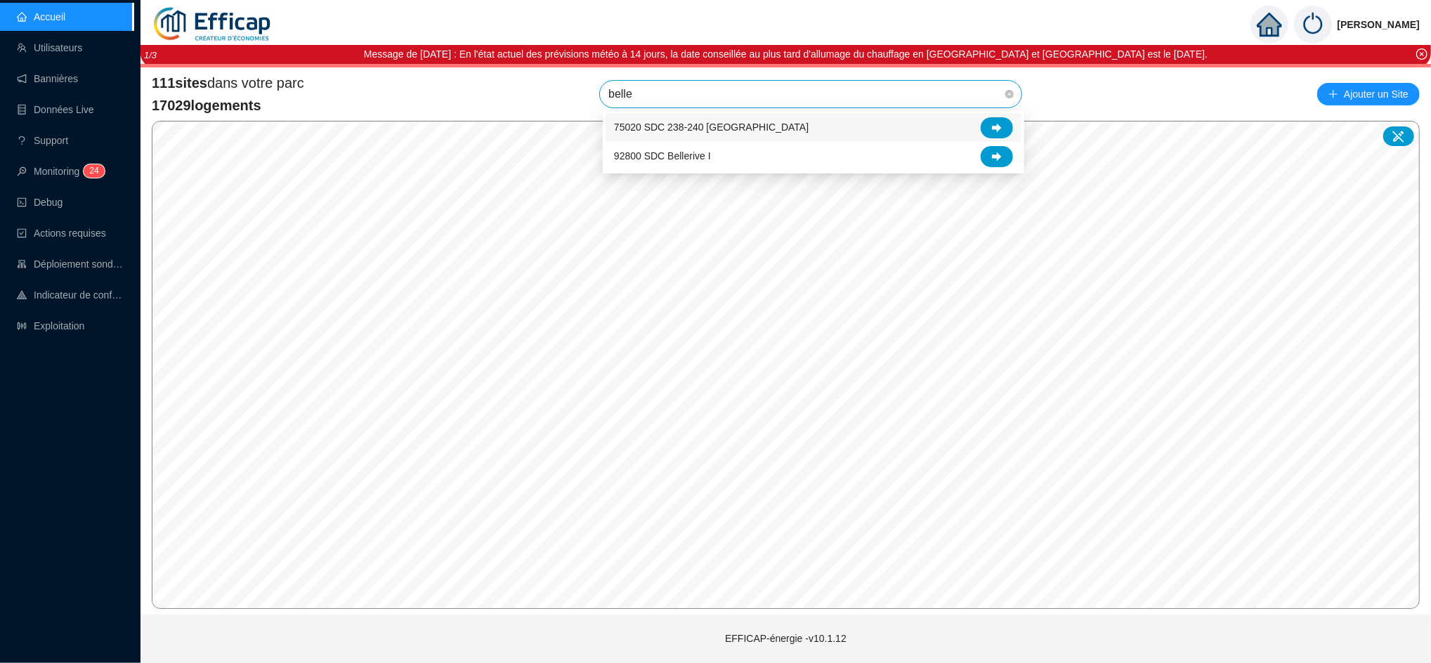
type input "beller"
click at [1003, 124] on div at bounding box center [997, 127] width 32 height 21
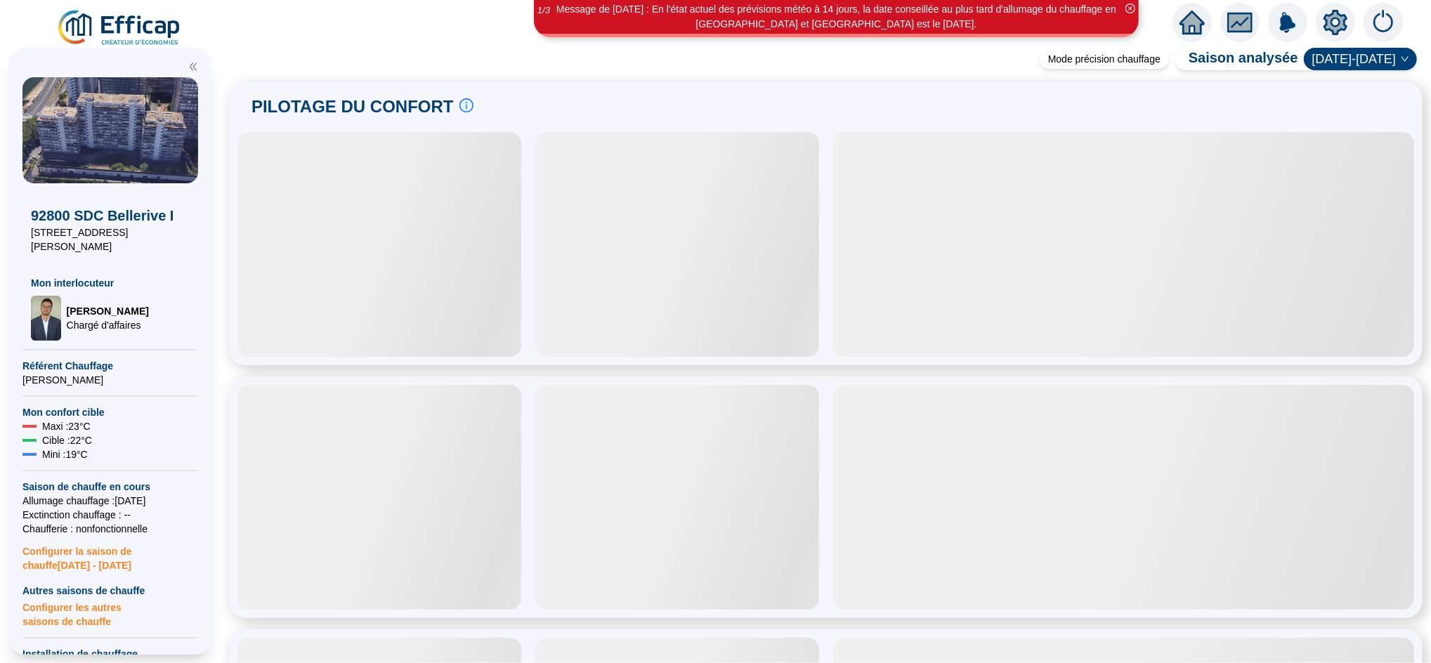
click at [81, 549] on span "Configurer la saison de chauffe [DATE] - [DATE]" at bounding box center [110, 554] width 176 height 37
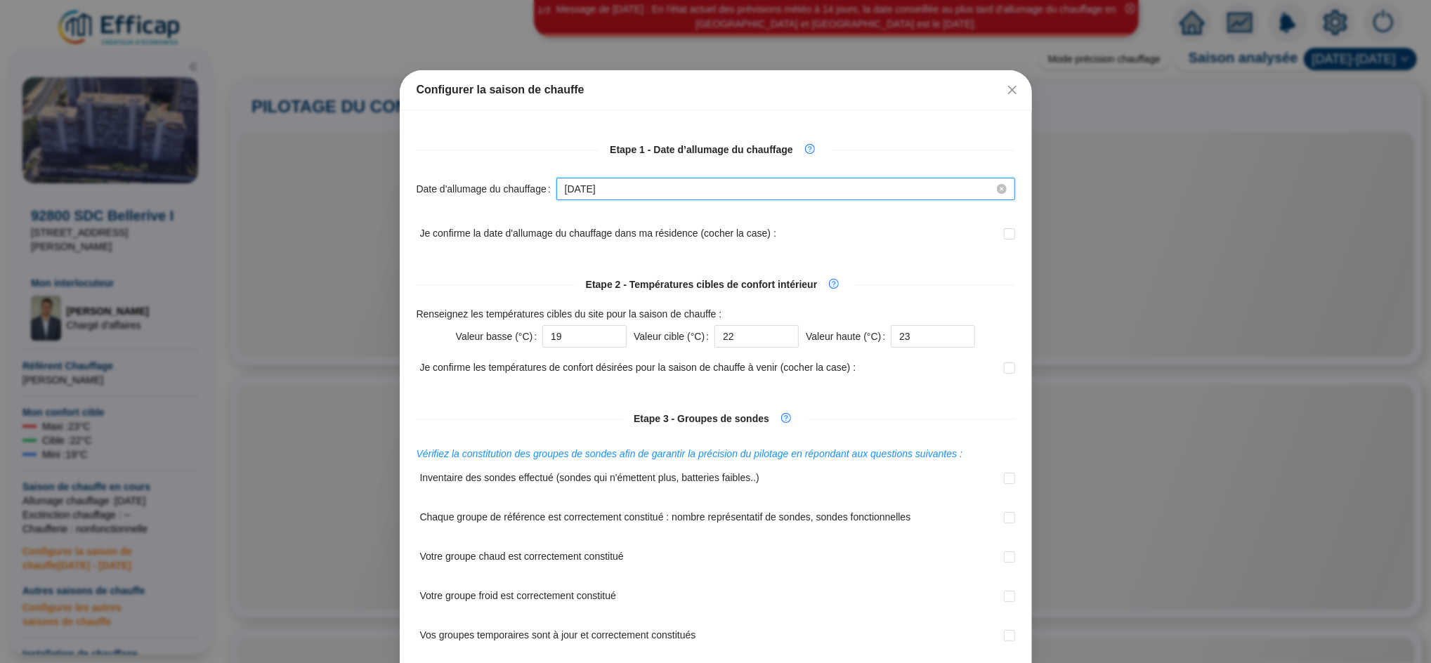
click at [618, 192] on input "[DATE]" at bounding box center [779, 189] width 429 height 15
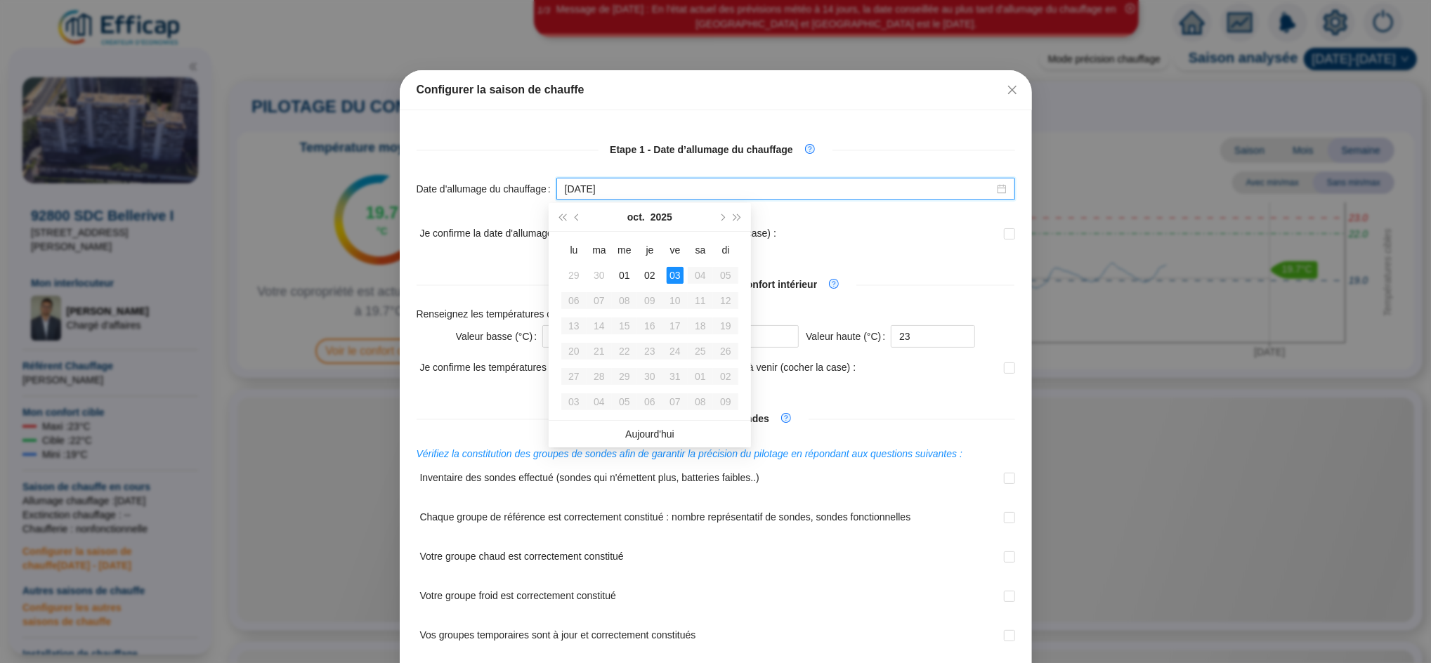
type input "[DATE]"
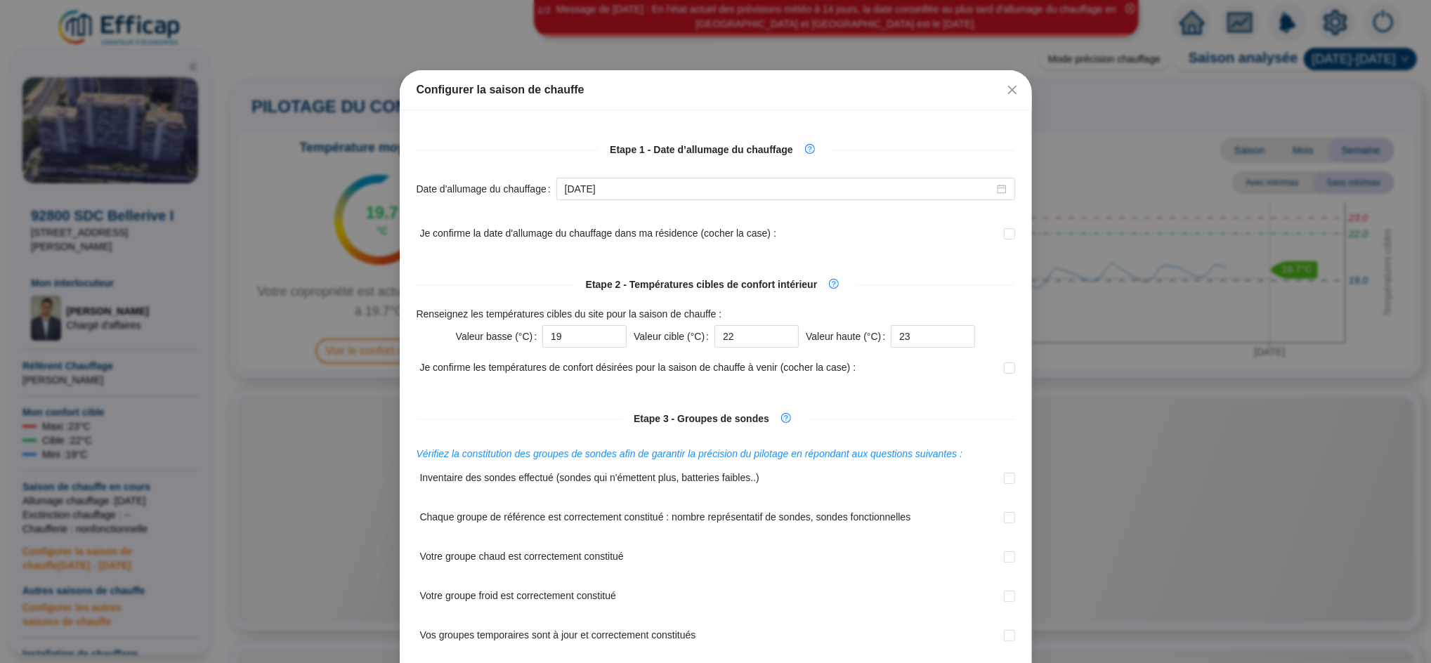
click at [809, 238] on div "Je confirme la date d'allumage du chauffage dans ma résidence (cocher la case) :" at bounding box center [716, 242] width 599 height 39
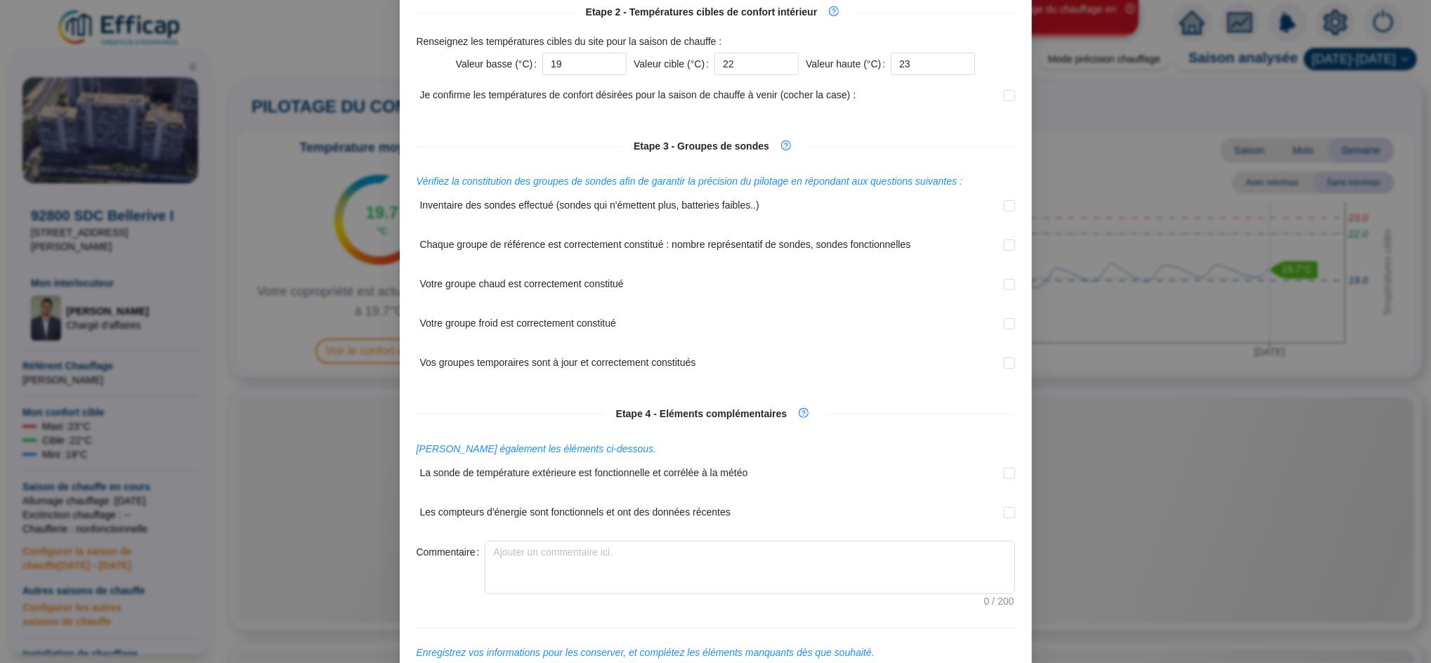
scroll to position [375, 0]
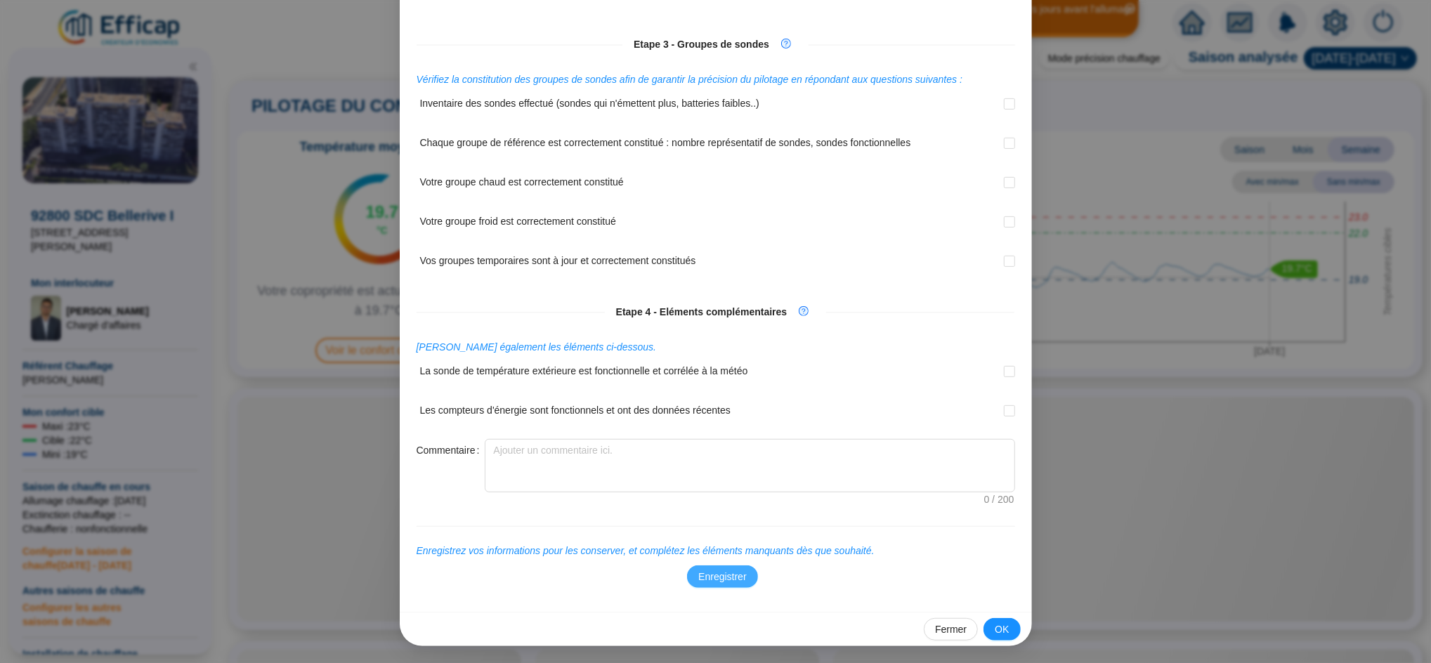
click at [722, 576] on span "Enregistrer" at bounding box center [722, 577] width 48 height 15
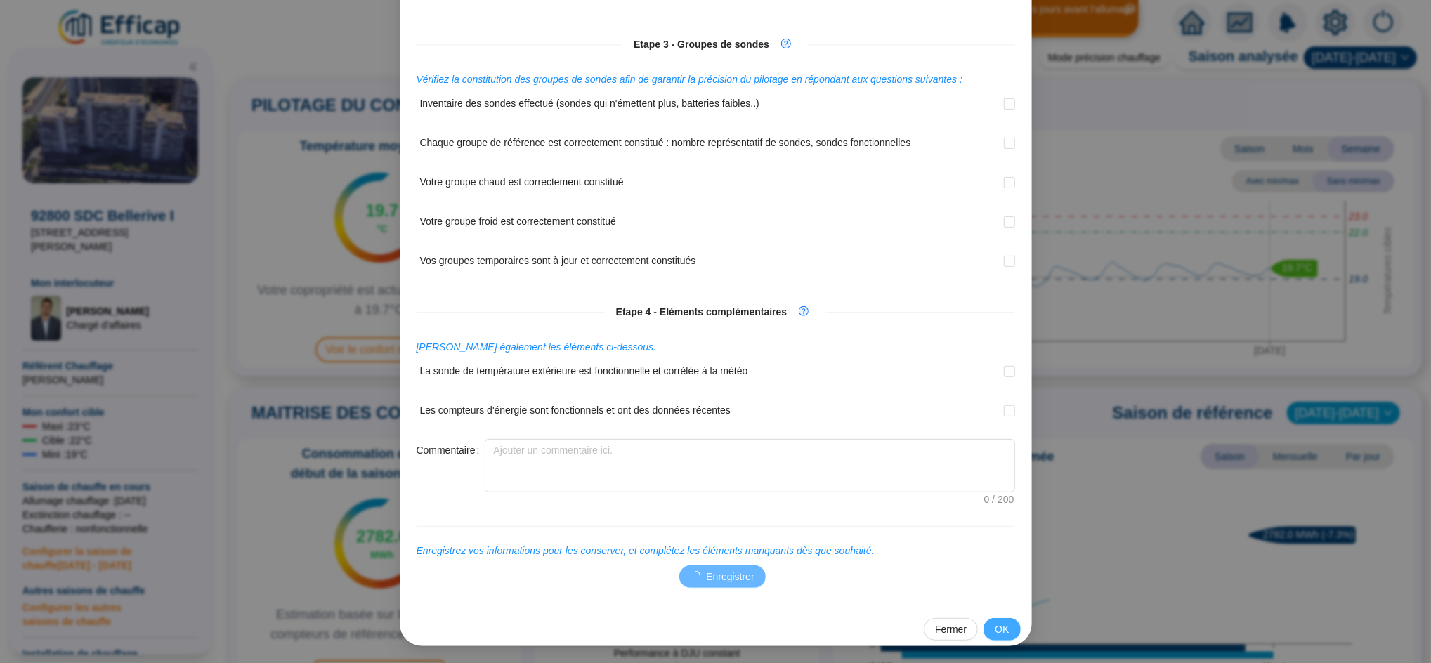
click at [995, 632] on span "OK" at bounding box center [1002, 630] width 14 height 15
click at [947, 628] on span "Fermer" at bounding box center [951, 630] width 32 height 15
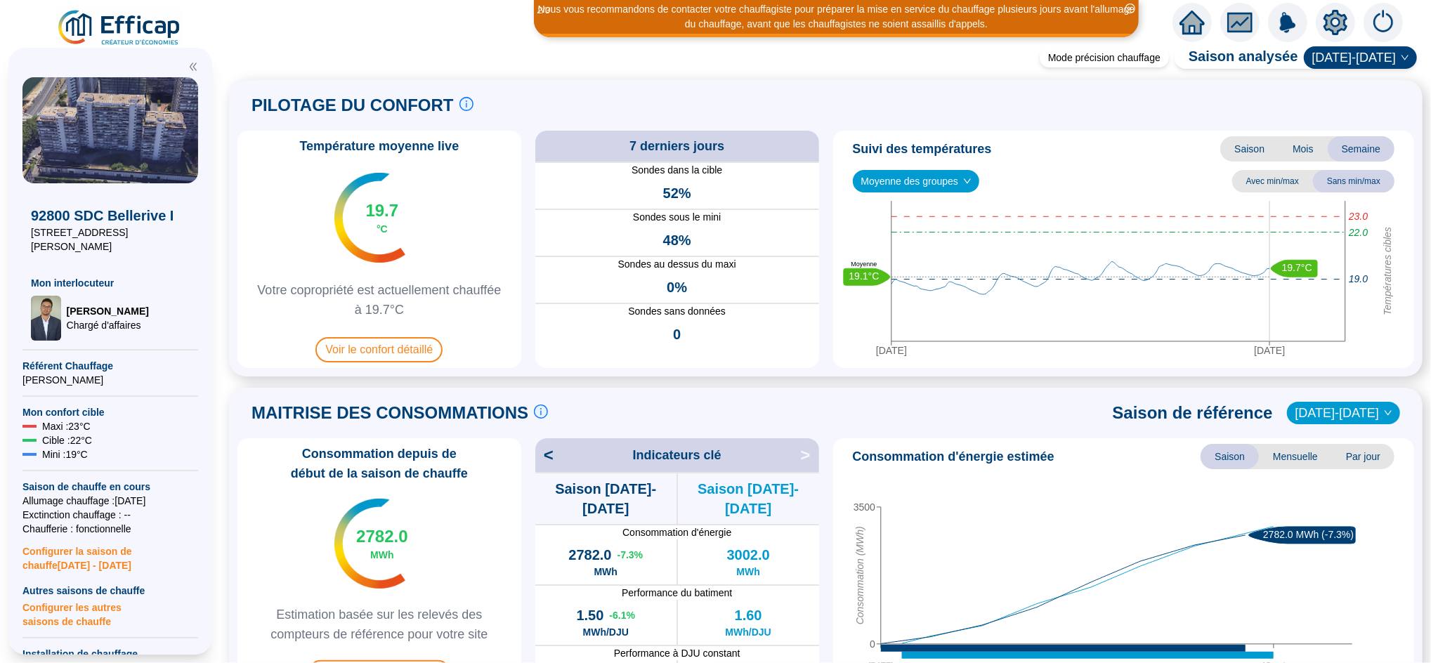
scroll to position [0, 0]
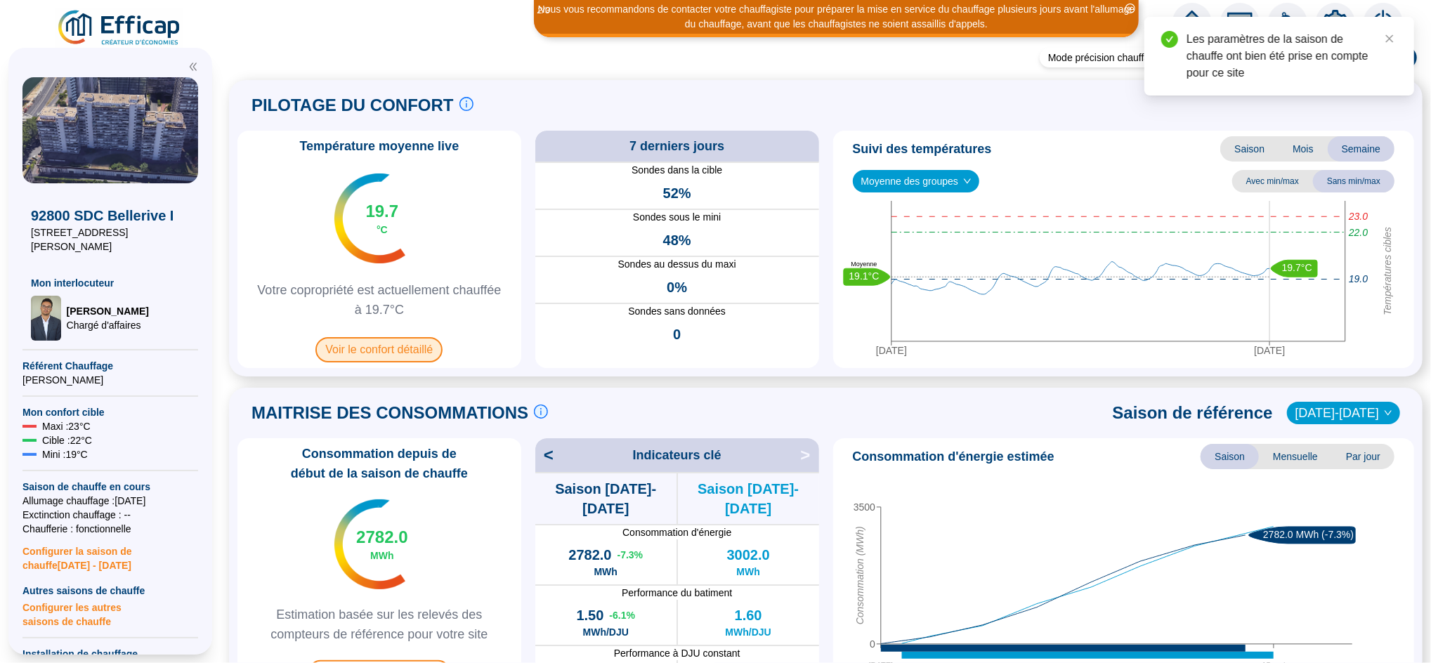
click at [405, 356] on span "Voir le confort détaillé" at bounding box center [379, 349] width 127 height 25
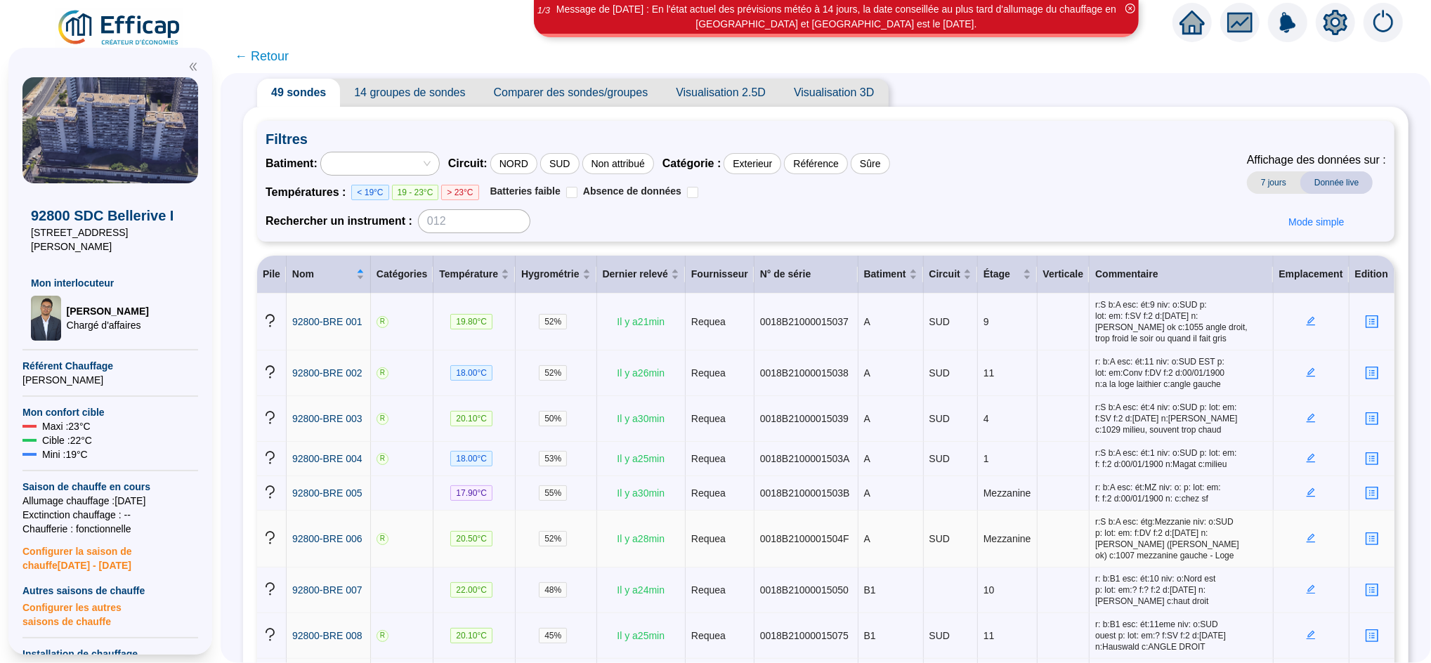
scroll to position [35, 0]
click at [746, 169] on div "Exterieur" at bounding box center [753, 165] width 58 height 21
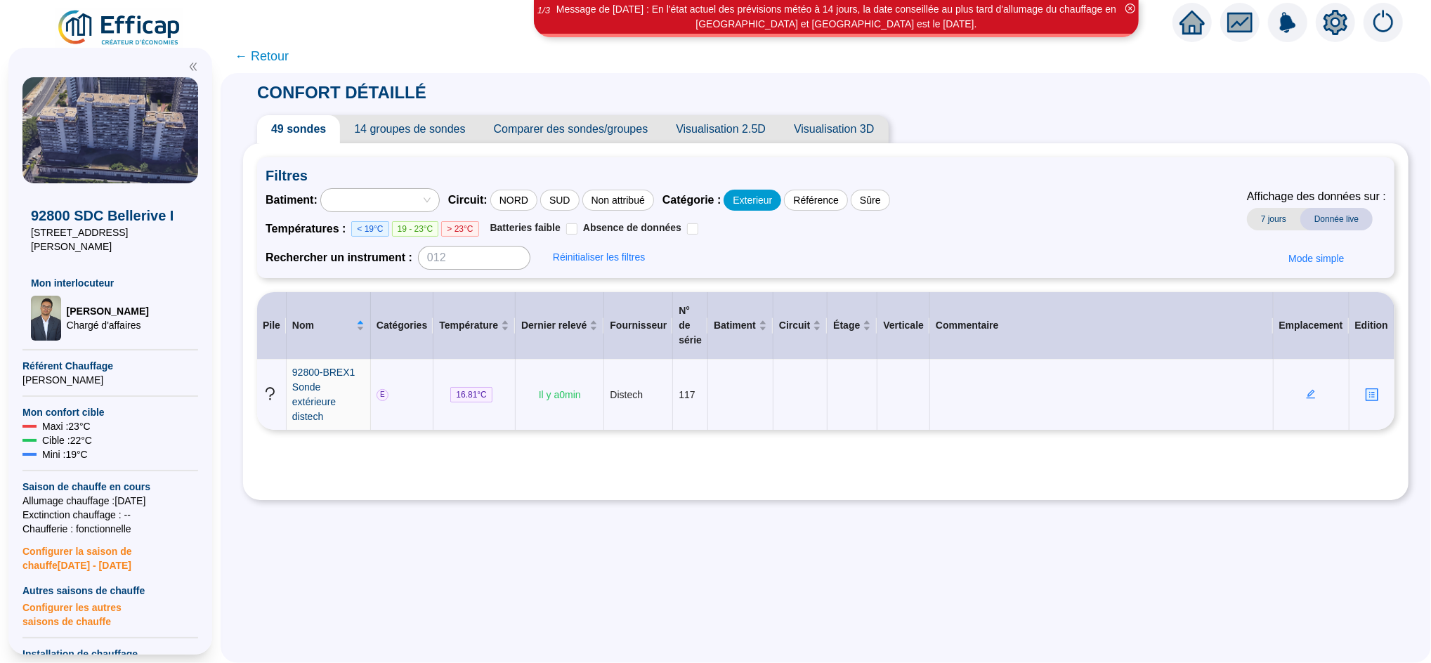
scroll to position [0, 0]
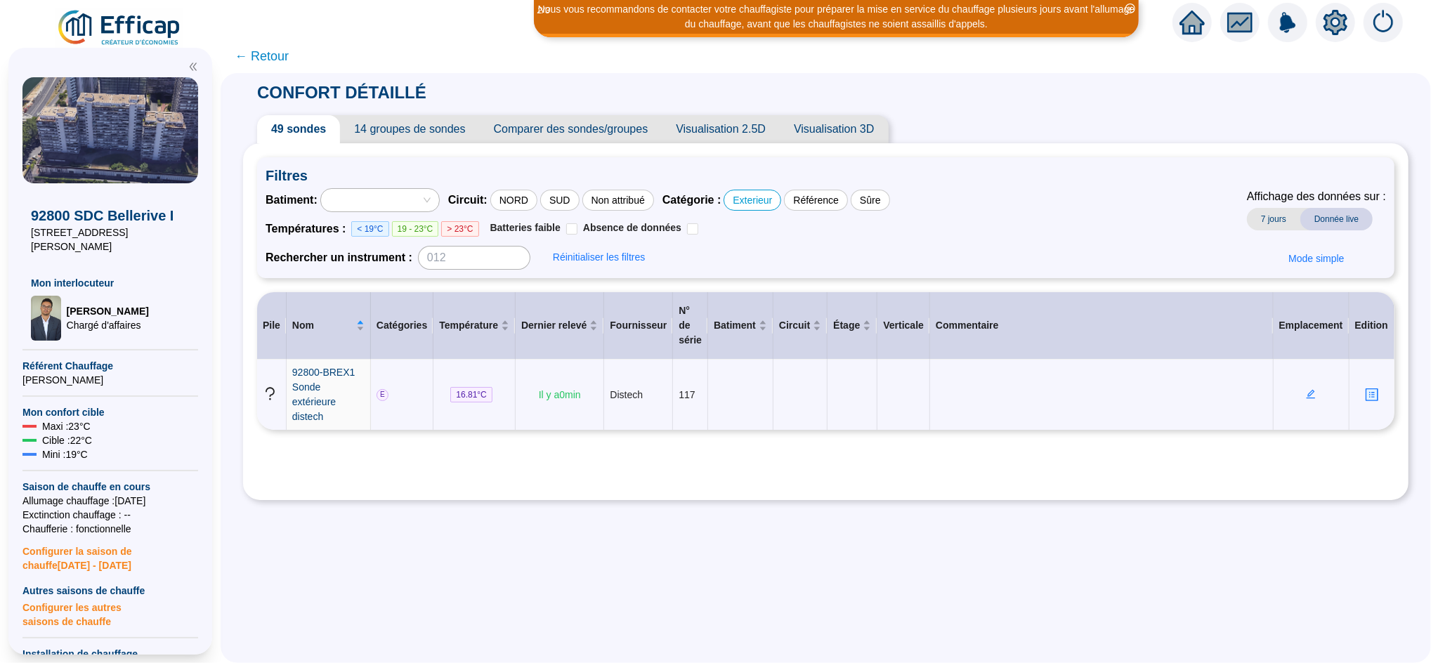
click at [285, 61] on span "← Retour" at bounding box center [262, 56] width 54 height 20
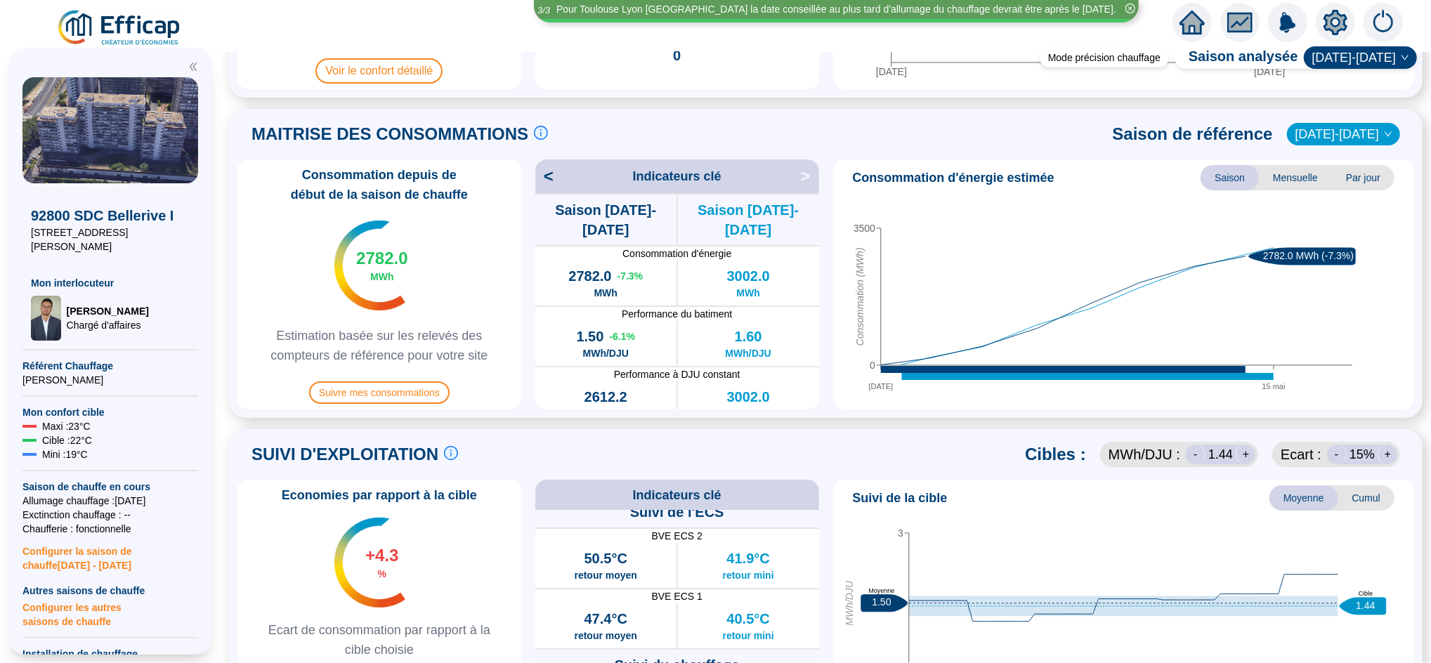
scroll to position [277, 0]
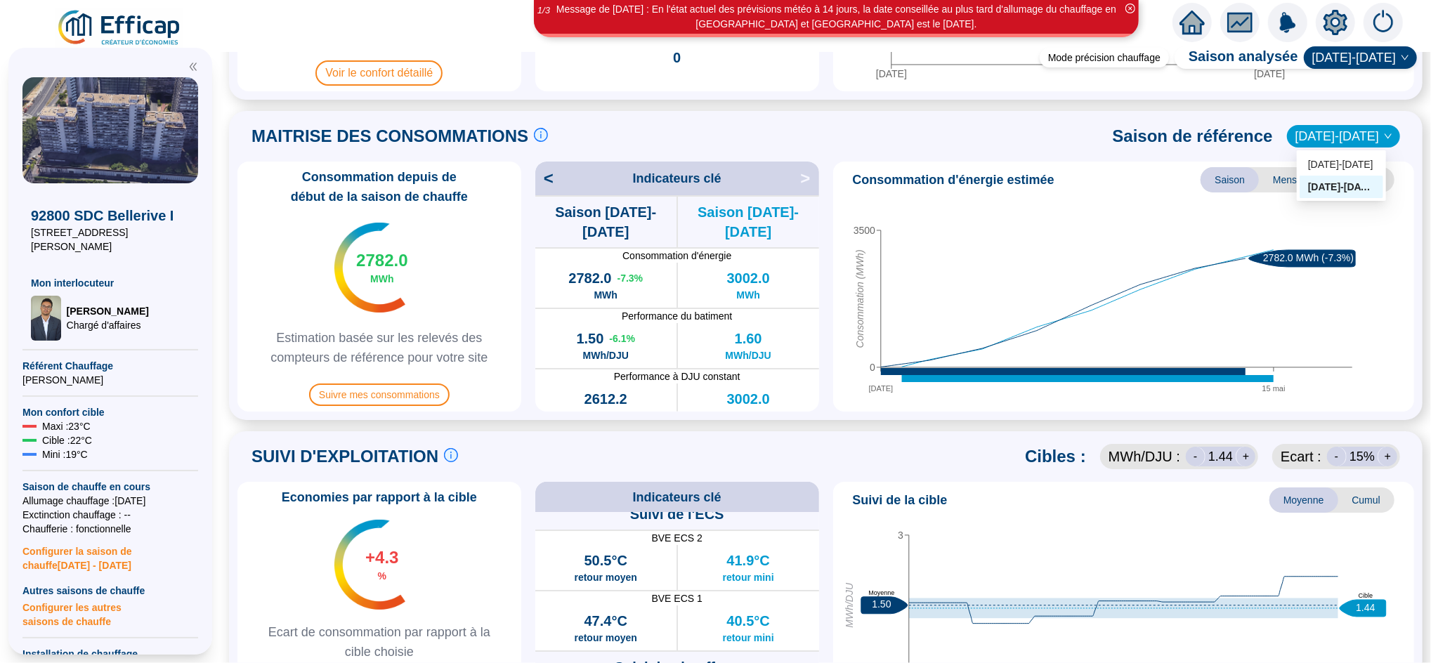
click at [1346, 127] on span "[DATE]-[DATE]" at bounding box center [1344, 136] width 96 height 21
click at [1339, 170] on div "[DATE]-[DATE]" at bounding box center [1341, 164] width 67 height 15
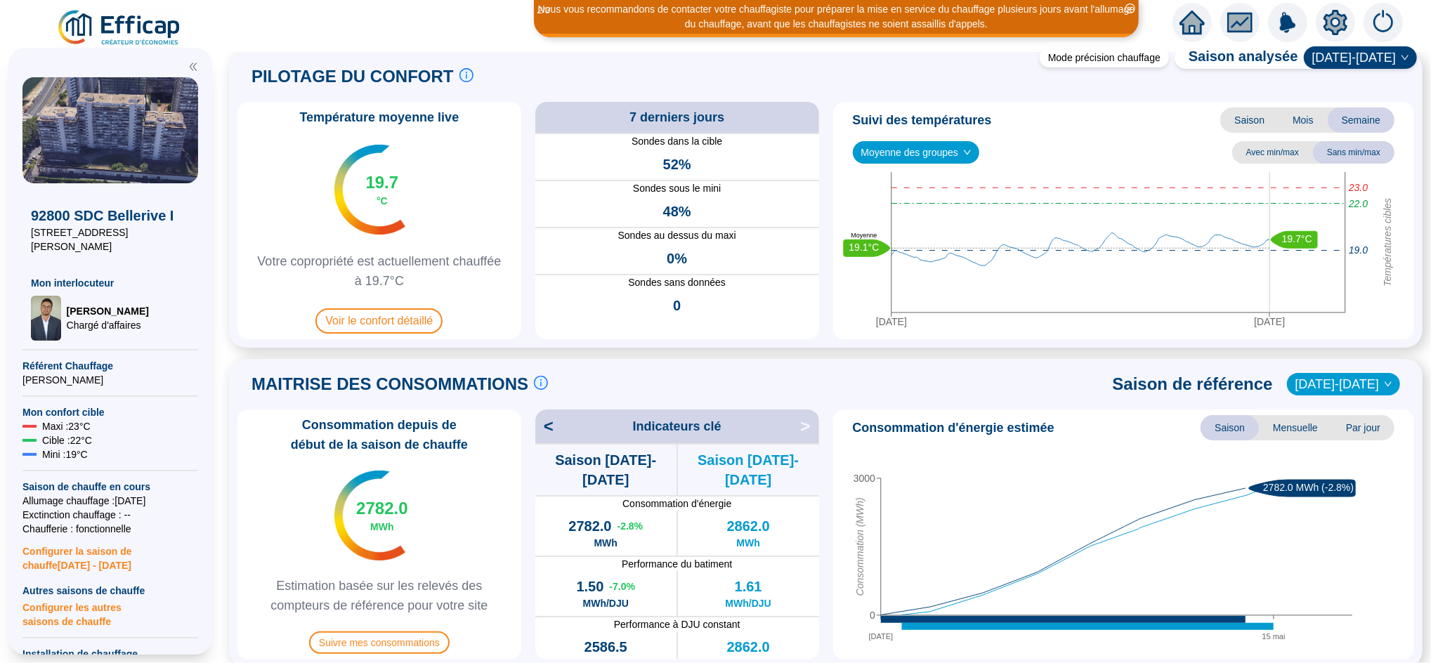
scroll to position [0, 0]
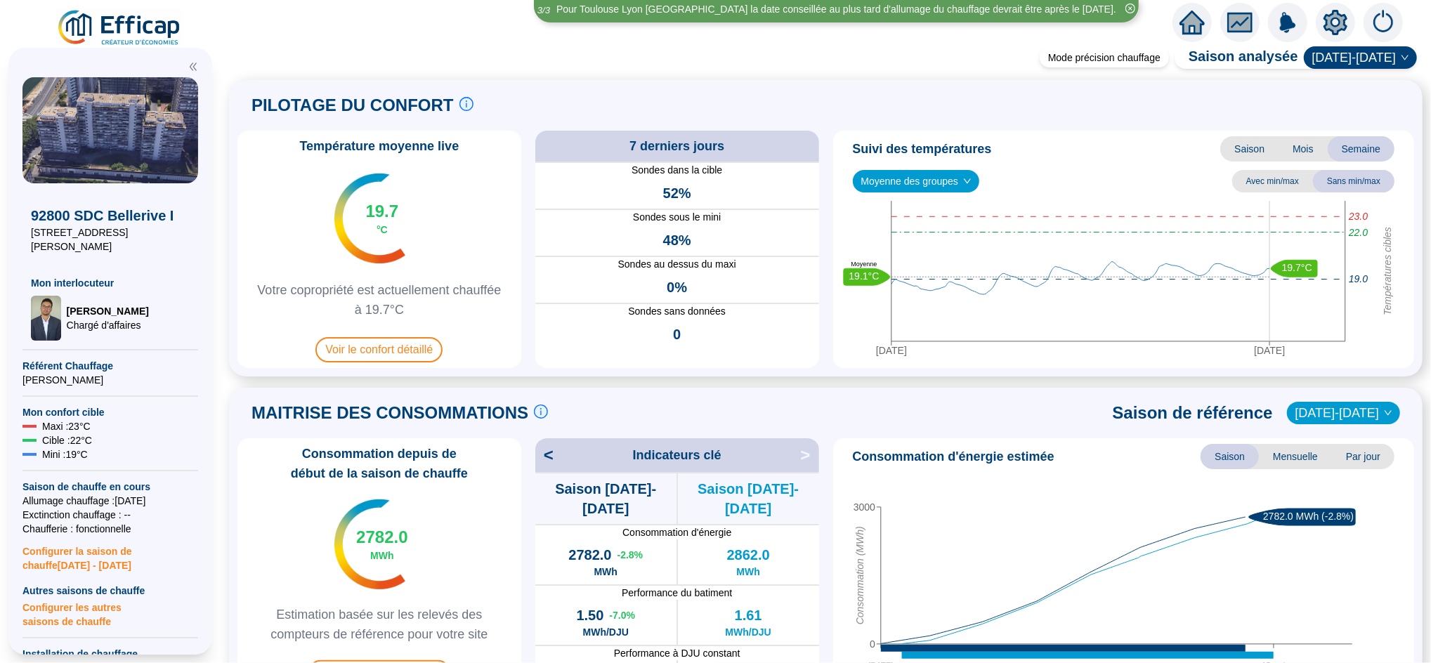
click at [1195, 31] on icon "home" at bounding box center [1192, 23] width 25 height 24
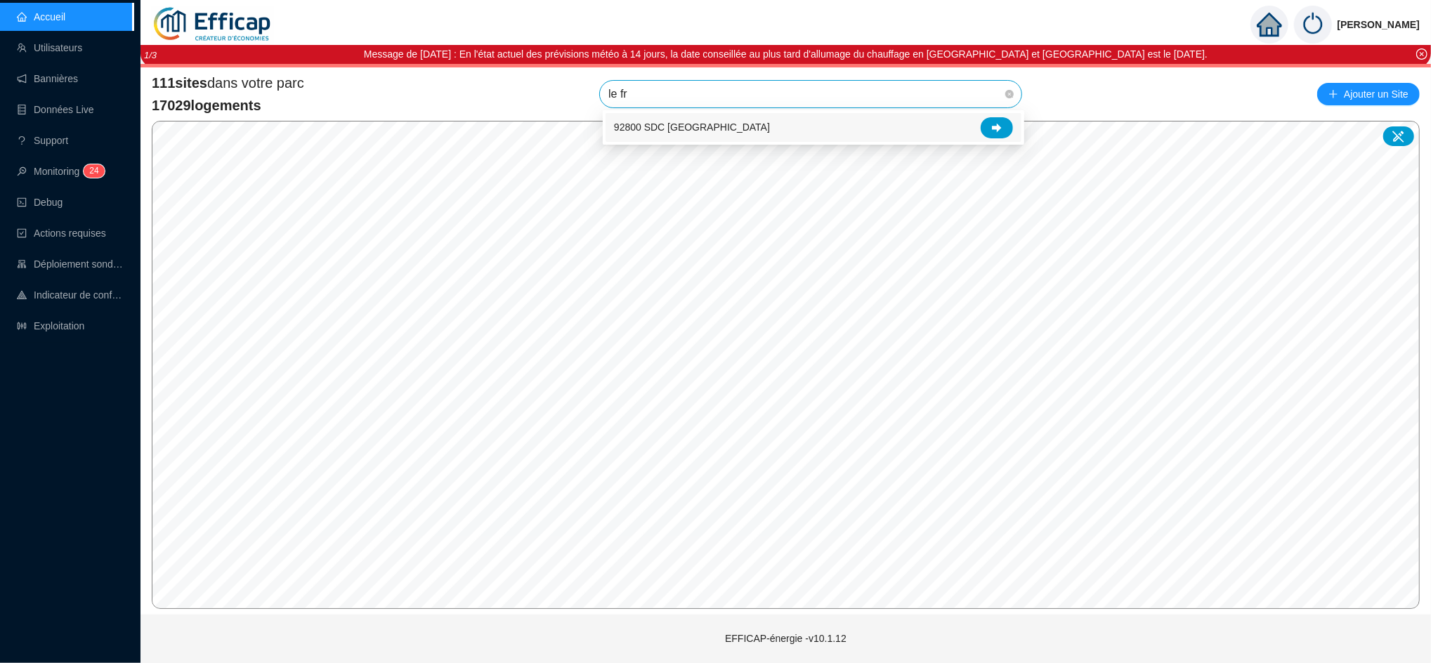
type input "le fra"
click at [979, 129] on div "92800 SDC [GEOGRAPHIC_DATA]" at bounding box center [813, 127] width 399 height 21
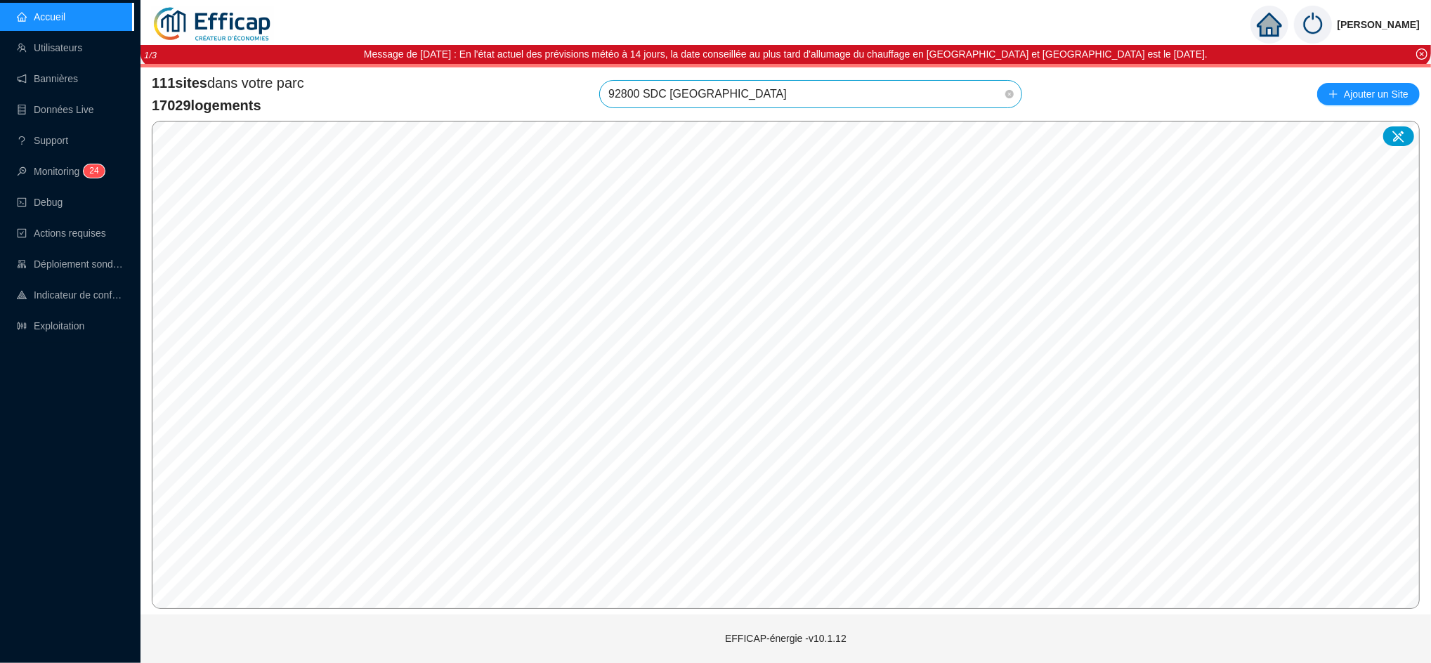
scroll to position [1861, 0]
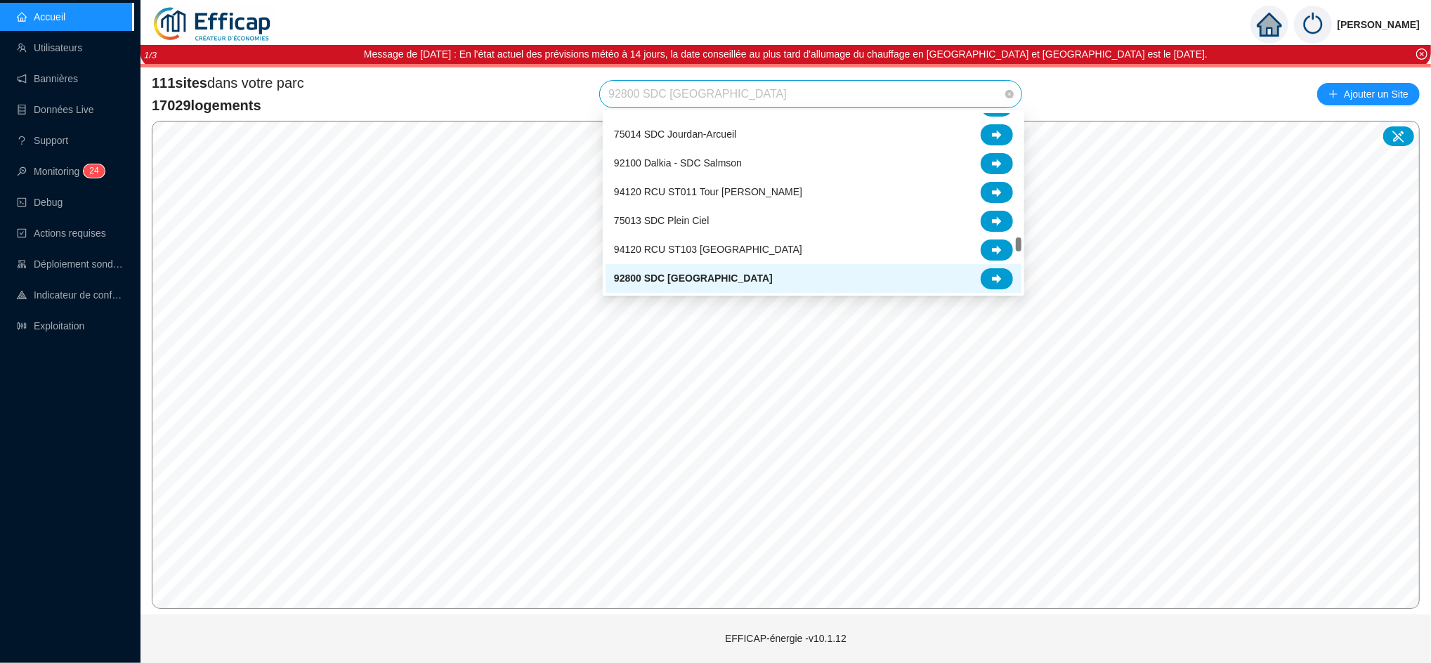
click at [947, 87] on span "92800 SDC [GEOGRAPHIC_DATA]" at bounding box center [811, 94] width 405 height 27
click at [1001, 268] on div at bounding box center [997, 278] width 32 height 21
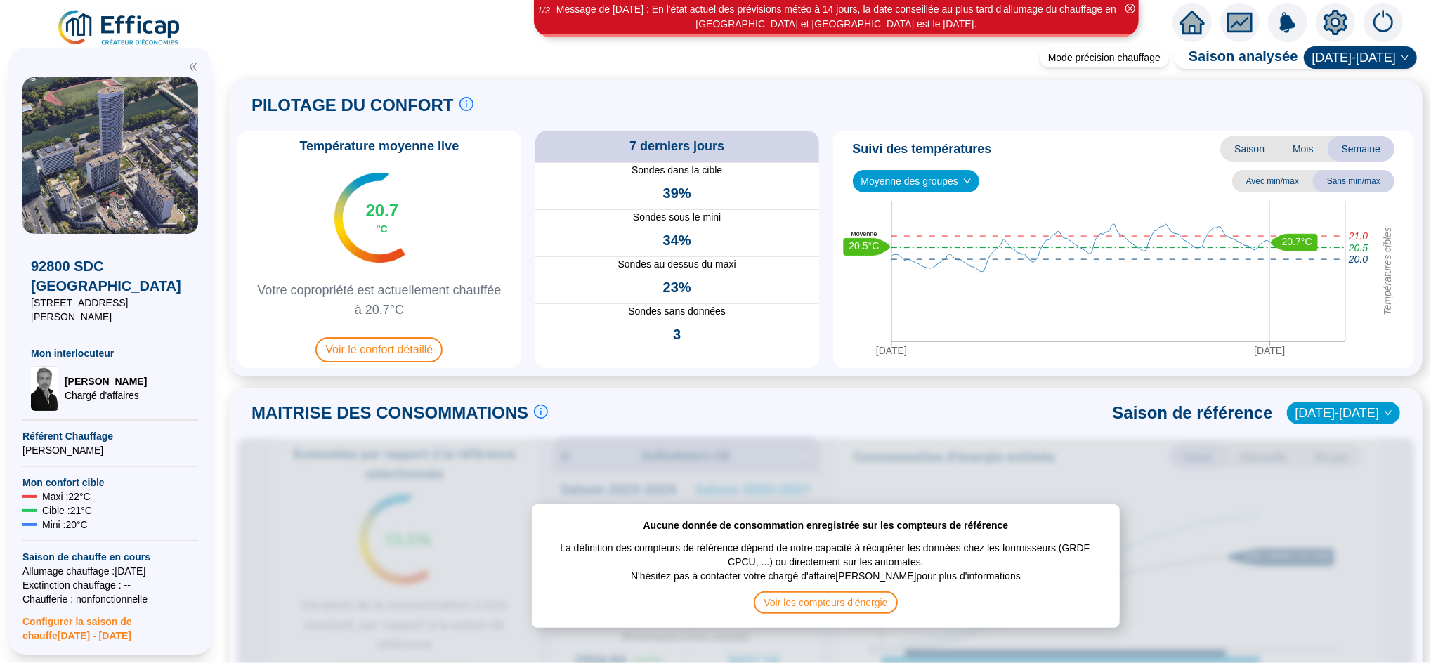
click at [1187, 21] on icon "home" at bounding box center [1192, 23] width 25 height 20
